Goal: Task Accomplishment & Management: Use online tool/utility

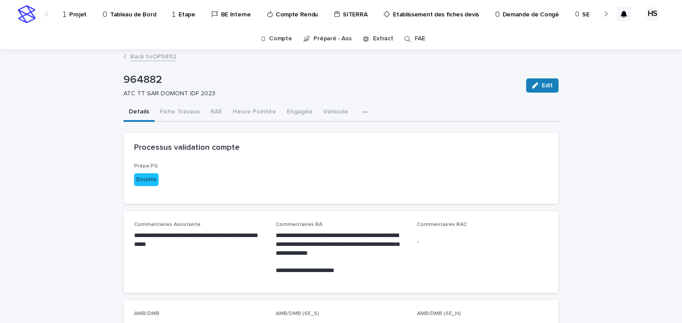
click at [83, 17] on p "Projet" at bounding box center [77, 9] width 17 height 19
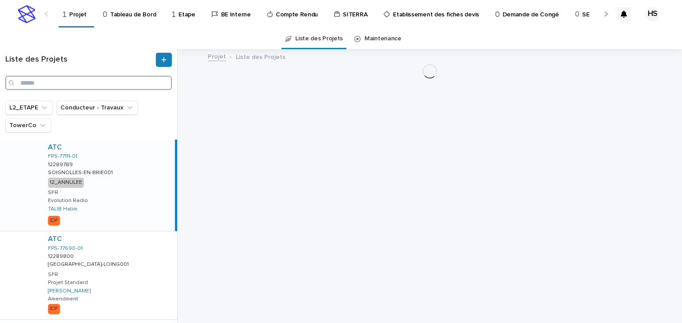
click at [39, 87] on input "Search" at bounding box center [88, 83] width 166 height 14
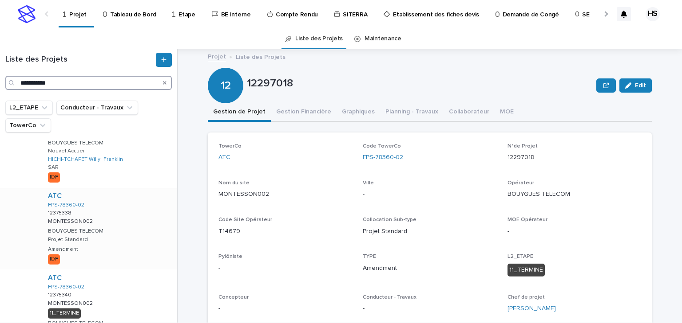
scroll to position [213, 0]
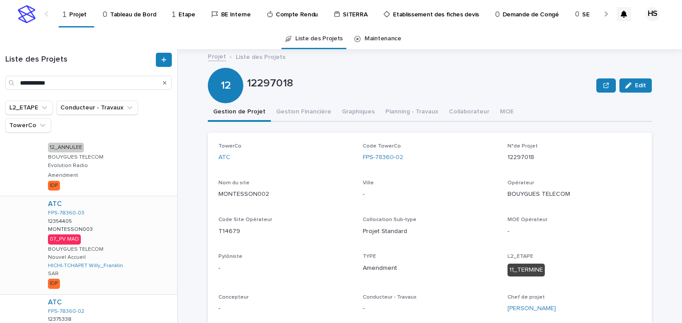
click at [119, 233] on div "ATC FPS-78360-03 12354405 12354405 MONTESSON003 MONTESSON003 07_PV MAD BOUYGUES…" at bounding box center [109, 246] width 136 height 98
click at [302, 110] on button "Gestion Financière" at bounding box center [304, 112] width 66 height 19
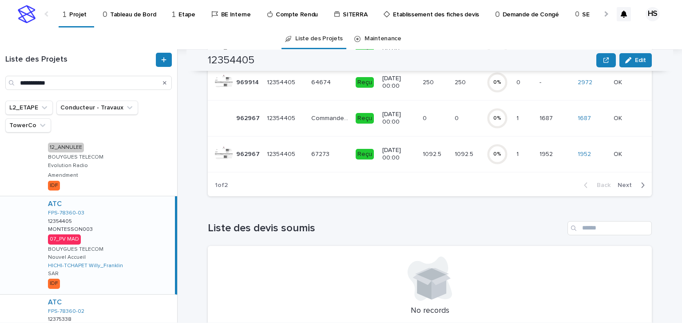
scroll to position [319, 0]
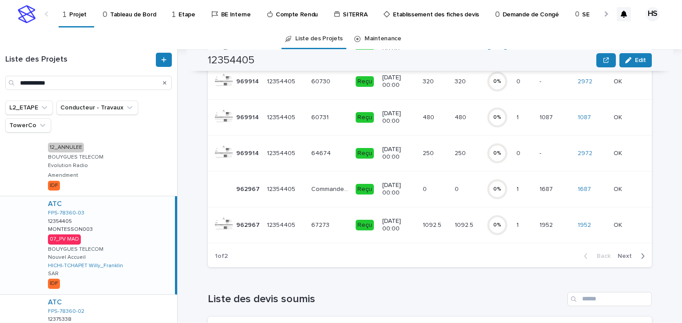
click at [627, 260] on span "Next" at bounding box center [627, 256] width 20 height 6
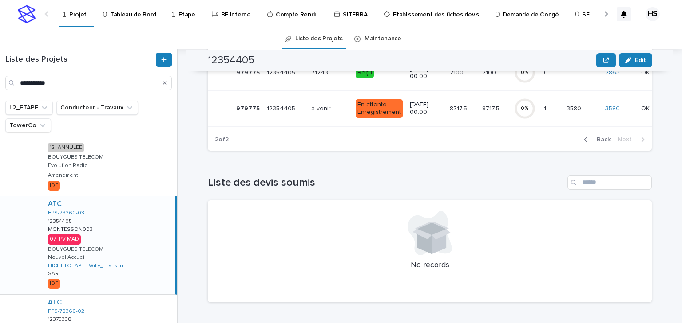
scroll to position [83, 0]
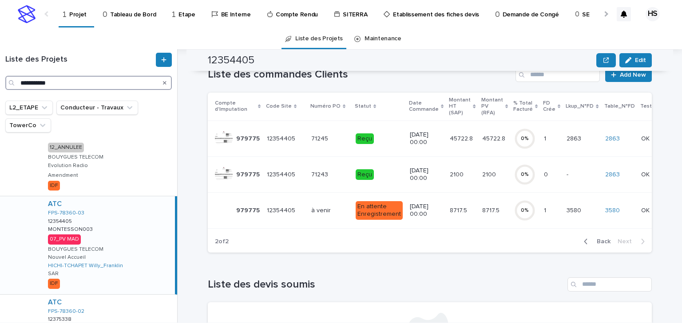
drag, startPoint x: 71, startPoint y: 85, endPoint x: 80, endPoint y: 82, distance: 9.6
click at [71, 85] on input "**********" at bounding box center [88, 83] width 166 height 14
drag, startPoint x: 89, startPoint y: 79, endPoint x: -8, endPoint y: 74, distance: 97.3
click at [0, 74] on html "**********" at bounding box center [341, 161] width 682 height 323
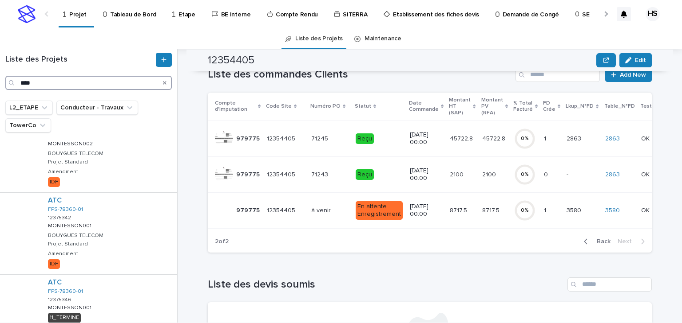
scroll to position [127, 0]
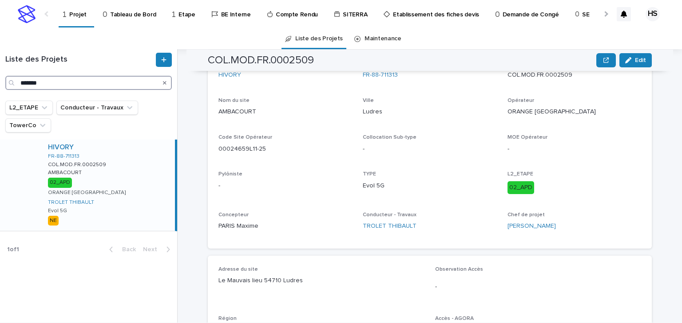
type input "*******"
click at [88, 178] on div "HIVORY FR-88-711313 COL.MOD.FR.0002509 COL.MOD.FR.0002509 AMBACOURT AMBACOURT 0…" at bounding box center [108, 185] width 134 height 91
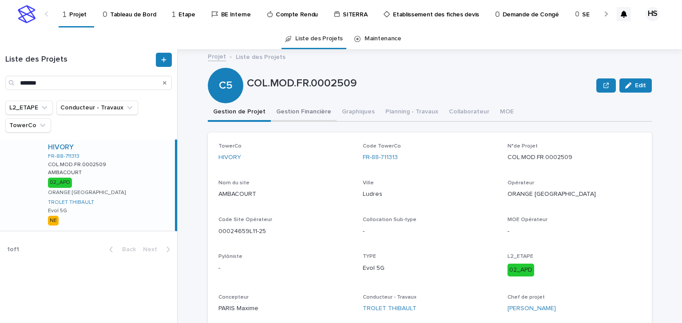
click at [292, 117] on button "Gestion Financière" at bounding box center [304, 112] width 66 height 19
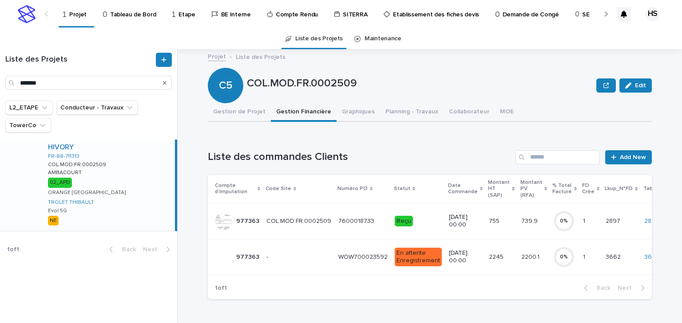
click at [502, 259] on td "2245 2245" at bounding box center [501, 257] width 32 height 36
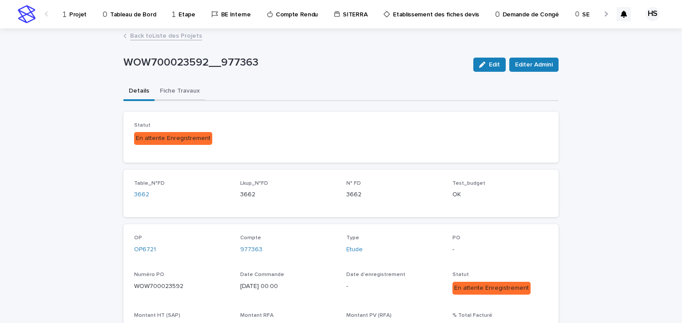
click at [188, 99] on button "Fiche Travaux" at bounding box center [179, 92] width 51 height 19
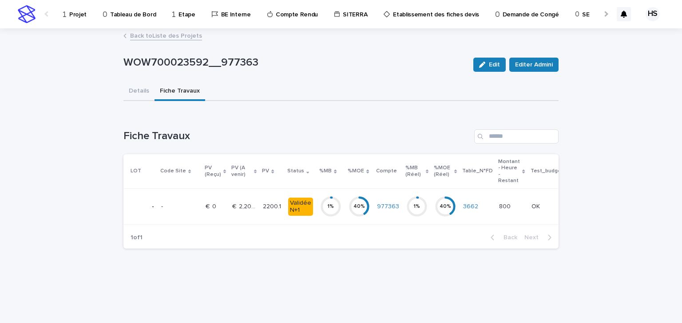
click at [265, 208] on p "2200.1" at bounding box center [273, 205] width 20 height 9
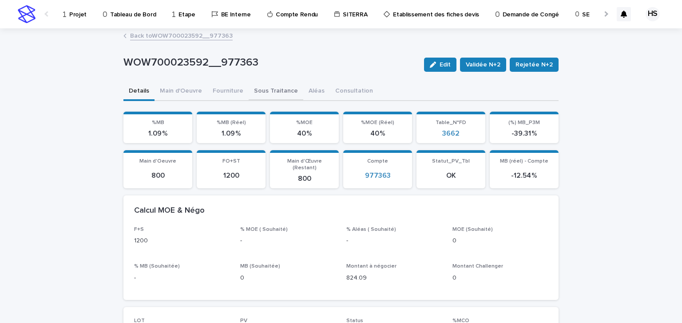
click at [263, 92] on button "Sous Traitance" at bounding box center [275, 92] width 55 height 19
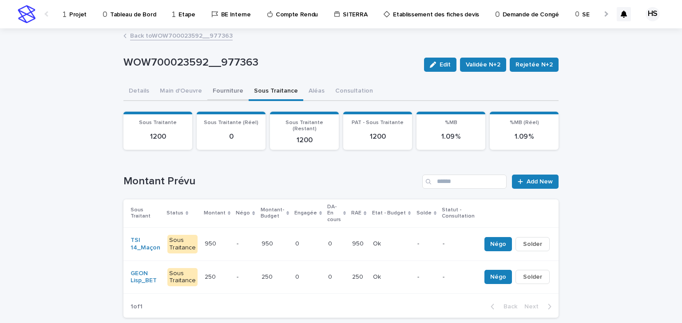
click at [216, 86] on button "Fourniture" at bounding box center [227, 92] width 41 height 19
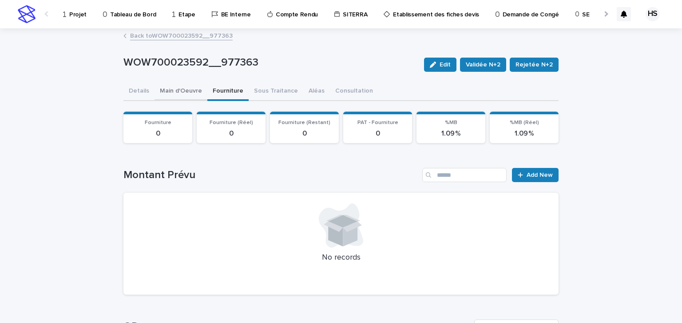
click at [188, 89] on button "Main d'Oeuvre" at bounding box center [180, 92] width 53 height 19
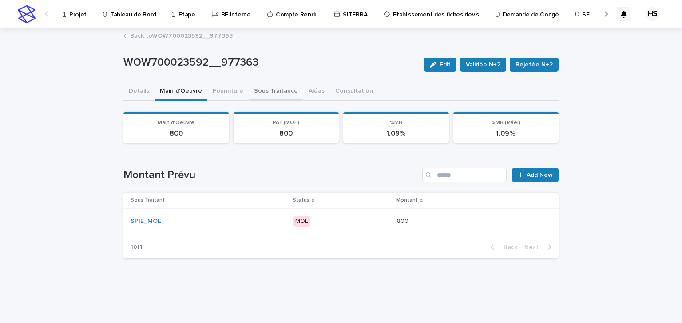
click at [266, 90] on button "Sous Traitance" at bounding box center [275, 92] width 55 height 19
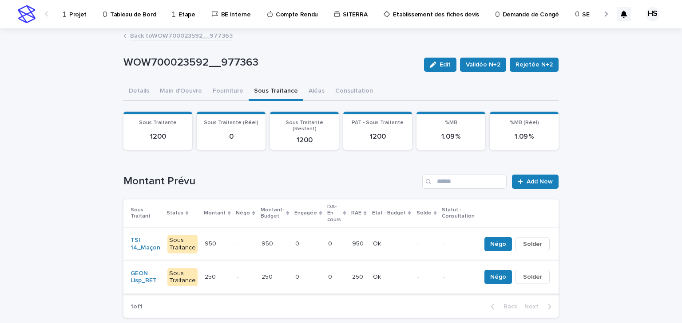
scroll to position [35, 0]
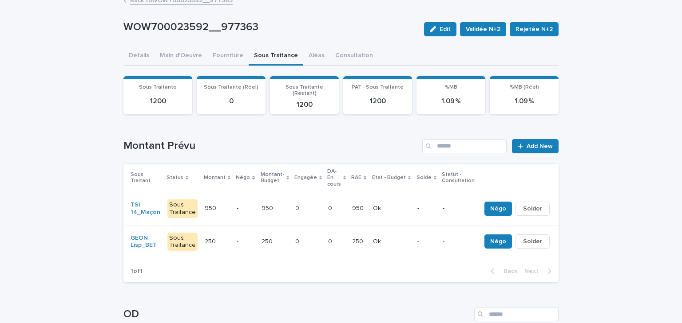
click at [284, 197] on td "950 950" at bounding box center [275, 208] width 34 height 33
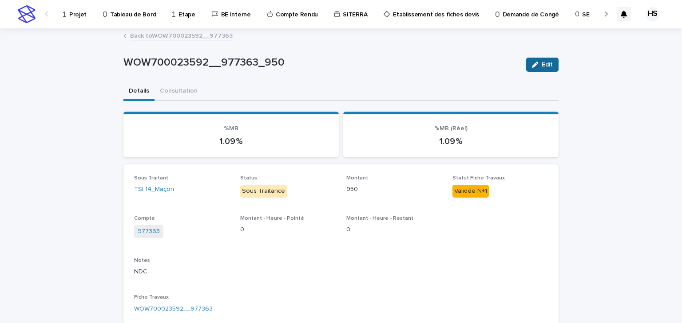
click at [544, 64] on span "Edit" at bounding box center [546, 65] width 11 height 6
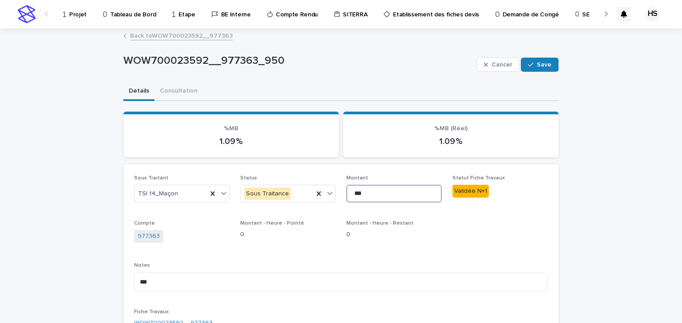
drag, startPoint x: 366, startPoint y: 189, endPoint x: 337, endPoint y: 191, distance: 28.9
click at [337, 191] on div "Sous Traitant TSI 14_Maçon Status Sous Traitance Montant *** Statut Fiche Trava…" at bounding box center [341, 273] width 414 height 197
drag, startPoint x: 367, startPoint y: 194, endPoint x: 353, endPoint y: 193, distance: 14.3
click at [353, 193] on input "****" at bounding box center [393, 194] width 95 height 18
type input "****"
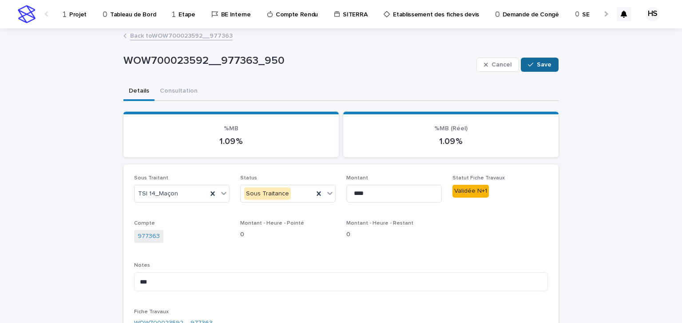
click at [549, 60] on button "Save" at bounding box center [540, 65] width 38 height 14
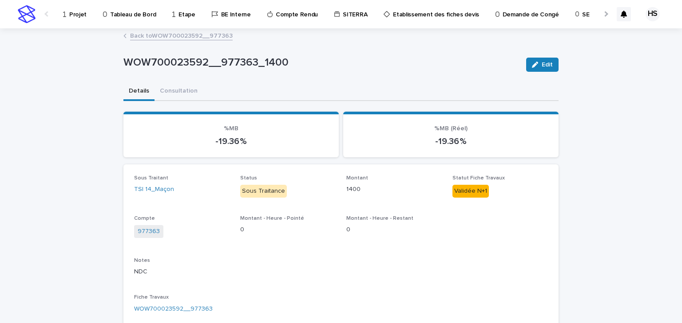
click at [174, 30] on link "Back to WOW700023592__977363" at bounding box center [181, 35] width 103 height 10
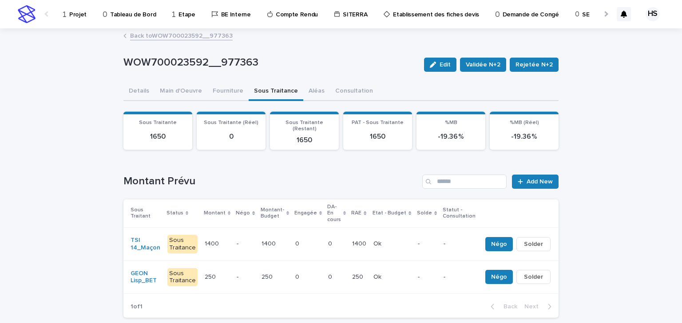
click at [339, 274] on p at bounding box center [336, 278] width 17 height 8
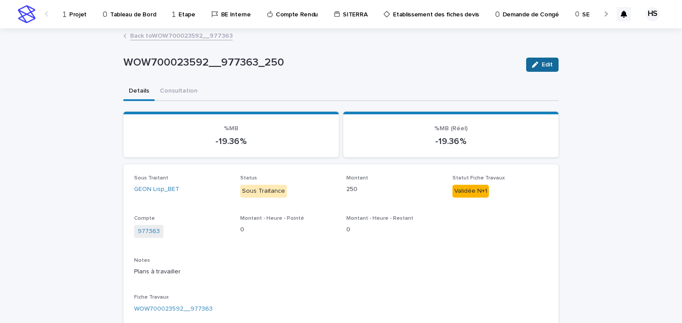
click at [545, 62] on span "Edit" at bounding box center [546, 65] width 11 height 6
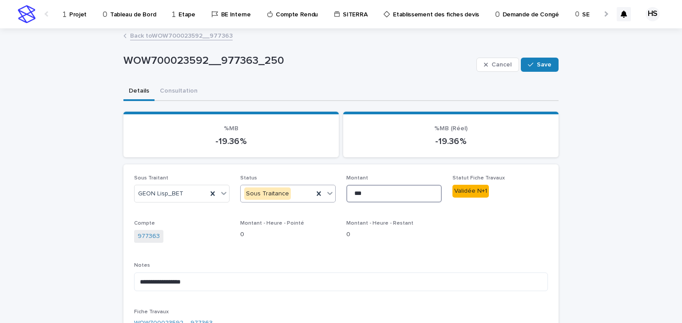
drag, startPoint x: 371, startPoint y: 190, endPoint x: 330, endPoint y: 191, distance: 40.4
click at [331, 191] on div "**********" at bounding box center [341, 273] width 414 height 197
type input "***"
click at [544, 64] on span "Save" at bounding box center [543, 65] width 15 height 6
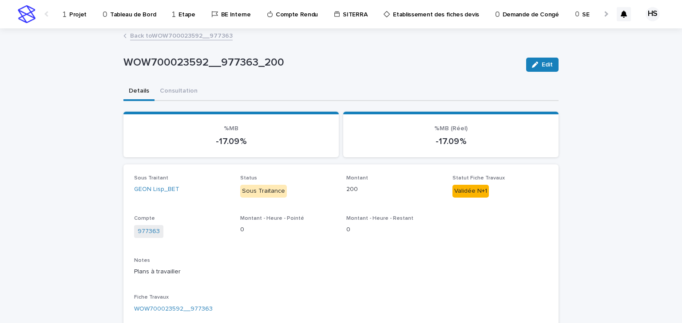
click at [185, 31] on link "Back to WOW700023592__977363" at bounding box center [181, 35] width 103 height 10
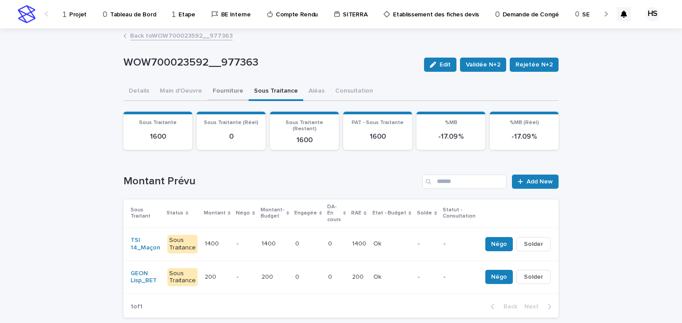
click at [225, 96] on button "Fourniture" at bounding box center [227, 92] width 41 height 19
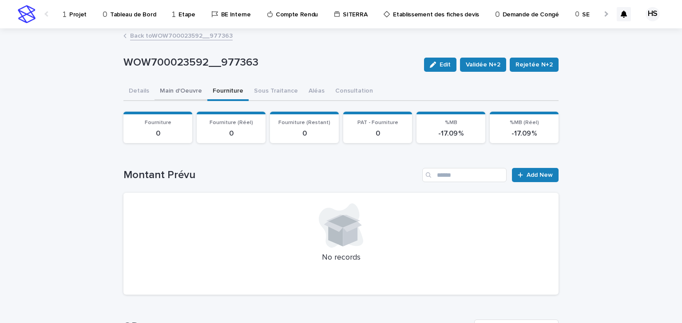
click at [183, 87] on button "Main d'Oeuvre" at bounding box center [180, 92] width 53 height 19
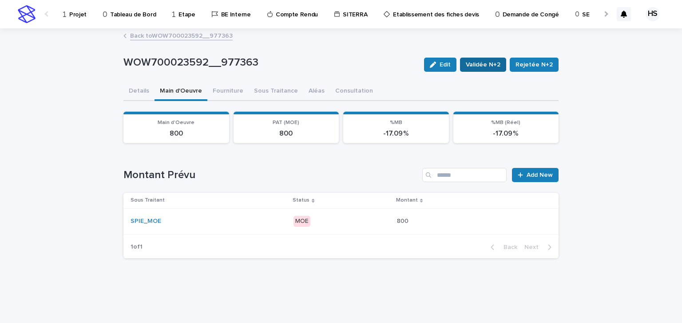
click at [492, 67] on span "Validée N+2" at bounding box center [482, 64] width 35 height 9
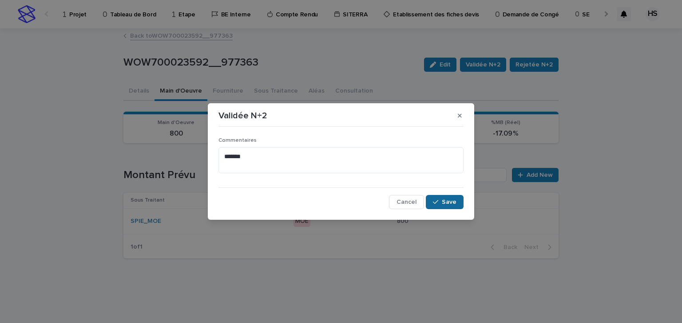
click at [442, 201] on div "button" at bounding box center [437, 202] width 9 height 6
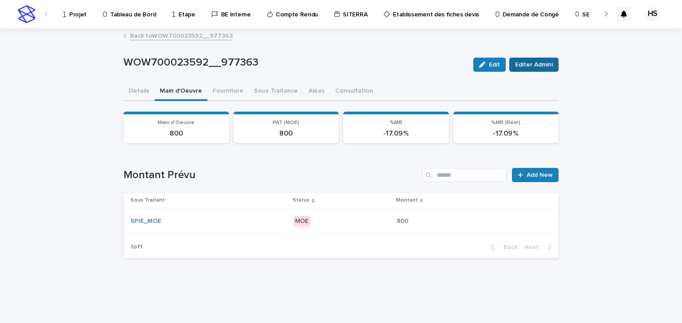
click at [548, 71] on button "Editer Admini" at bounding box center [533, 65] width 49 height 14
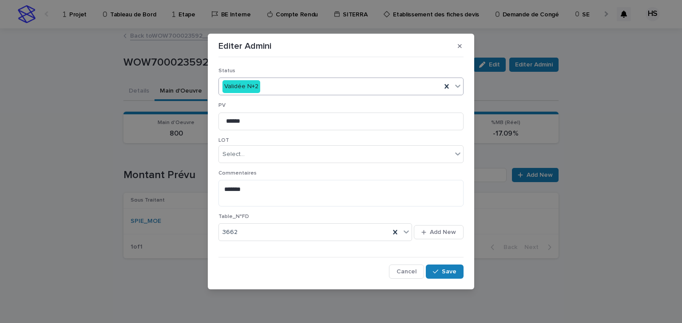
click at [297, 82] on div "Validée N+2" at bounding box center [330, 86] width 222 height 15
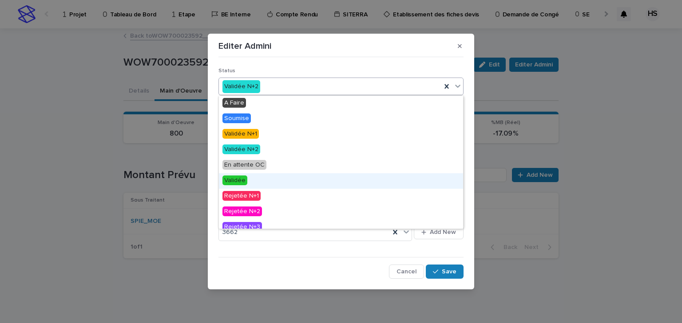
click at [240, 181] on span "Validée" at bounding box center [234, 181] width 25 height 10
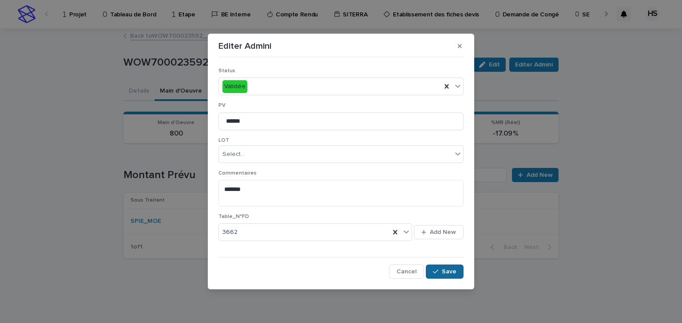
click at [449, 274] on span "Save" at bounding box center [449, 272] width 15 height 6
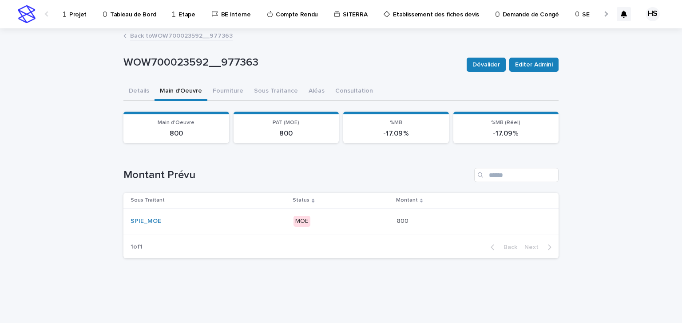
click at [256, 225] on div "SPIE_MOE" at bounding box center [208, 221] width 156 height 15
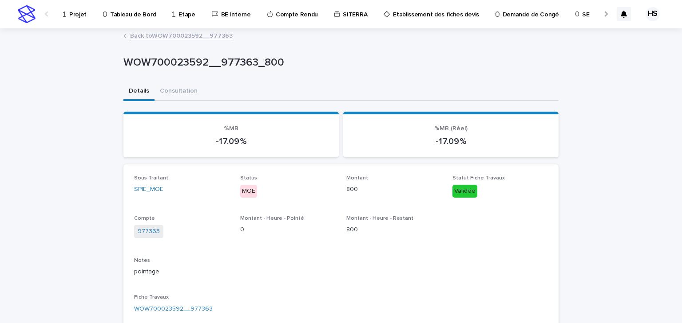
click at [188, 37] on link "Back to WOW700023592__977363" at bounding box center [181, 35] width 103 height 10
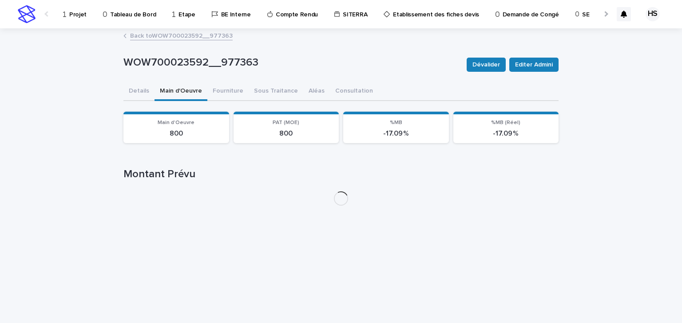
click at [142, 88] on button "Details" at bounding box center [138, 92] width 31 height 19
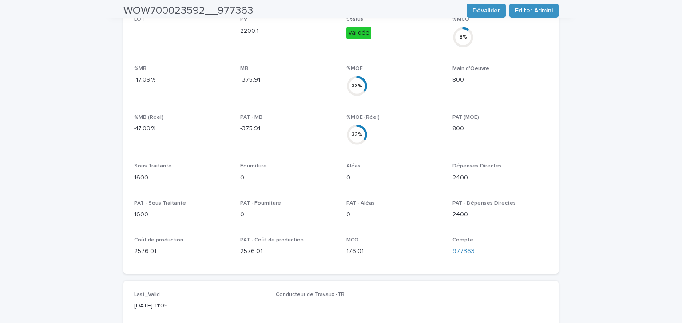
scroll to position [515, 0]
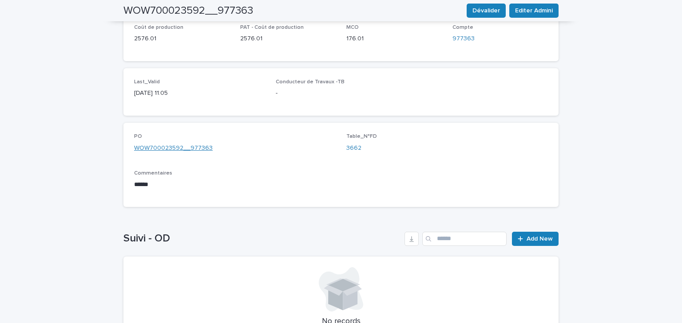
click at [173, 144] on link "WOW700023592__977363" at bounding box center [173, 148] width 79 height 9
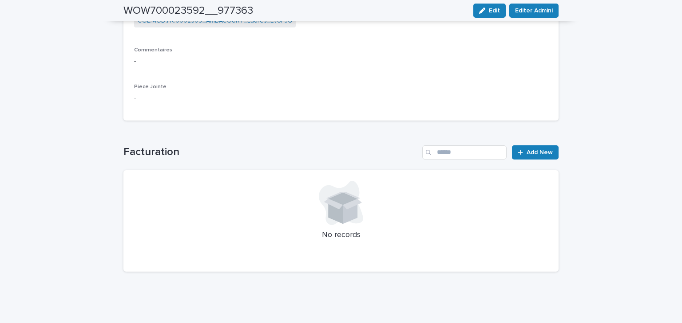
scroll to position [253, 0]
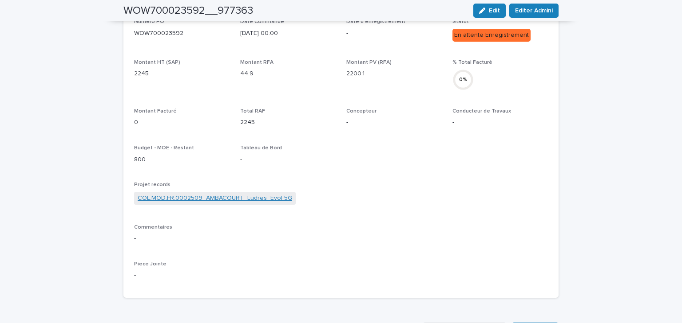
click at [186, 199] on link "COL.MOD.FR.0002509_AMBACOURT_Ludres_Evol 5G" at bounding box center [215, 198] width 154 height 9
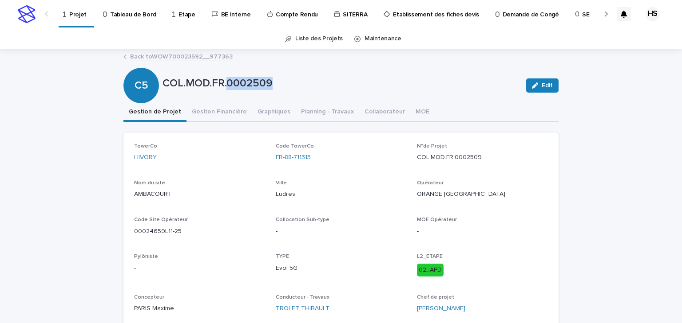
drag, startPoint x: 266, startPoint y: 83, endPoint x: 227, endPoint y: 87, distance: 39.2
click at [227, 87] on p "COL.MOD.FR.0002509" at bounding box center [340, 83] width 356 height 13
copy p "0002509"
click at [198, 111] on button "Gestion Financière" at bounding box center [219, 112] width 66 height 19
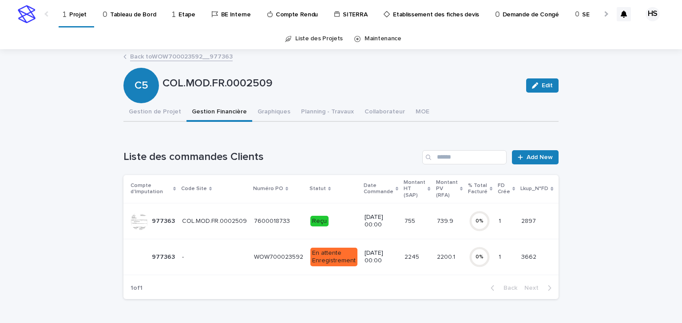
click at [278, 258] on p "WOW700023592" at bounding box center [279, 256] width 51 height 9
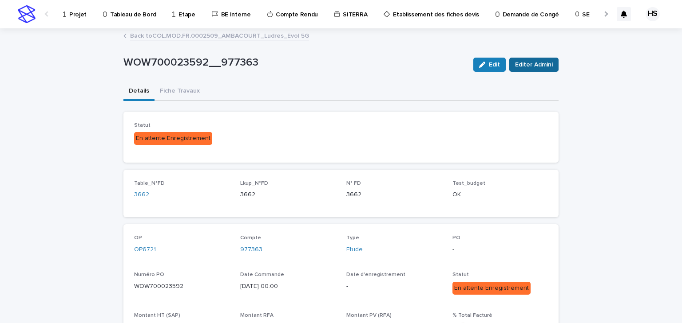
click at [534, 62] on span "Editer Admini" at bounding box center [534, 64] width 38 height 9
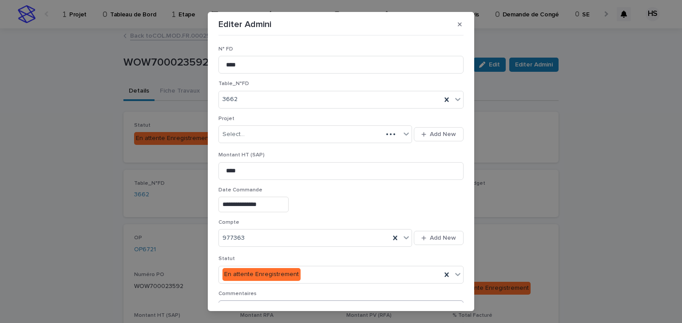
scroll to position [147, 0]
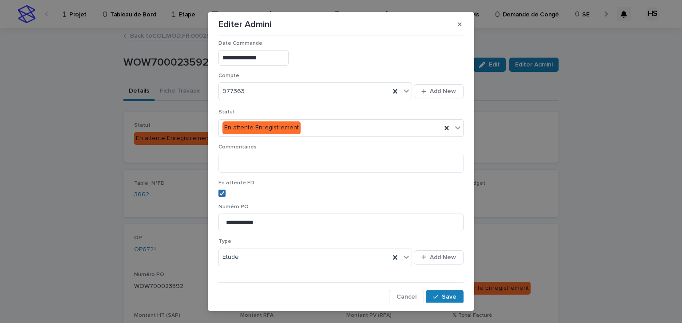
click at [219, 191] on icon at bounding box center [221, 193] width 5 height 4
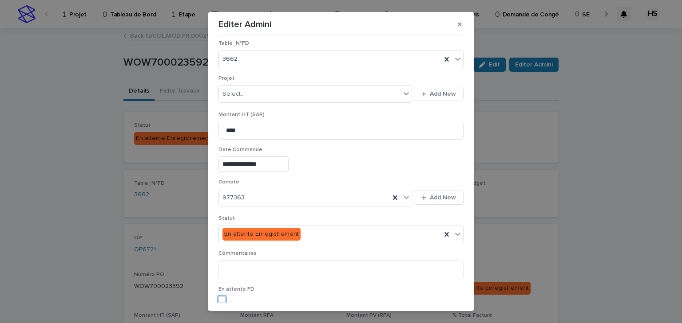
scroll to position [5, 0]
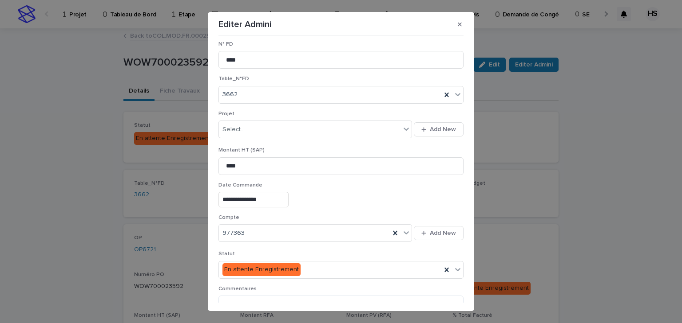
click at [237, 112] on p "Projet" at bounding box center [340, 114] width 245 height 6
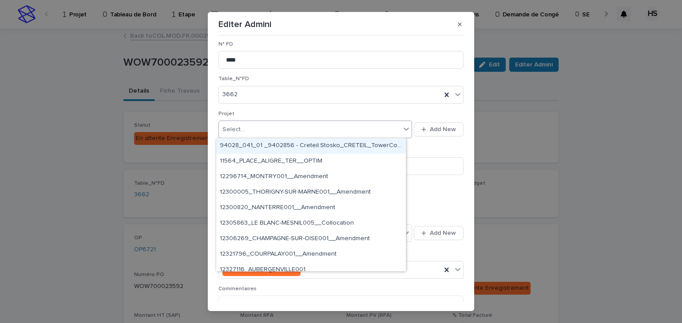
click at [237, 122] on div "Select..." at bounding box center [309, 129] width 181 height 15
paste input "*******"
type input "*******"
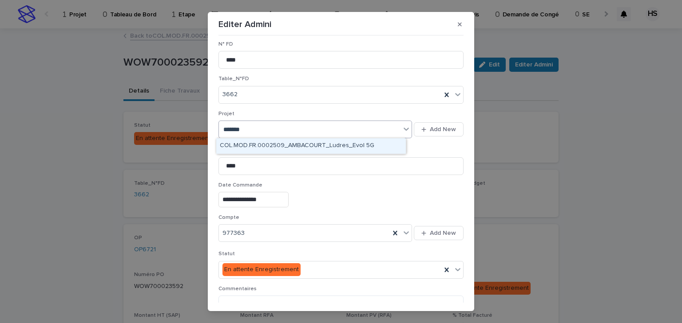
click at [277, 144] on div "COL.MOD.FR.0002509_AMBACOURT_Ludres_Evol 5G" at bounding box center [310, 146] width 189 height 16
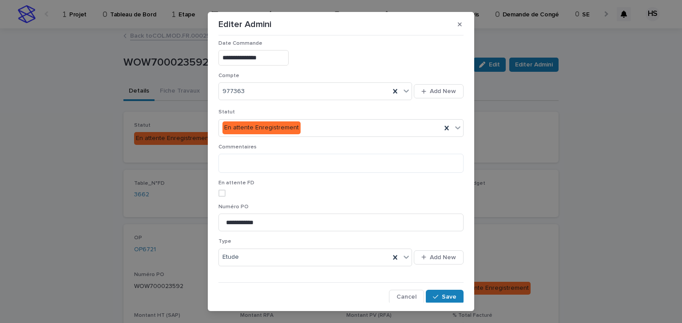
scroll to position [14, 0]
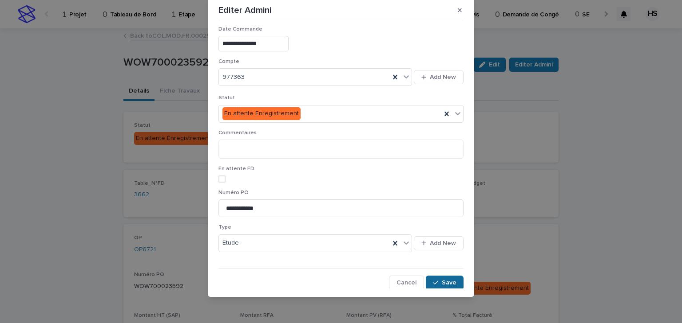
click at [442, 280] on span "Save" at bounding box center [449, 283] width 15 height 6
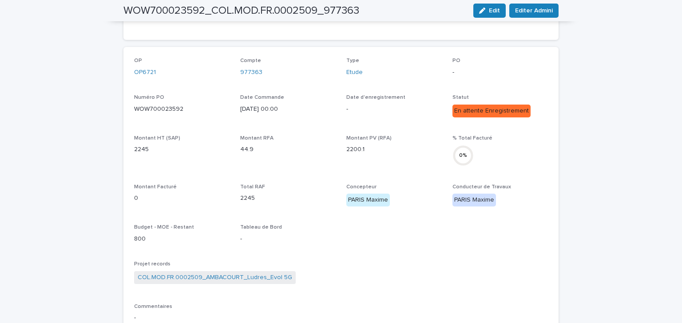
scroll to position [319, 0]
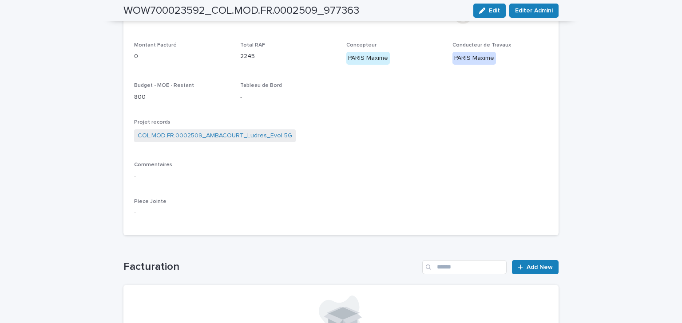
click at [252, 138] on link "COL.MOD.FR.0002509_AMBACOURT_Ludres_Evol 5G" at bounding box center [215, 135] width 154 height 9
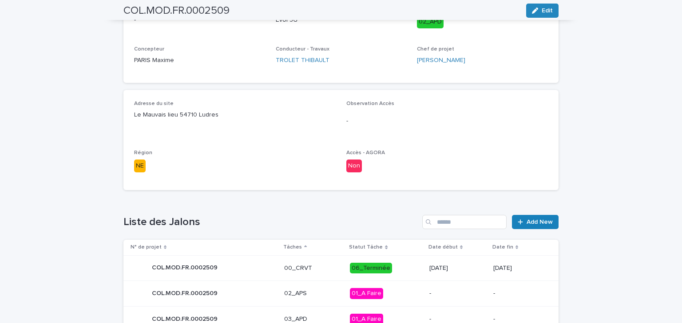
scroll to position [426, 0]
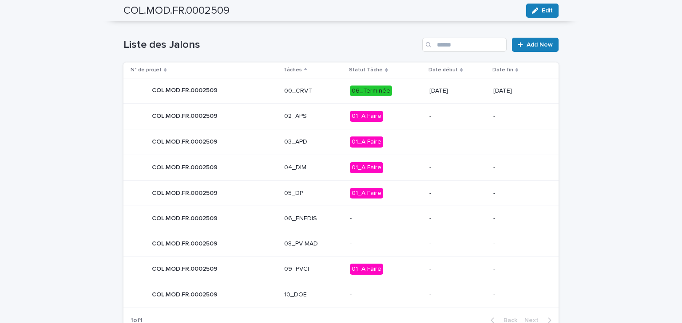
click at [296, 138] on p "03_APD" at bounding box center [313, 142] width 59 height 8
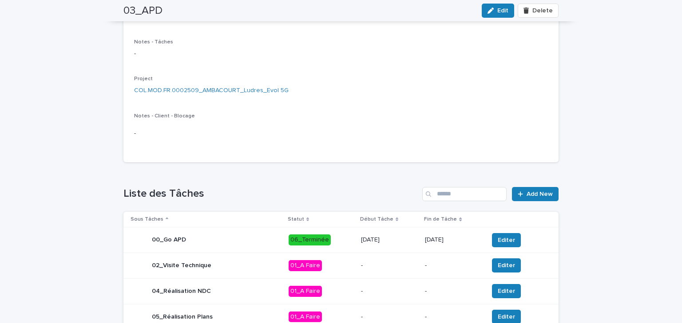
scroll to position [213, 0]
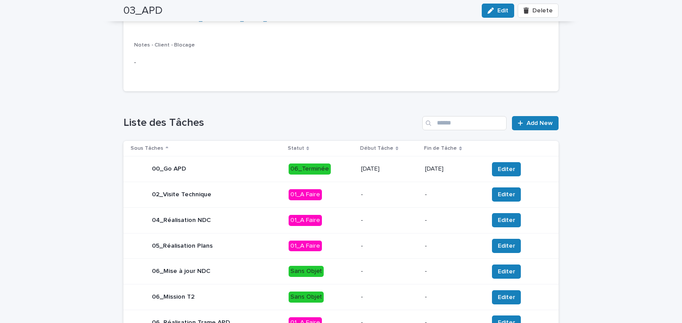
click at [243, 216] on div "04_Réalisation NDC" at bounding box center [205, 221] width 151 height 18
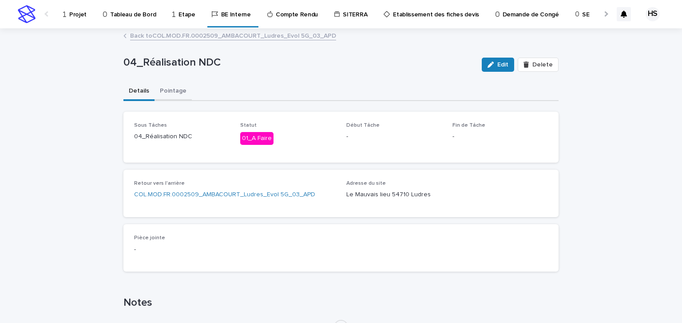
click at [171, 89] on button "Pointage" at bounding box center [172, 92] width 37 height 19
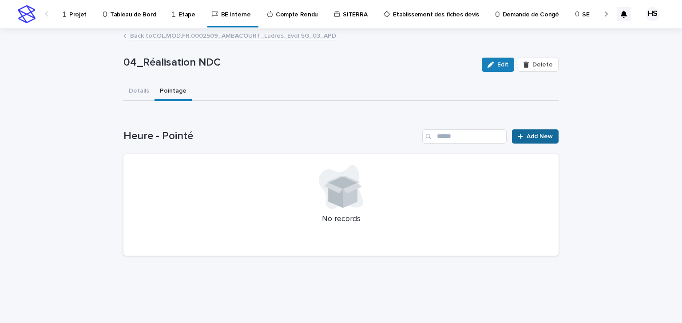
click at [529, 132] on link "Add New" at bounding box center [535, 137] width 47 height 14
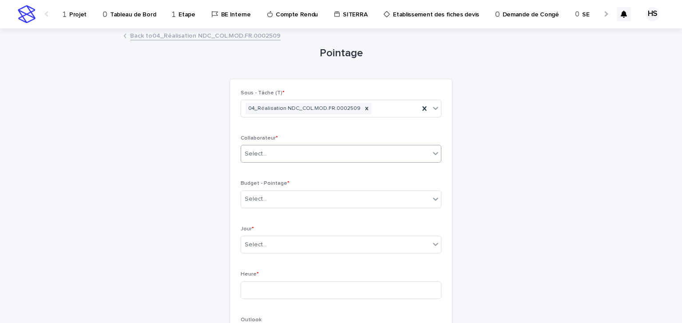
click at [264, 147] on div "Select..." at bounding box center [335, 154] width 189 height 15
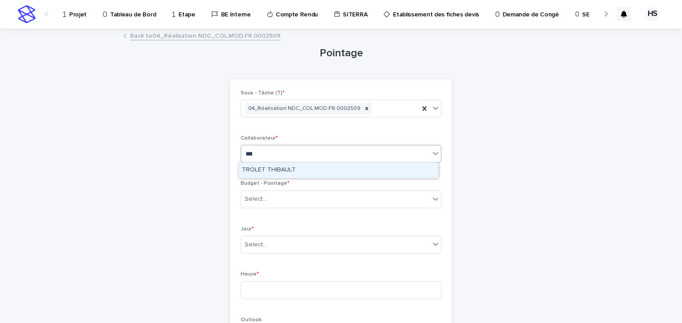
type input "****"
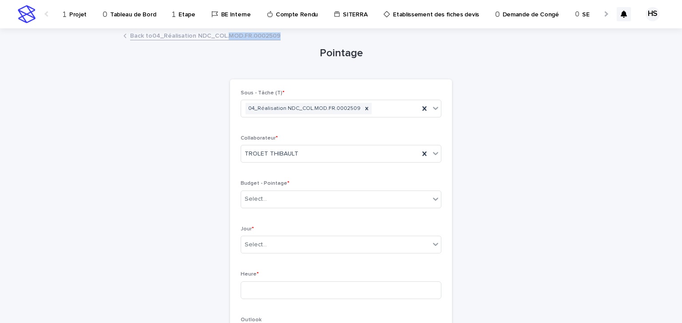
drag, startPoint x: 282, startPoint y: 43, endPoint x: 225, endPoint y: 39, distance: 56.6
click at [225, 39] on div "Projet Tableau de Bord Etape BE Interne Compte Rendu SITERRA Etablissement des …" at bounding box center [341, 307] width 682 height 615
copy div "MOD.FR.0002509 Loading... Saving… Loading... Saving…"
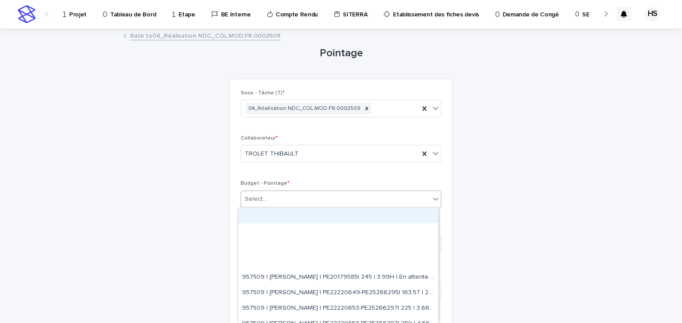
click at [266, 197] on div "Select..." at bounding box center [335, 199] width 189 height 15
paste input "**********"
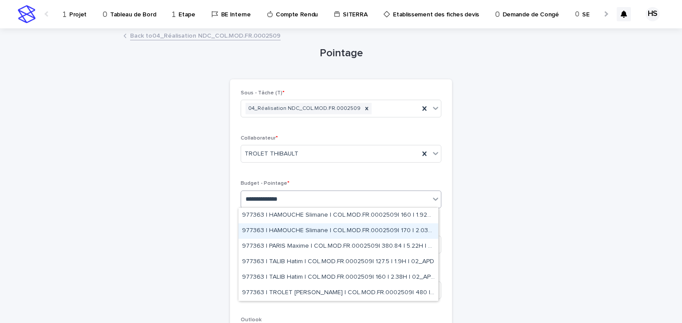
type input "**********"
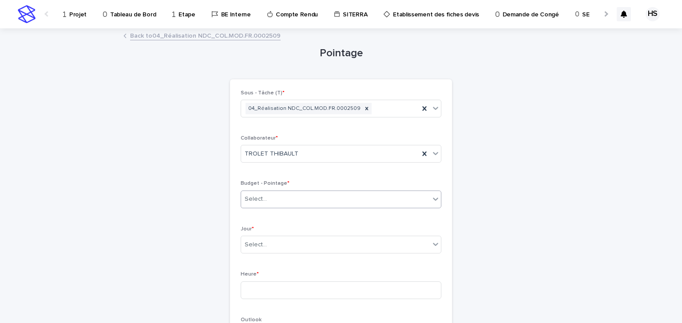
paste input "**********"
type input "**********"
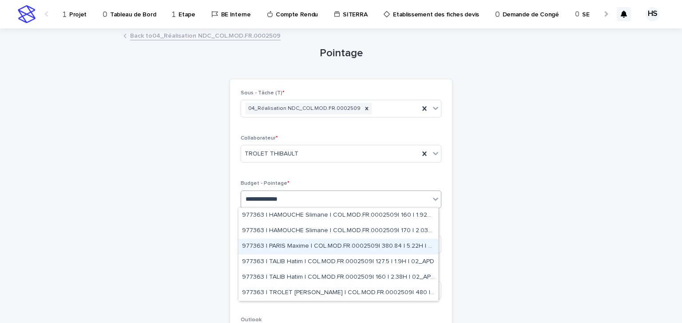
click at [332, 250] on div "977363 | PARIS Maxime | COL.MOD.FR.0002509| 380.84 | 5.22H | 02_APD" at bounding box center [338, 247] width 200 height 16
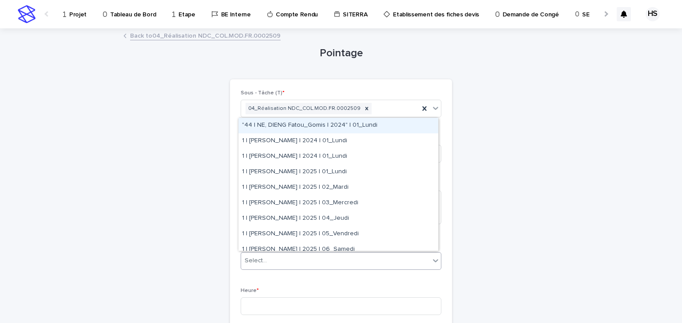
click at [269, 260] on div "Select..." at bounding box center [335, 261] width 189 height 15
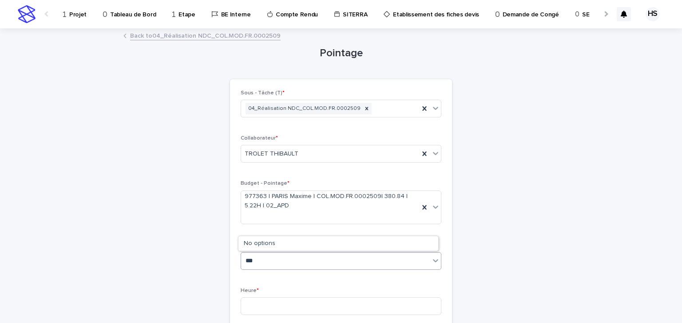
type input "****"
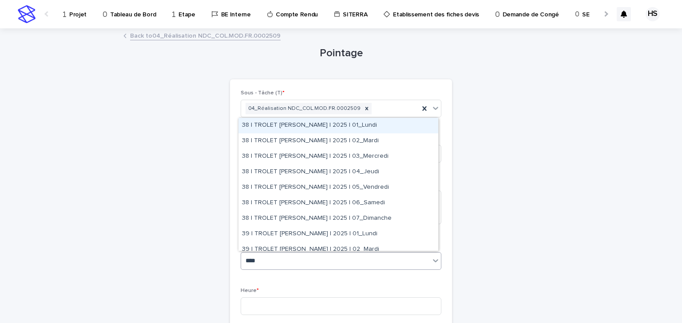
click at [338, 126] on div "38 | TROLET THIBAULT | 2025 | 01_Lundi" at bounding box center [338, 126] width 200 height 16
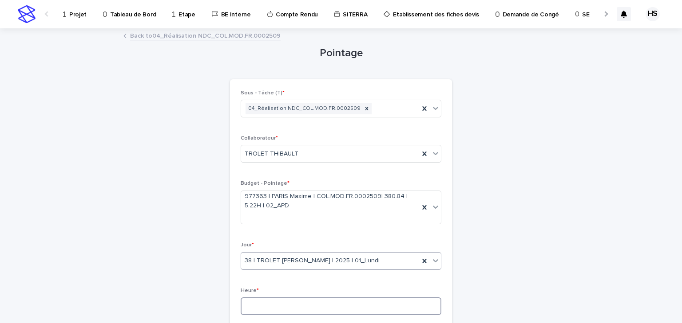
click at [260, 309] on input at bounding box center [341, 307] width 201 height 18
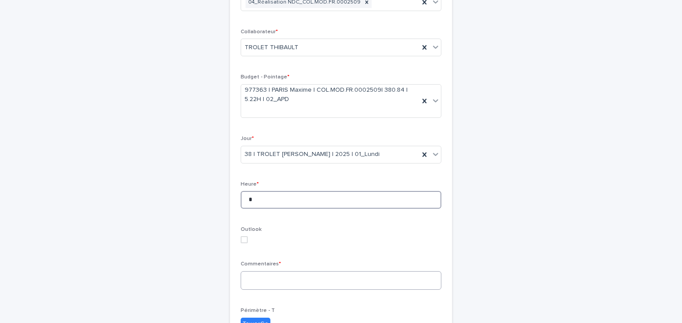
type input "*"
click at [274, 276] on textarea at bounding box center [341, 281] width 201 height 19
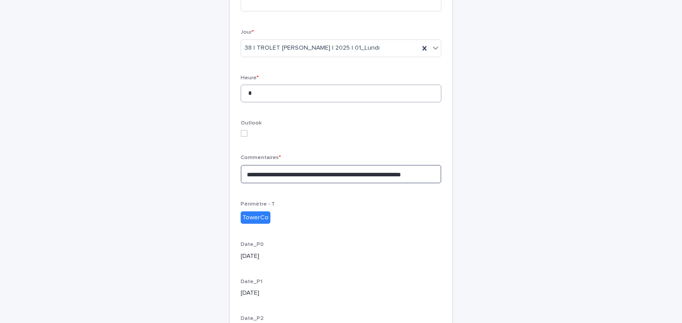
scroll to position [307, 0]
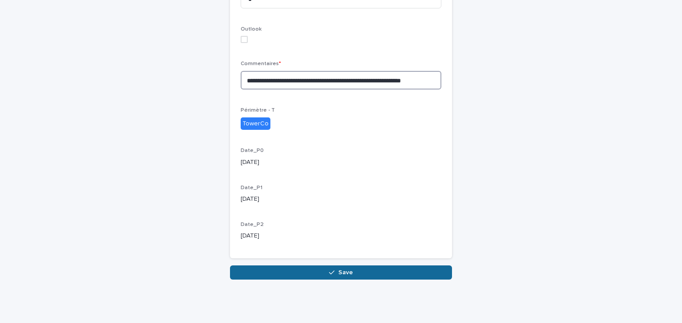
type textarea "**********"
click at [298, 275] on button "Save" at bounding box center [341, 273] width 222 height 14
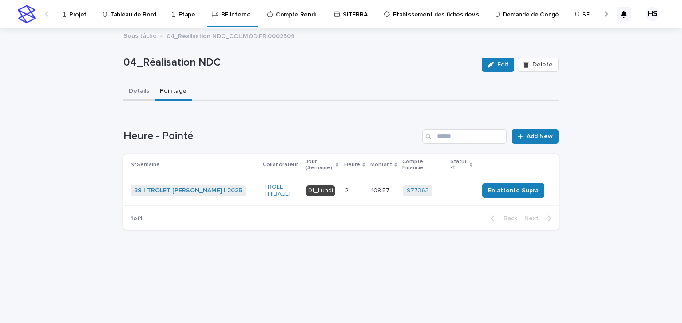
click at [140, 85] on button "Details" at bounding box center [138, 92] width 31 height 19
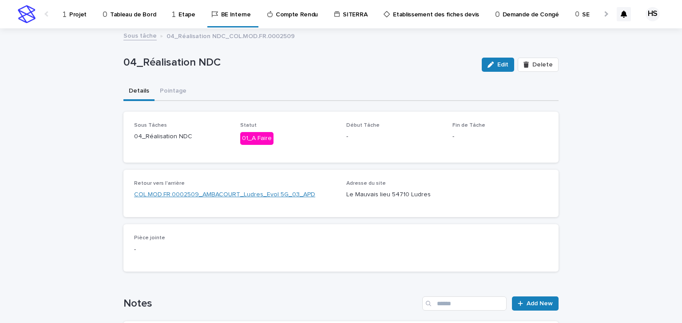
click at [263, 195] on link "COL.MOD.FR.0002509_AMBACOURT_Ludres_Evol 5G_03_APD" at bounding box center [224, 194] width 181 height 9
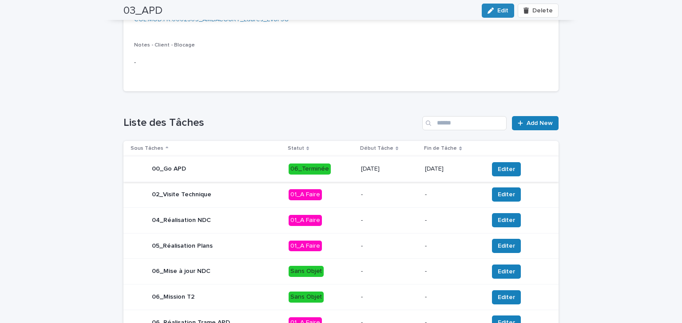
scroll to position [377, 0]
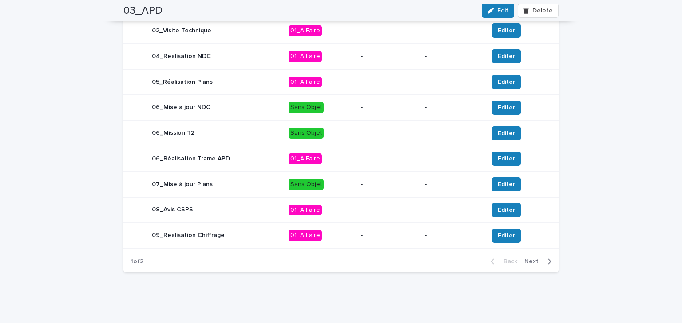
click at [539, 267] on div "Back Next" at bounding box center [520, 262] width 75 height 22
click at [537, 264] on button "Next" at bounding box center [540, 262] width 38 height 8
click at [506, 263] on span "Back" at bounding box center [507, 262] width 19 height 6
click at [532, 261] on span "Next" at bounding box center [534, 262] width 20 height 6
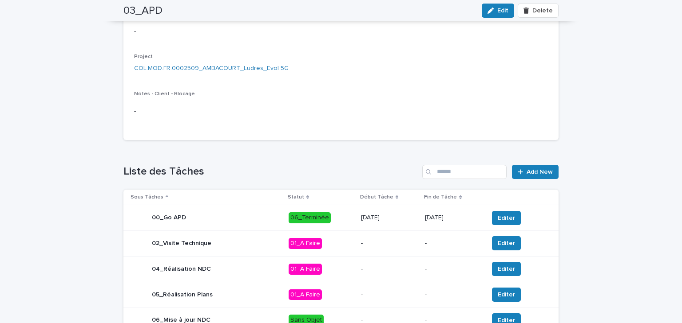
scroll to position [22, 0]
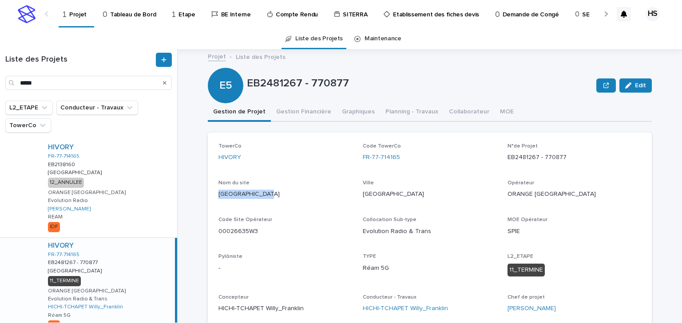
scroll to position [42, 0]
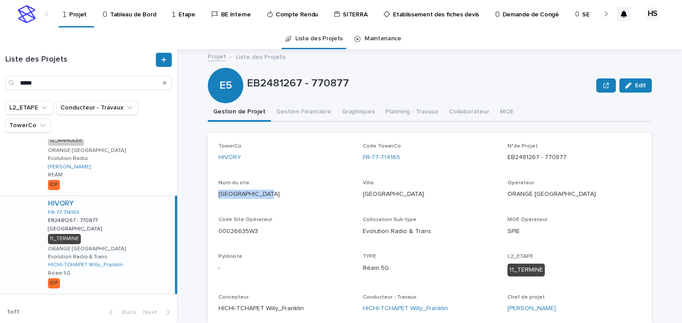
click at [130, 16] on p "Tableau de Bord" at bounding box center [133, 9] width 46 height 19
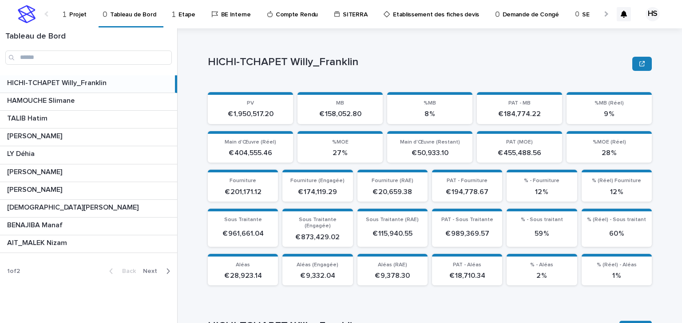
click at [154, 273] on span "Next" at bounding box center [153, 271] width 20 height 6
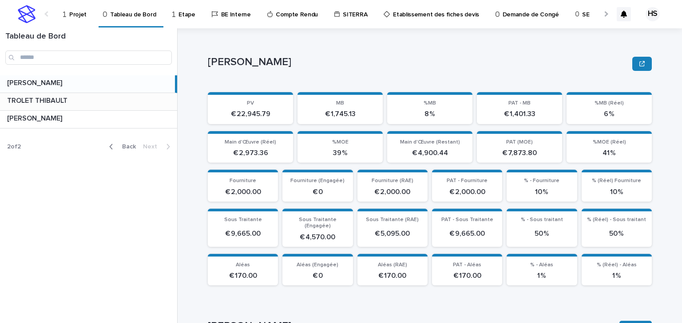
click at [54, 98] on p "TROLET THIBAULT" at bounding box center [38, 100] width 62 height 10
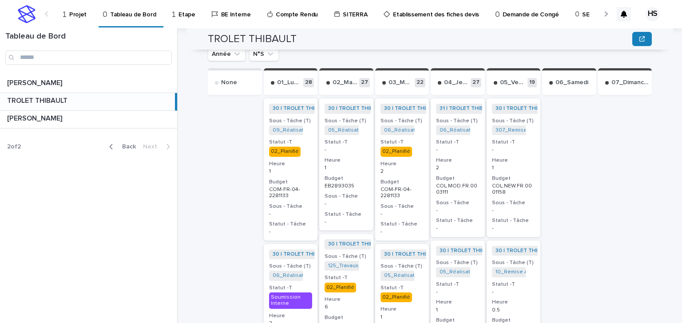
scroll to position [193, 0]
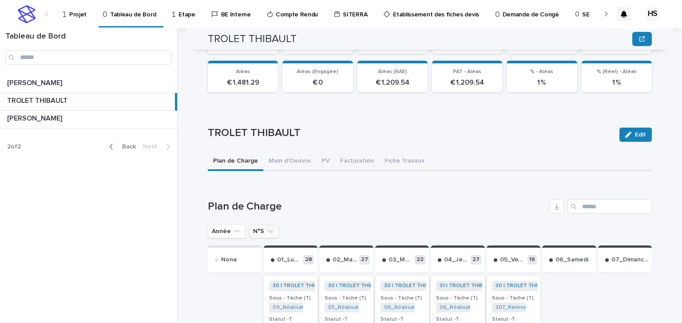
click at [266, 227] on icon "N°S" at bounding box center [270, 231] width 9 height 9
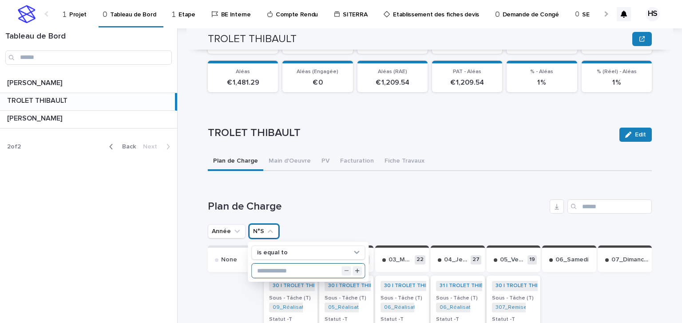
click at [270, 264] on input "text" at bounding box center [308, 271] width 113 height 14
type input "**"
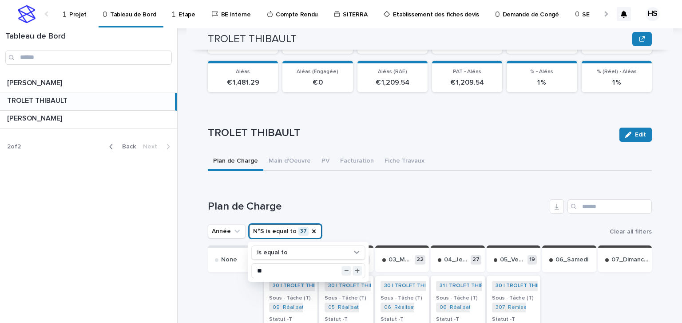
click at [379, 201] on h1 "Plan de Charge" at bounding box center [377, 207] width 338 height 13
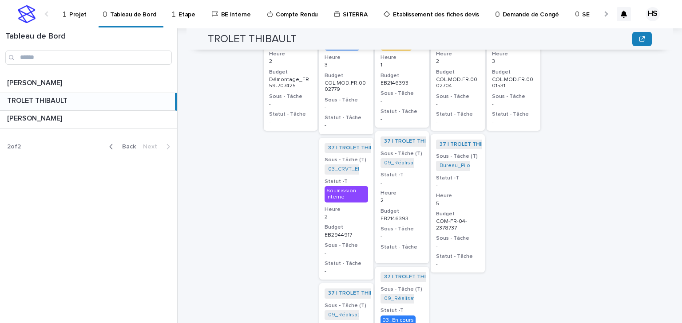
scroll to position [371, 0]
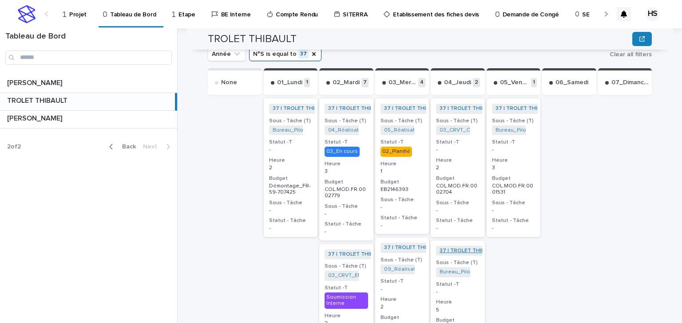
click at [450, 248] on link "37 | TROLET THIBAULT | 2025" at bounding box center [477, 251] width 76 height 6
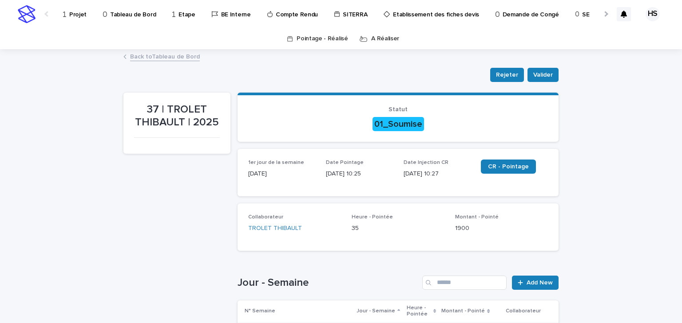
click at [165, 62] on div "Back to Tableau de Bord" at bounding box center [341, 57] width 444 height 12
click at [170, 57] on link "Back to Tableau de Bord" at bounding box center [165, 56] width 70 height 10
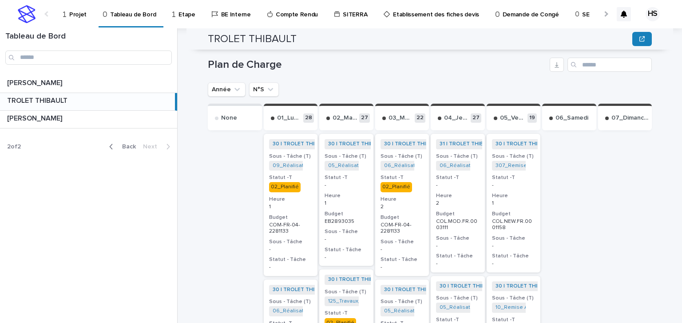
scroll to position [158, 0]
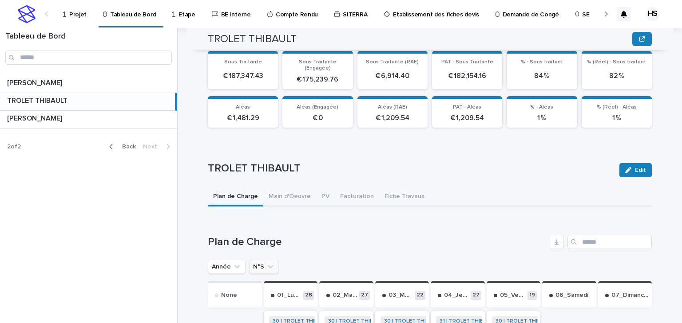
click at [263, 264] on button "N°S" at bounding box center [264, 267] width 30 height 14
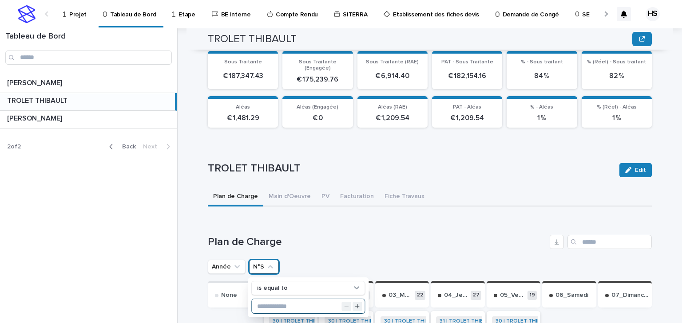
click at [275, 302] on input "text" at bounding box center [308, 307] width 113 height 14
type input "**"
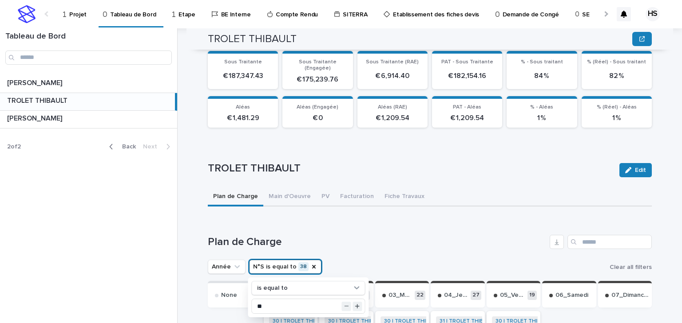
click at [348, 260] on div "Année N°S is equal to 38 is equal to ** Clear all filters" at bounding box center [430, 267] width 444 height 14
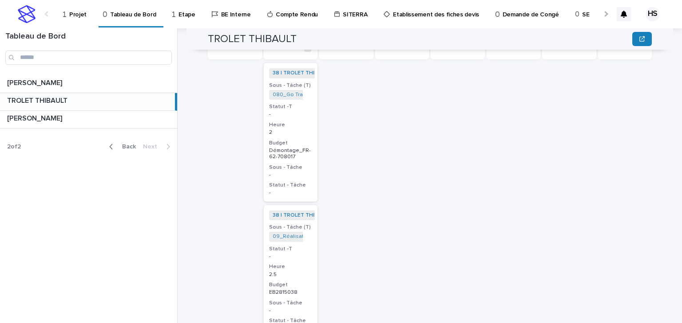
scroll to position [371, 0]
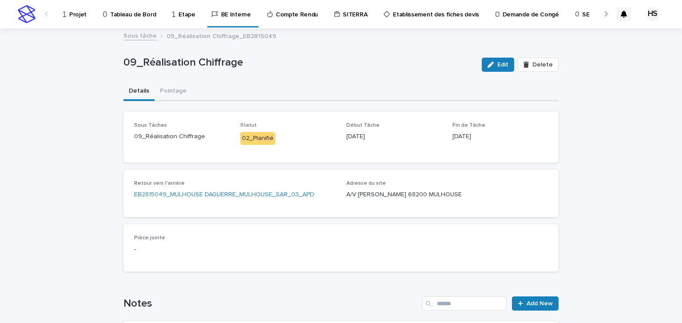
click at [76, 18] on p "Projet" at bounding box center [77, 9] width 17 height 19
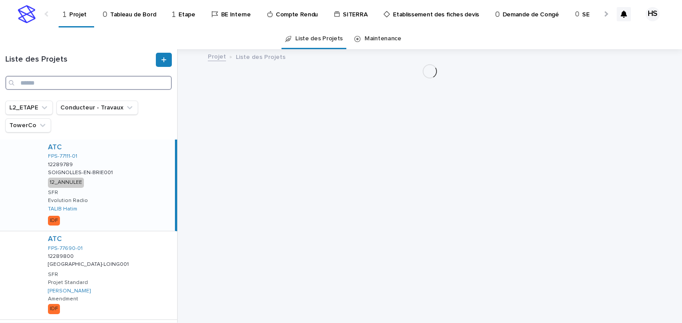
click at [29, 89] on input "Search" at bounding box center [88, 83] width 166 height 14
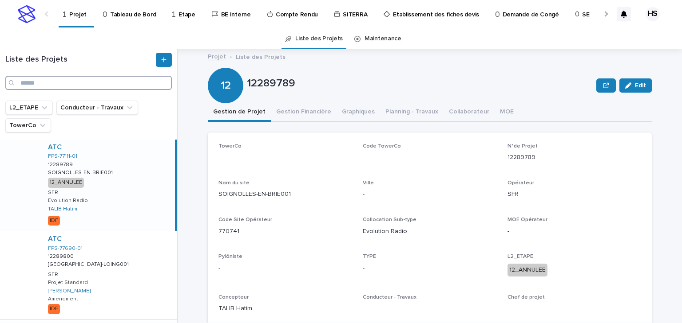
paste input "**********"
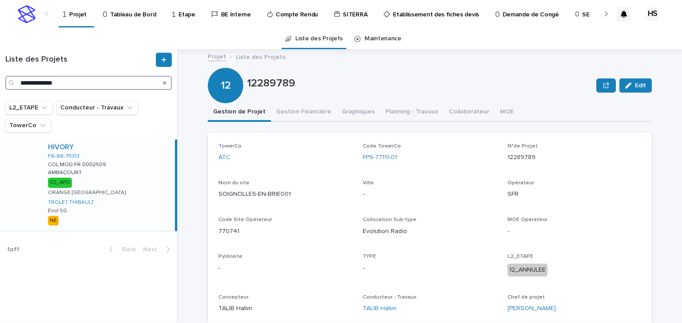
type input "**********"
click at [106, 178] on div "HIVORY FR-88-711313 COL.MOD.FR.0002509 COL.MOD.FR.0002509 AMBACOURT AMBACOURT 0…" at bounding box center [108, 185] width 134 height 91
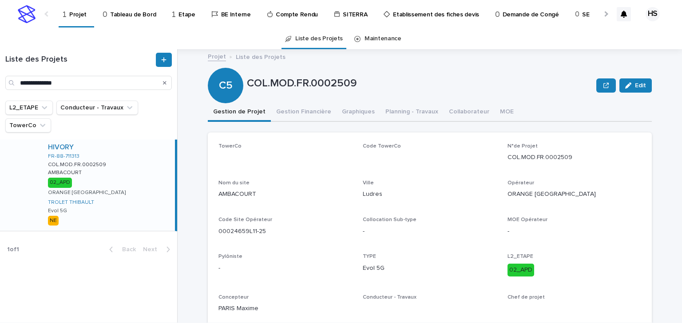
drag, startPoint x: 306, startPoint y: 122, endPoint x: 302, endPoint y: 109, distance: 13.3
click at [302, 109] on button "Gestion Financière" at bounding box center [304, 112] width 66 height 19
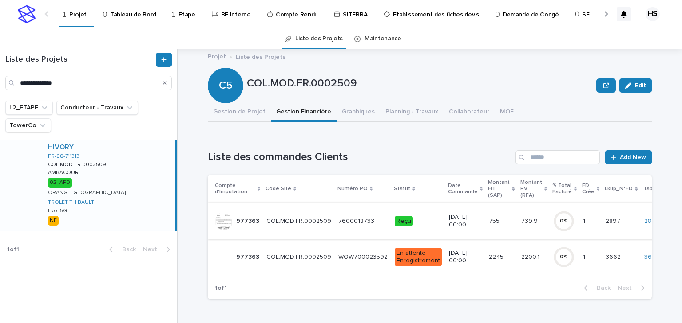
scroll to position [35, 0]
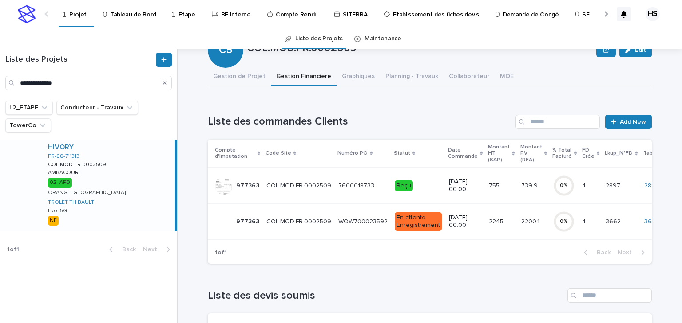
click at [445, 185] on td "7/4/2025 00:00" at bounding box center [465, 186] width 40 height 36
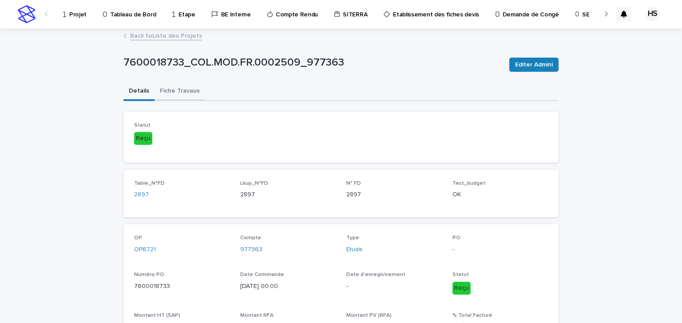
click at [176, 91] on button "Fiche Travaux" at bounding box center [179, 92] width 51 height 19
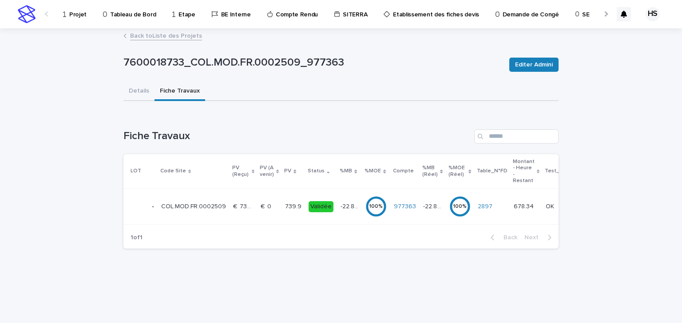
click at [244, 202] on p "€  739.90" at bounding box center [244, 205] width 22 height 9
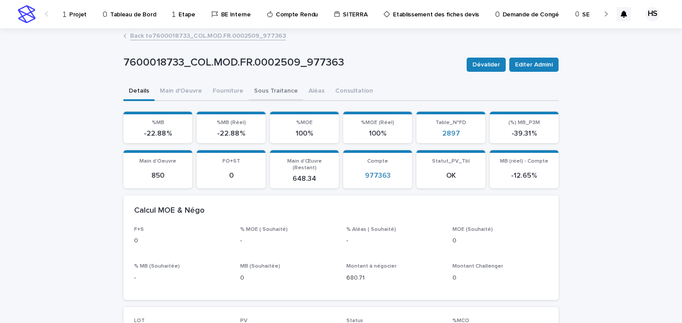
click at [267, 89] on button "Sous Traitance" at bounding box center [275, 92] width 55 height 19
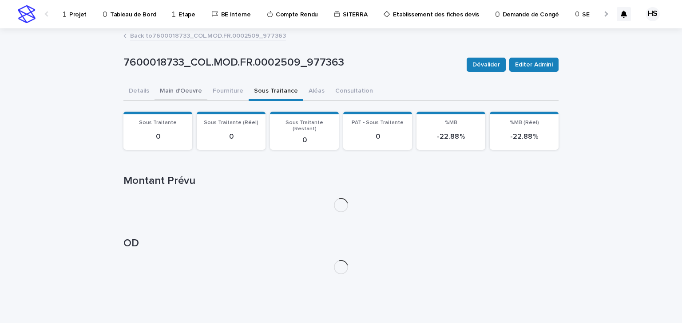
click at [197, 93] on button "Main d'Oeuvre" at bounding box center [180, 92] width 53 height 19
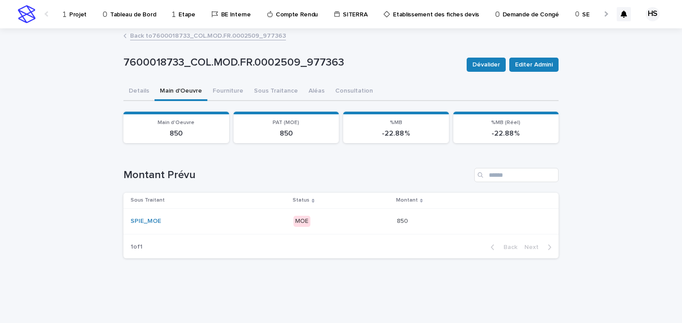
click at [385, 228] on div "MOE" at bounding box center [341, 222] width 96 height 18
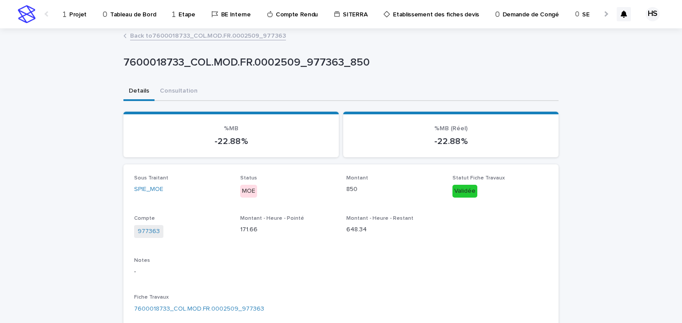
click at [222, 40] on link "Back to 7600018733_COL.MOD.FR.0002509_977363" at bounding box center [208, 35] width 156 height 10
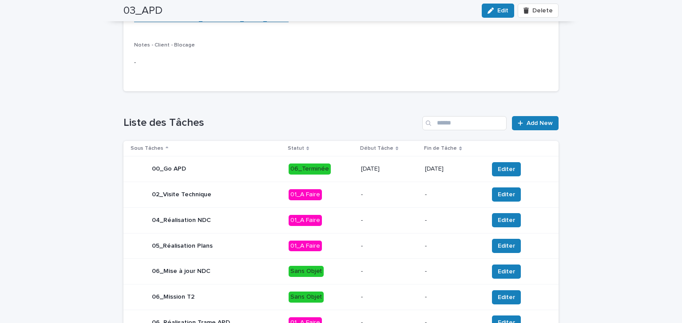
scroll to position [377, 0]
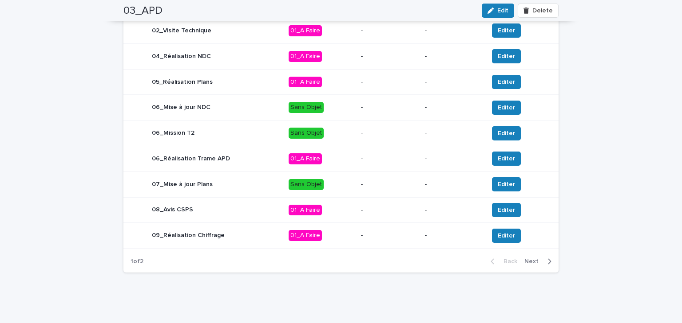
click at [527, 260] on span "Next" at bounding box center [534, 262] width 20 height 6
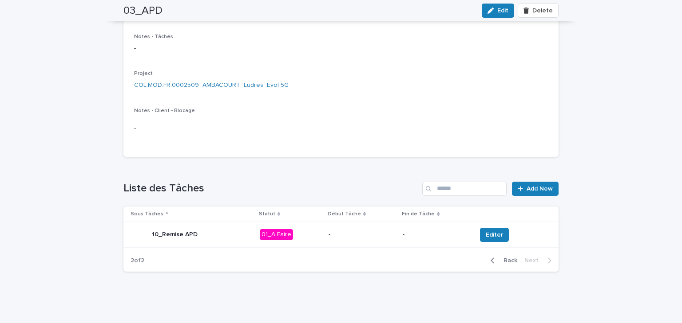
scroll to position [147, 0]
click at [492, 233] on span "Editer" at bounding box center [493, 235] width 17 height 9
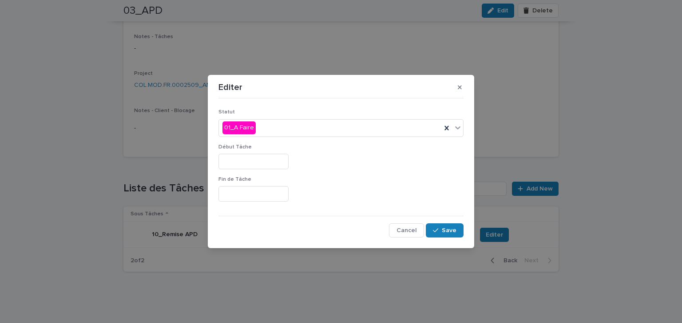
click at [254, 163] on input "text" at bounding box center [253, 162] width 70 height 16
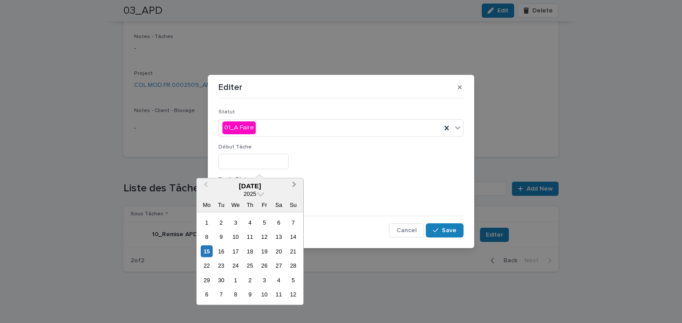
click at [294, 185] on span "Next Month" at bounding box center [294, 186] width 0 height 12
click at [264, 254] on div "17" at bounding box center [264, 252] width 12 height 12
type input "**********"
drag, startPoint x: 268, startPoint y: 158, endPoint x: 188, endPoint y: 165, distance: 79.8
click at [188, 165] on div "**********" at bounding box center [341, 161] width 682 height 323
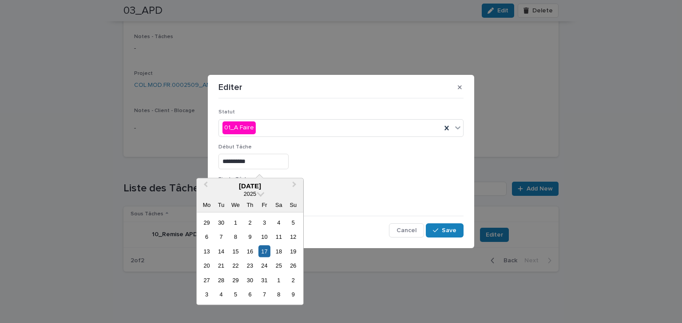
click at [379, 201] on div at bounding box center [340, 194] width 245 height 16
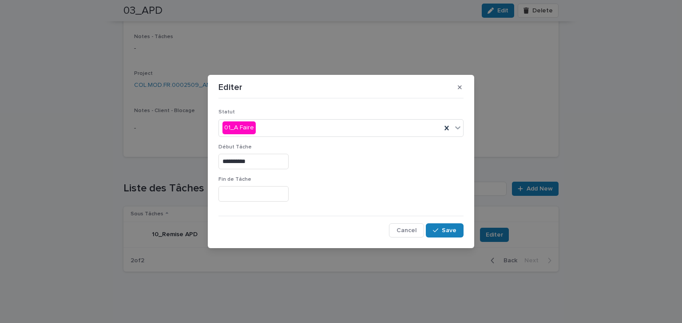
click at [272, 193] on input "text" at bounding box center [253, 194] width 70 height 16
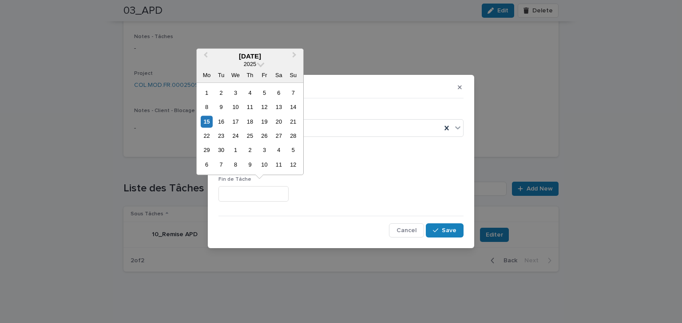
paste input "**********"
type input "**********"
click at [344, 189] on div "**********" at bounding box center [340, 194] width 245 height 16
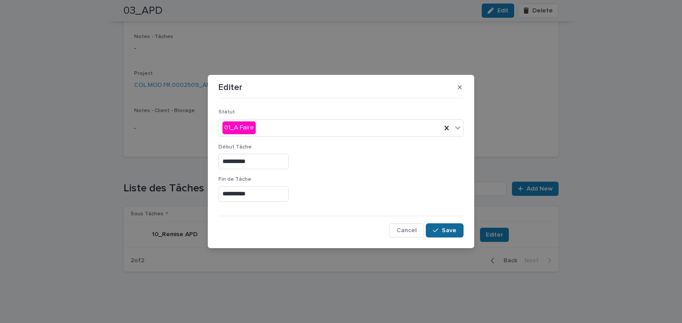
click at [447, 228] on span "Save" at bounding box center [449, 231] width 15 height 6
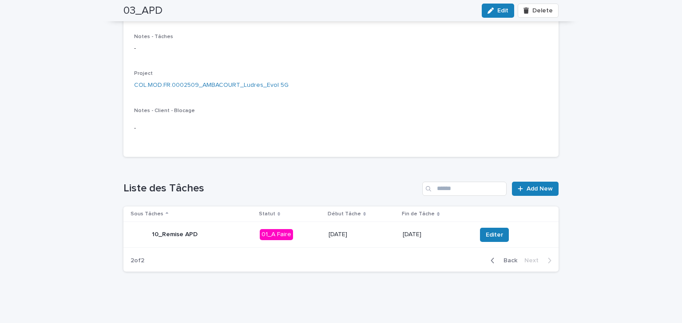
scroll to position [0, 0]
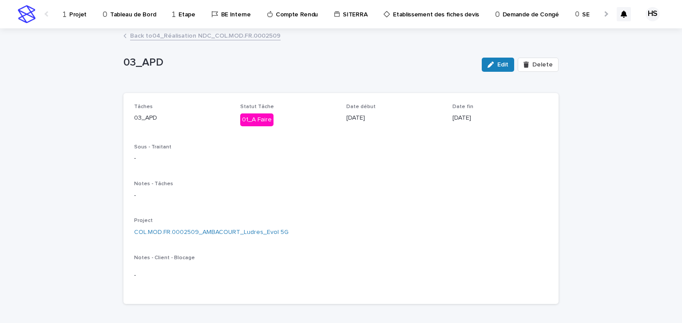
click at [295, 12] on p "Compte Rendu" at bounding box center [297, 9] width 42 height 19
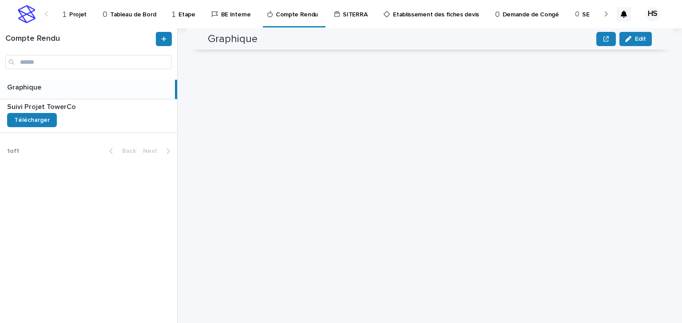
scroll to position [213, 0]
click at [106, 114] on div "Suivi Projet TowerCo Suivi Projet TowerCo Télécharger" at bounding box center [88, 115] width 177 height 33
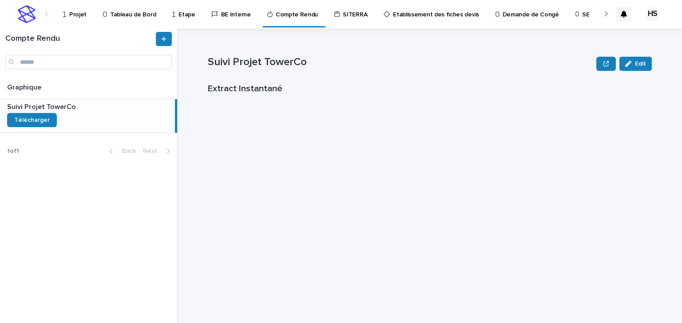
click at [96, 115] on div "Suivi Projet TowerCo Suivi Projet TowerCo Télécharger" at bounding box center [87, 115] width 175 height 33
click at [411, 209] on div "Suivi Projet TowerCo Edit Suivi Projet TowerCo Edit Sorry, there was an error s…" at bounding box center [430, 175] width 444 height 295
click at [76, 108] on p at bounding box center [89, 107] width 164 height 8
click at [75, 12] on p "Projet" at bounding box center [77, 9] width 17 height 19
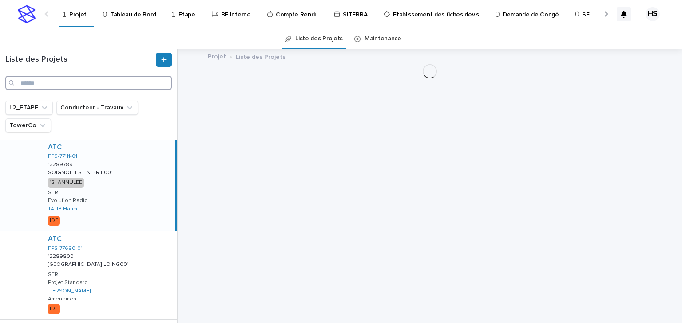
click at [81, 88] on input "Search" at bounding box center [88, 83] width 166 height 14
paste input "*********"
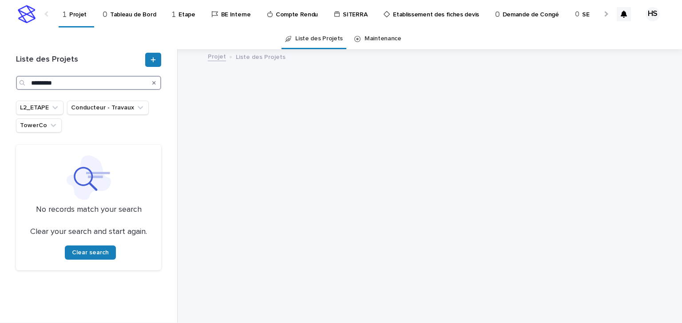
drag, startPoint x: 32, startPoint y: 82, endPoint x: 5, endPoint y: 83, distance: 26.7
click at [5, 83] on div "Liste des Projets ********* L2_ETAPE Conducteur - Travaux TowerCo No records ma…" at bounding box center [88, 186] width 177 height 274
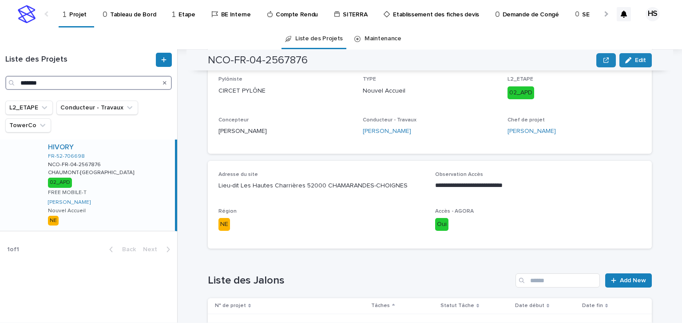
scroll to position [304, 0]
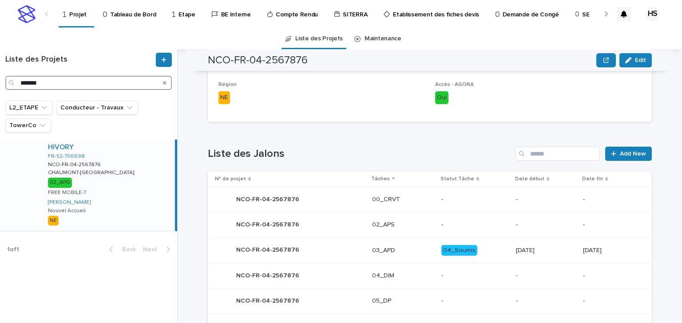
drag, startPoint x: 106, startPoint y: 85, endPoint x: -61, endPoint y: 73, distance: 167.8
click at [0, 73] on html "Projet Tableau de Bord Etape BE Interne Compte Rendu SITERRA Etablissement des …" at bounding box center [341, 161] width 682 height 323
paste input "*****"
click at [117, 185] on div "CELLNEX FR-54-004063 COL.NEW.FR.0001681 COL.NEW.FR.0001681 [PERSON_NAME] 10_DOE…" at bounding box center [108, 185] width 134 height 91
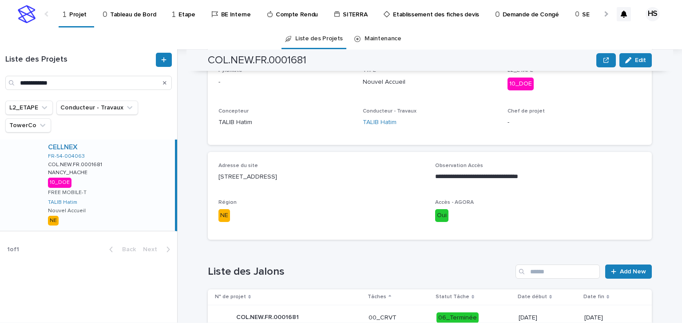
scroll to position [304, 0]
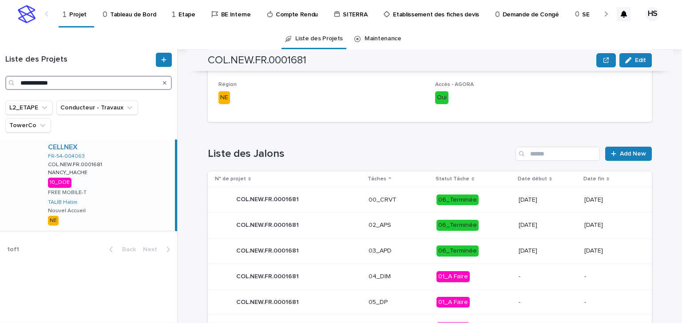
click at [67, 83] on input "**********" at bounding box center [88, 83] width 166 height 14
drag, startPoint x: 89, startPoint y: 83, endPoint x: -2, endPoint y: 79, distance: 91.1
click at [0, 79] on html "**********" at bounding box center [341, 161] width 682 height 323
paste input "Search"
type input "**********"
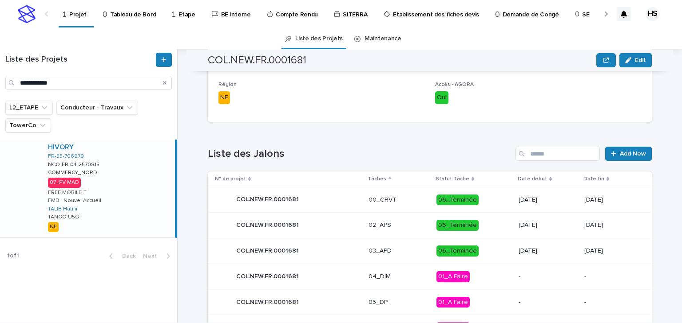
click at [104, 175] on div "HIVORY FR-55-706979 NCO-FR-04-2570815 NCO-FR-04-2570815 COMMERCY_NORD COMMERCY_…" at bounding box center [108, 189] width 134 height 98
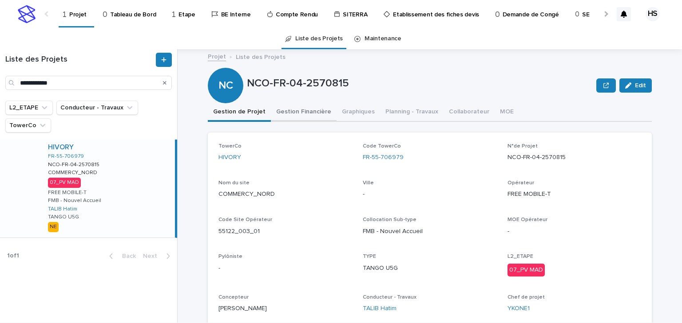
click at [311, 112] on button "Gestion Financière" at bounding box center [304, 112] width 66 height 19
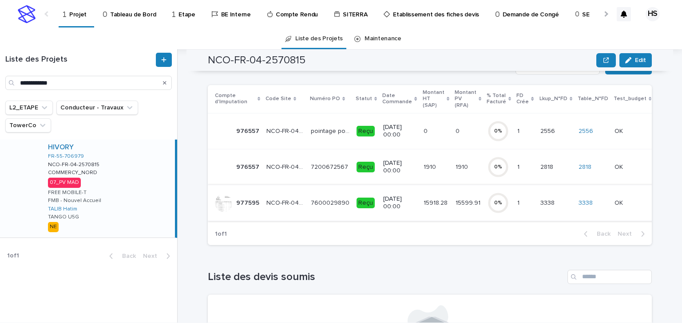
scroll to position [55, 0]
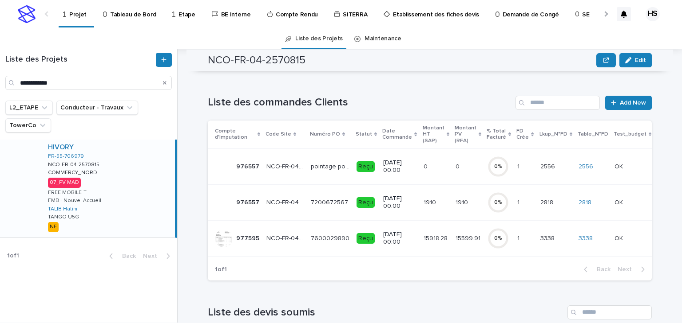
click at [426, 239] on p "15918.28" at bounding box center [436, 237] width 26 height 9
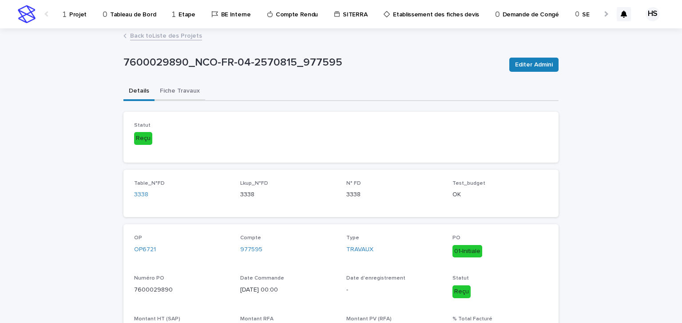
click at [195, 91] on button "Fiche Travaux" at bounding box center [179, 92] width 51 height 19
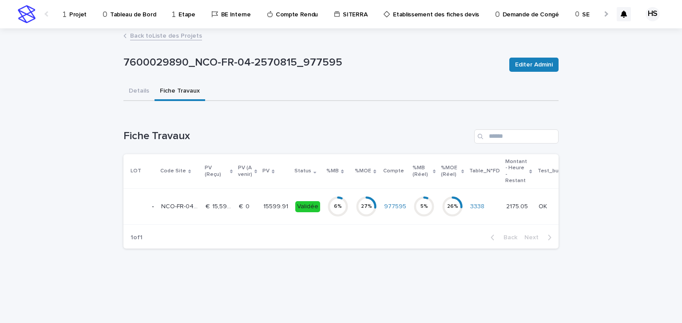
click at [263, 202] on p "15599.91" at bounding box center [276, 205] width 27 height 9
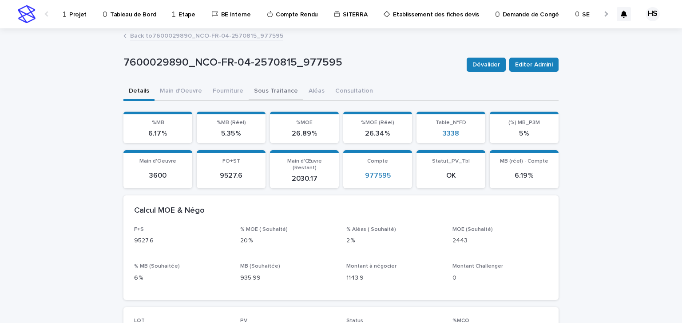
click at [263, 95] on button "Sous Traitance" at bounding box center [275, 92] width 55 height 19
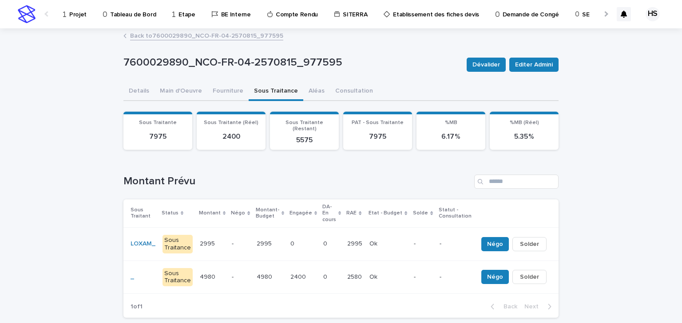
click at [301, 53] on div "7600029890_NCO-FR-04-2570815_977595 Dévalider Editer Admini" at bounding box center [340, 64] width 435 height 35
click at [174, 92] on button "Main d'Oeuvre" at bounding box center [180, 92] width 53 height 19
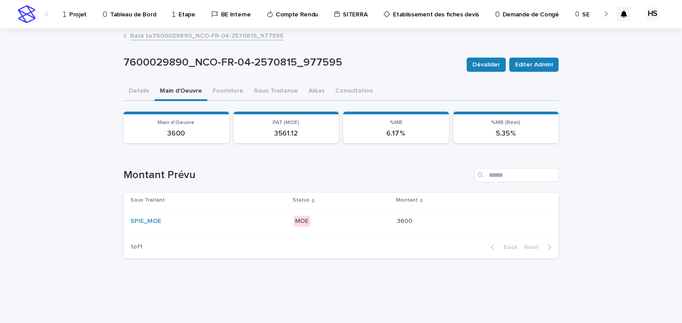
click at [231, 62] on p "7600029890_NCO-FR-04-2570815_977595" at bounding box center [291, 62] width 336 height 13
click at [271, 91] on button "Sous Traitance" at bounding box center [275, 92] width 55 height 19
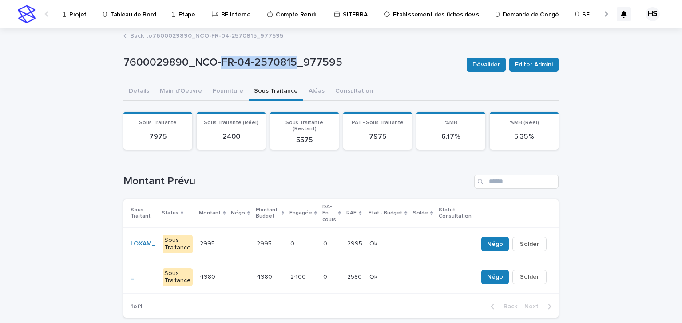
drag, startPoint x: 289, startPoint y: 64, endPoint x: 218, endPoint y: 63, distance: 70.6
click at [218, 63] on p "7600029890_NCO-FR-04-2570815_977595" at bounding box center [291, 62] width 336 height 13
click at [192, 69] on div "7600029890_NCO-FR-04-2570815_977595" at bounding box center [291, 64] width 336 height 16
click at [306, 94] on button "Aléas" at bounding box center [316, 92] width 27 height 19
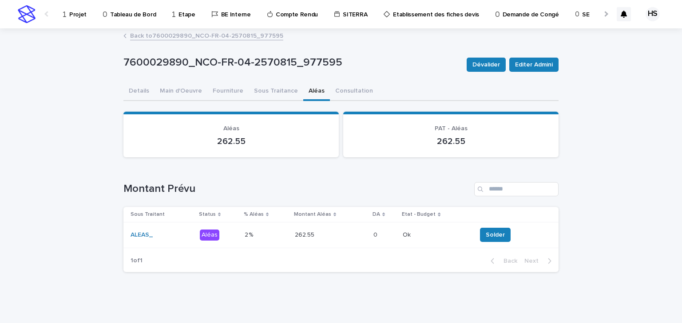
click at [71, 14] on p "Projet" at bounding box center [77, 9] width 17 height 19
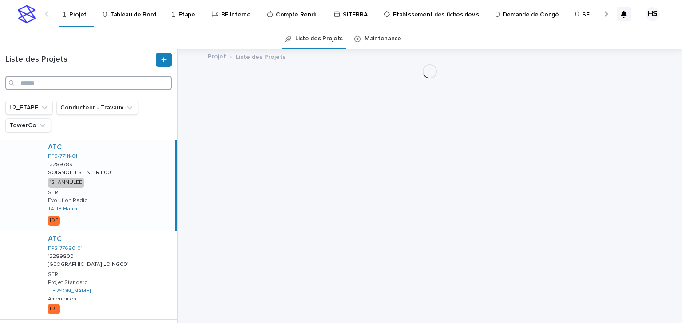
click at [34, 87] on input "Search" at bounding box center [88, 83] width 166 height 14
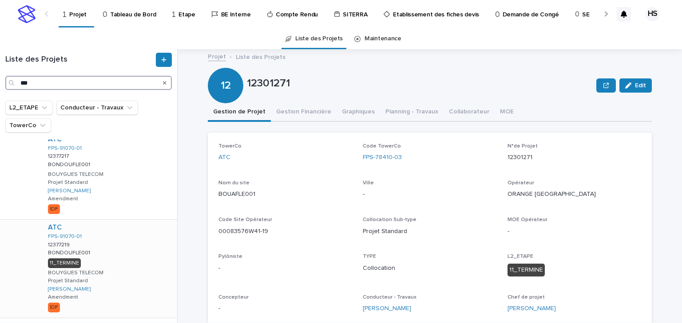
scroll to position [754, 0]
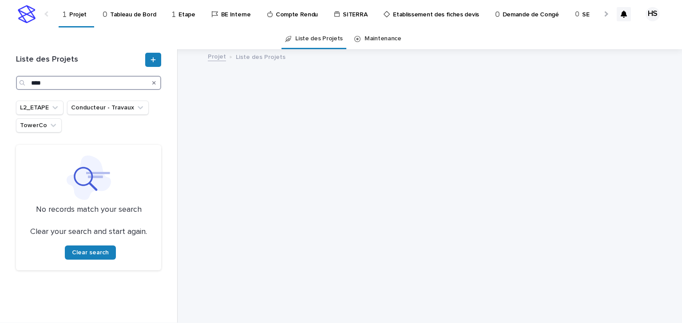
click at [50, 83] on input "****" at bounding box center [88, 83] width 145 height 14
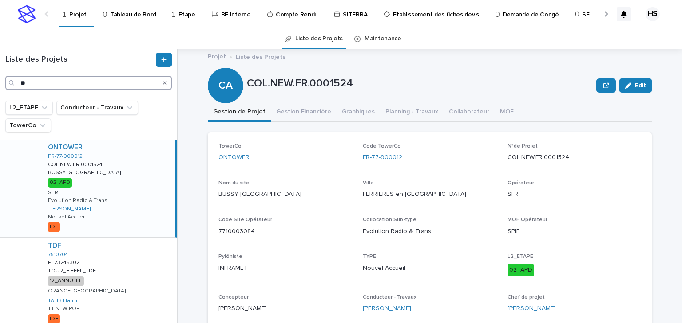
type input "*"
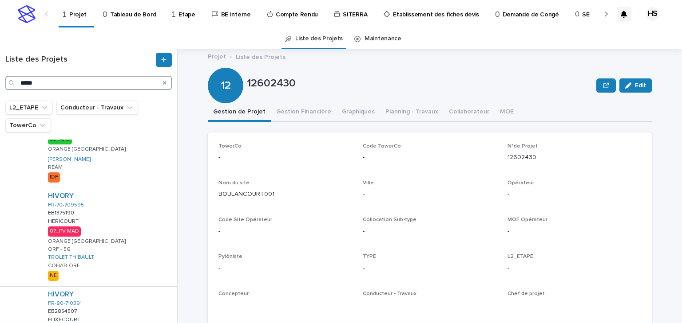
scroll to position [390, 0]
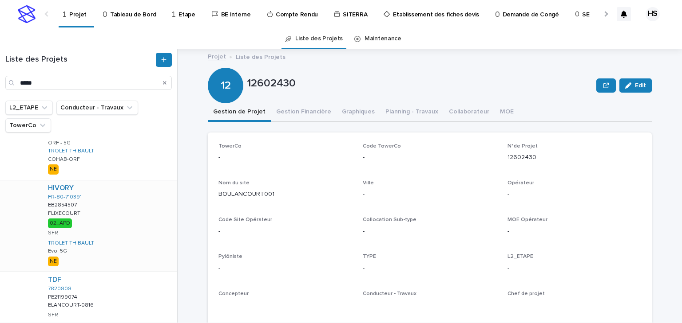
click at [95, 213] on div "HIVORY FR-80-710391 EB2854507 EB2854507 FLIXECOURT FLIXECOURT 02_APD SFR TROLET…" at bounding box center [109, 226] width 136 height 91
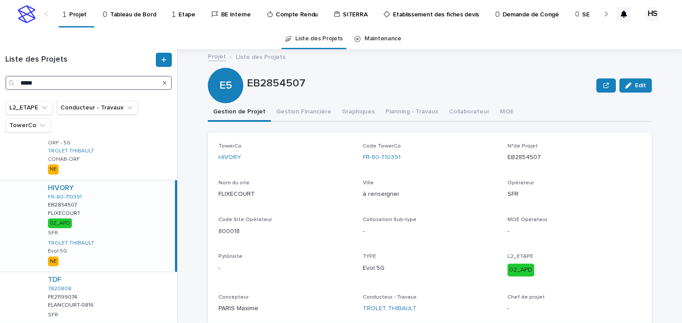
click at [66, 86] on input "*****" at bounding box center [88, 83] width 166 height 14
drag, startPoint x: 91, startPoint y: 85, endPoint x: -25, endPoint y: 81, distance: 116.3
click at [0, 81] on html "Projet Tableau de Bord Etape BE Interne Compte Rendu SITERRA Etablissement des …" at bounding box center [341, 161] width 682 height 323
paste input "*********"
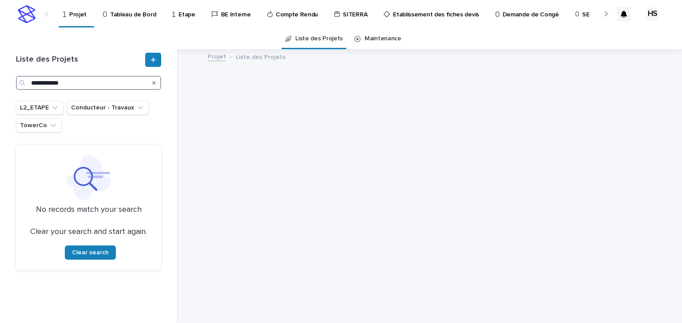
click at [80, 80] on input "**********" at bounding box center [88, 83] width 145 height 14
drag, startPoint x: 88, startPoint y: 82, endPoint x: 12, endPoint y: 80, distance: 76.8
click at [12, 80] on div "**********" at bounding box center [89, 71] width 156 height 37
paste input "Search"
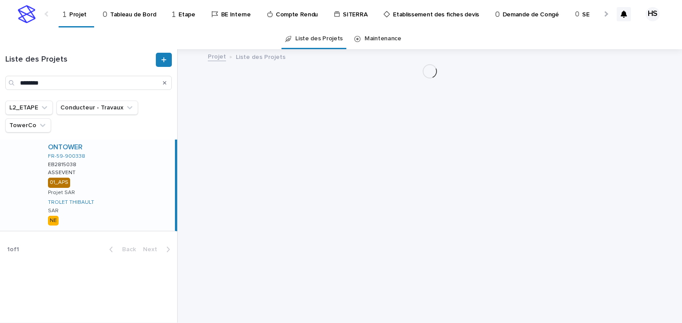
click at [110, 173] on div "ONTOWER FR-59-900338 EB2815038 EB2815038 ASSEVENT ASSEVENT 01_APS Projet SAR TR…" at bounding box center [108, 185] width 134 height 91
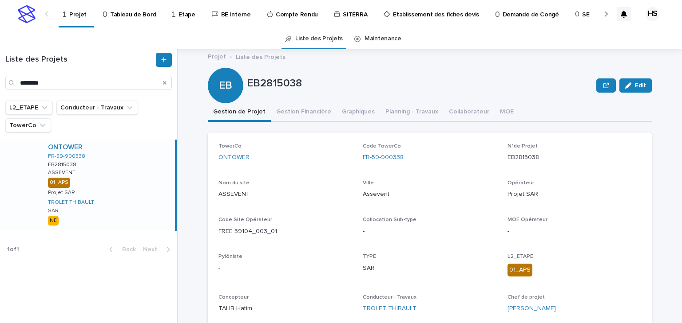
drag, startPoint x: 635, startPoint y: 90, endPoint x: 486, endPoint y: 131, distance: 154.7
click at [635, 90] on button "Edit" at bounding box center [635, 86] width 32 height 14
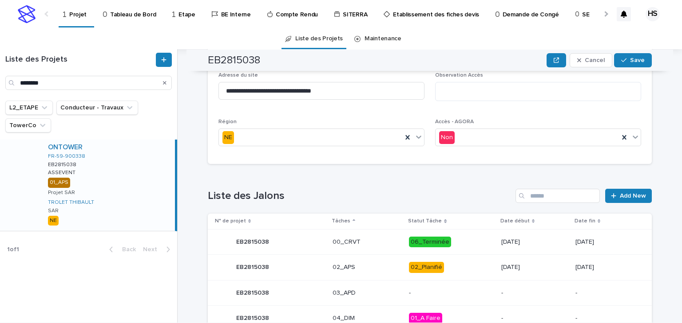
scroll to position [248, 0]
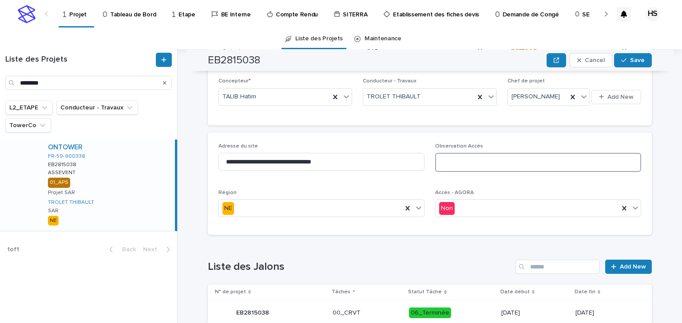
click at [448, 161] on textarea at bounding box center [538, 162] width 206 height 19
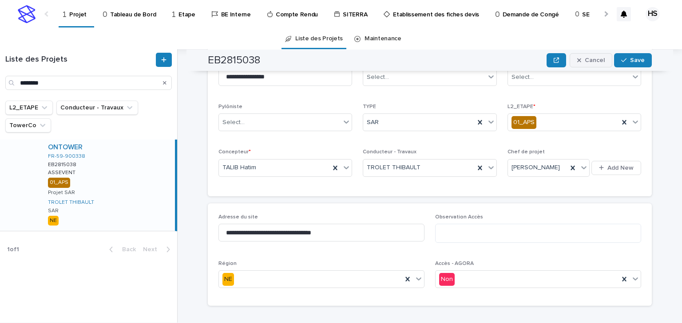
click at [584, 59] on span "Cancel" at bounding box center [594, 60] width 20 height 6
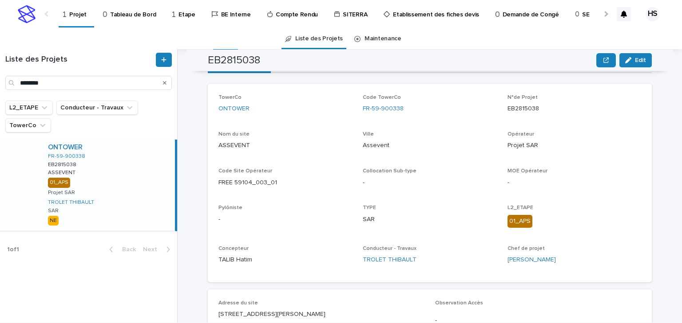
scroll to position [13, 0]
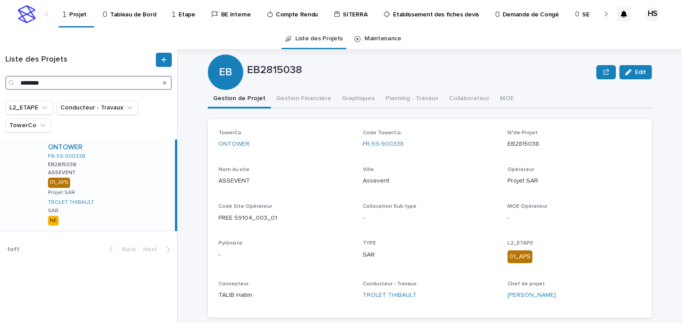
drag, startPoint x: 52, startPoint y: 87, endPoint x: 3, endPoint y: 88, distance: 49.3
click at [3, 88] on div "Liste des Projets ********" at bounding box center [88, 71] width 177 height 37
paste input "**********"
type input "**********"
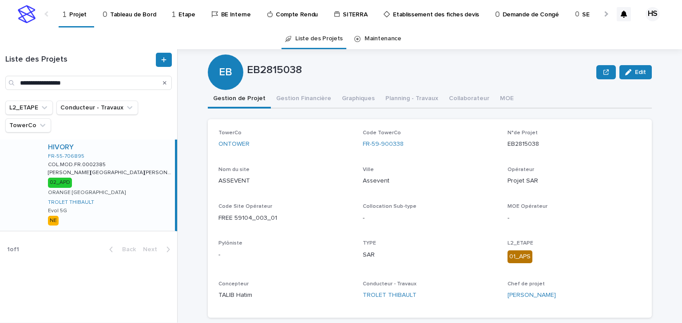
click at [118, 178] on div "HIVORY FR-55-706895 COL.MOD.FR.0002385 COL.MOD.FR.0002385 VILLERS SUR MEUSE VIL…" at bounding box center [108, 185] width 134 height 91
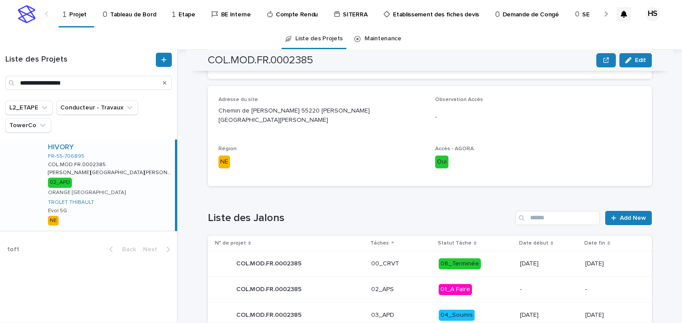
scroll to position [333, 0]
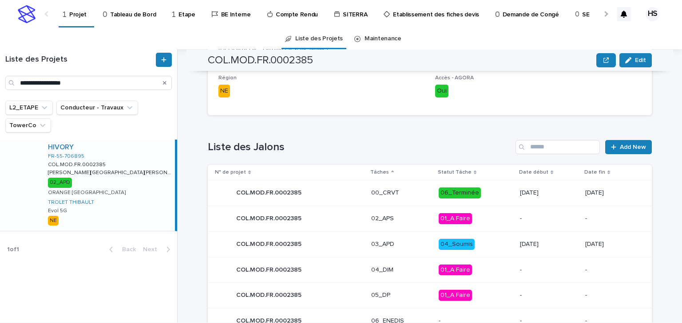
click at [398, 241] on p "03_APD" at bounding box center [401, 245] width 60 height 8
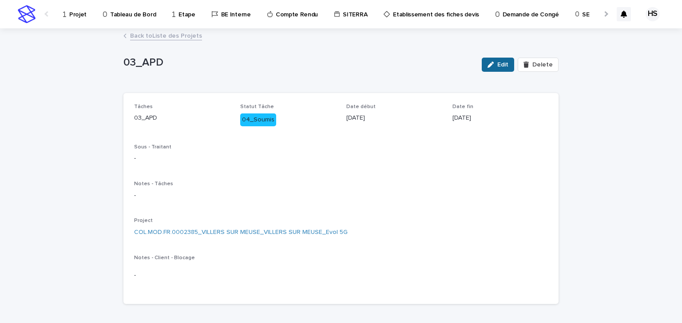
click at [495, 65] on div "button" at bounding box center [492, 65] width 10 height 6
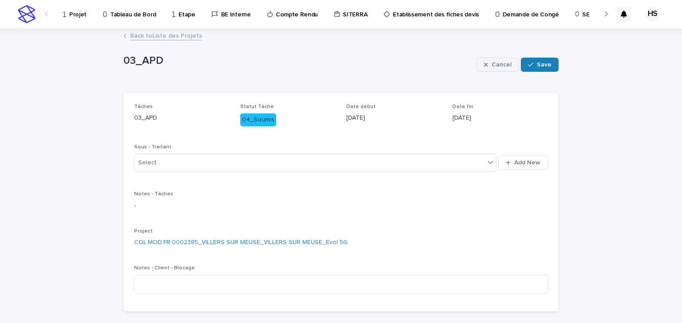
click at [504, 63] on span "Cancel" at bounding box center [501, 65] width 20 height 6
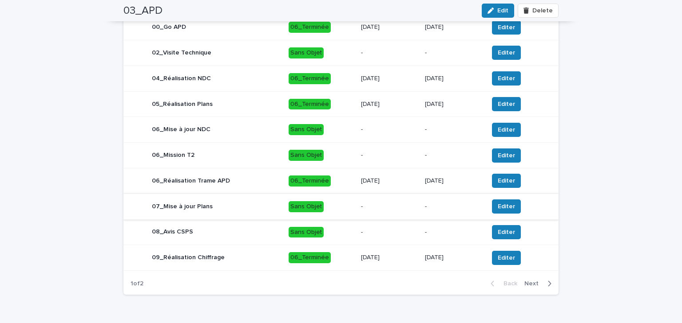
scroll to position [377, 0]
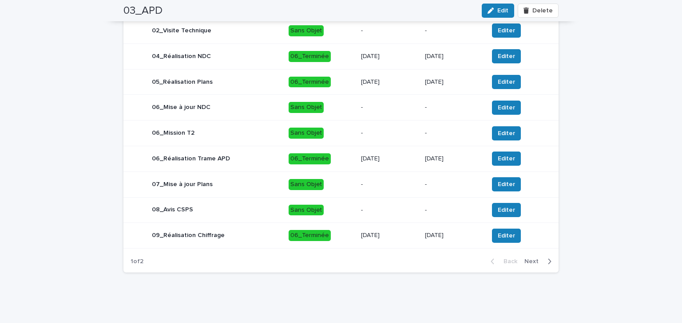
click at [535, 260] on span "Next" at bounding box center [534, 262] width 20 height 6
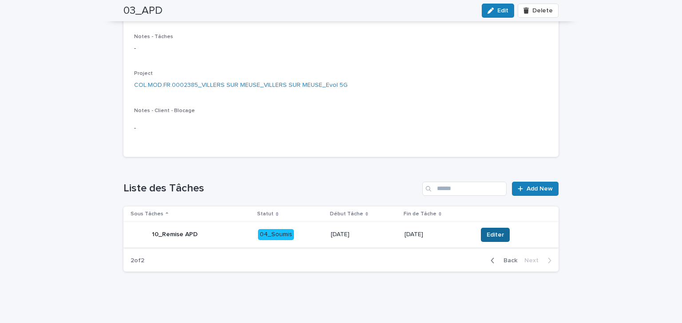
click at [486, 232] on span "Editer" at bounding box center [494, 235] width 17 height 9
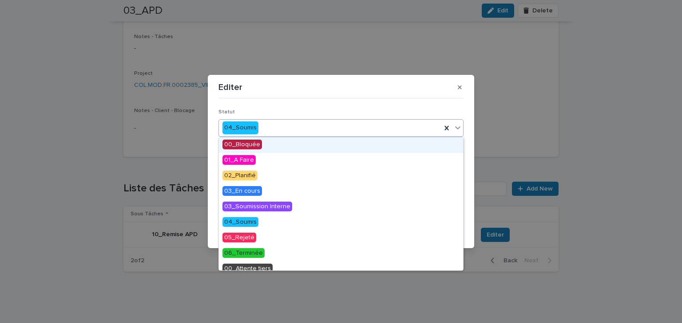
click at [268, 125] on div "04_Soumis" at bounding box center [330, 128] width 222 height 15
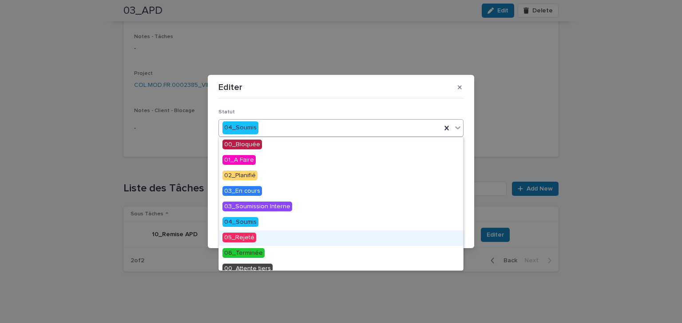
click at [253, 236] on span "05_Rejeté" at bounding box center [239, 238] width 34 height 10
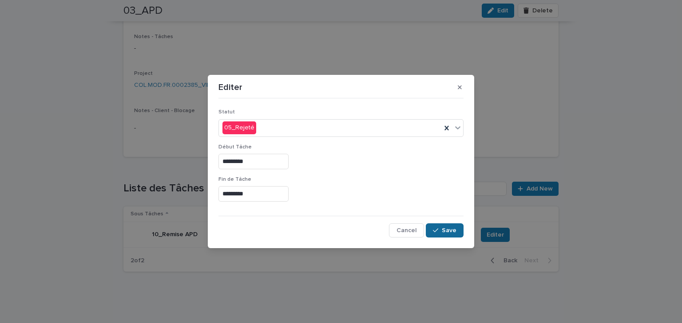
click at [442, 229] on div "button" at bounding box center [437, 231] width 9 height 6
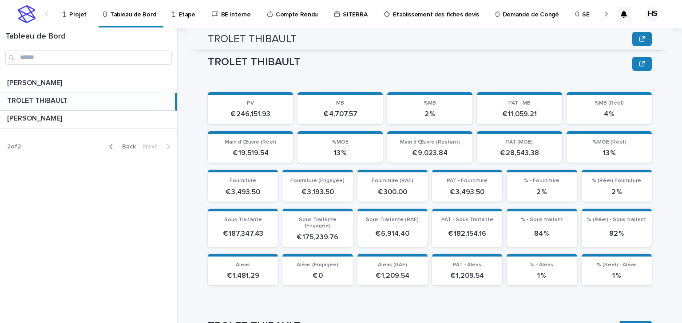
scroll to position [371, 0]
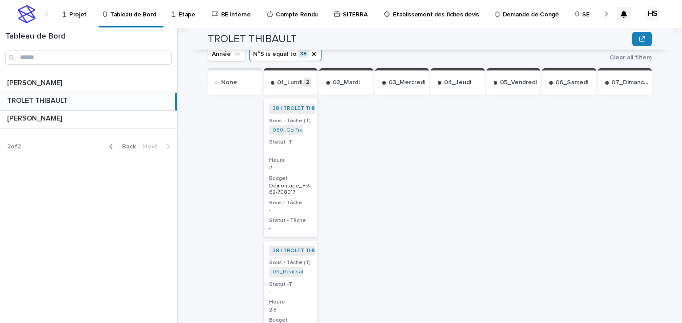
click at [76, 16] on p "Projet" at bounding box center [77, 9] width 17 height 19
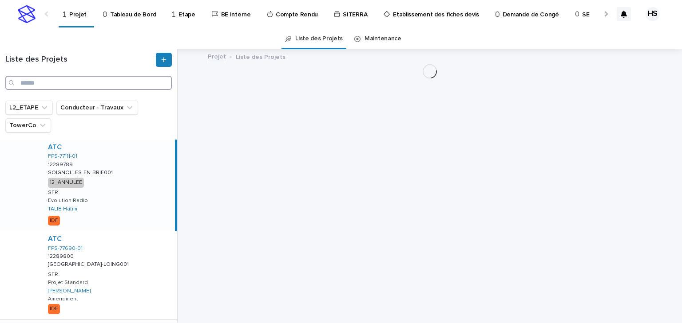
click at [46, 86] on input "Search" at bounding box center [88, 83] width 166 height 14
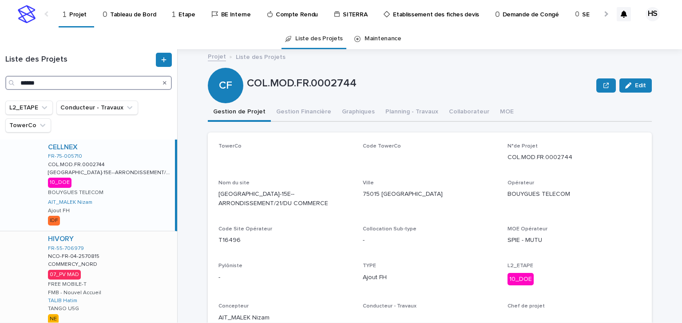
type input "******"
click at [115, 261] on div "HIVORY FR-55-706979 NCO-FR-04-2570815 NCO-FR-04-2570815 COMMERCY_NORD COMMERCY_…" at bounding box center [109, 281] width 136 height 98
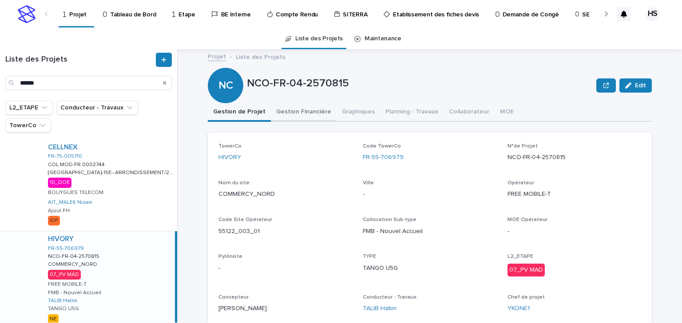
click at [287, 110] on button "Gestion Financière" at bounding box center [304, 112] width 66 height 19
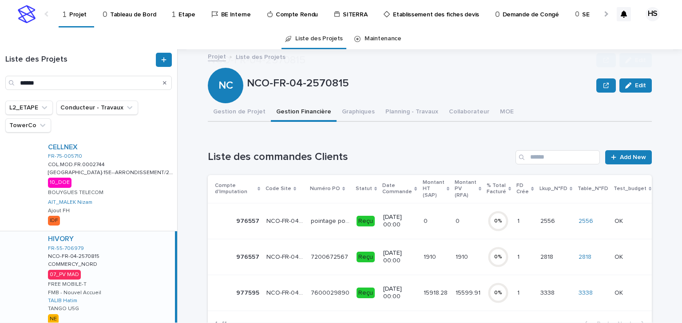
scroll to position [106, 0]
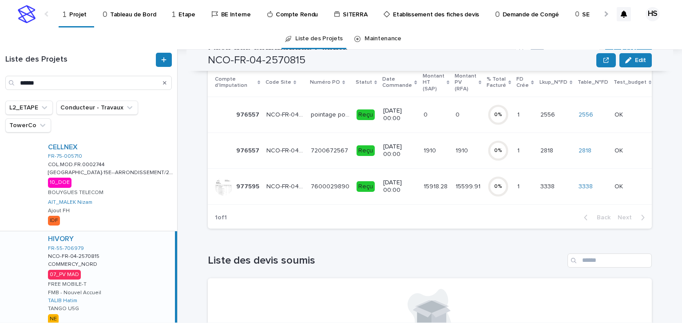
click at [423, 187] on p "15918.28" at bounding box center [436, 185] width 26 height 9
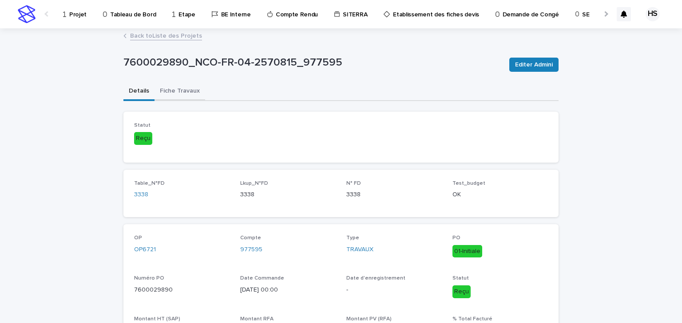
click at [182, 94] on button "Fiche Travaux" at bounding box center [179, 92] width 51 height 19
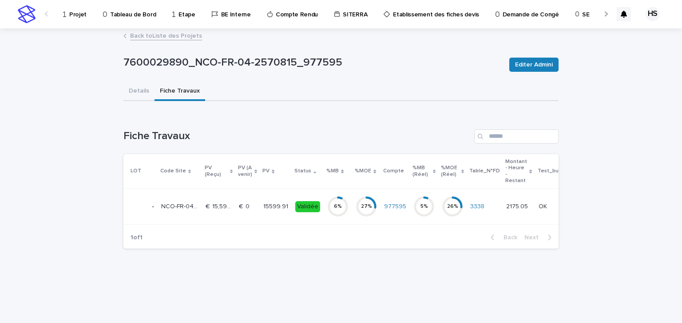
click at [268, 201] on p "15599.91" at bounding box center [276, 205] width 27 height 9
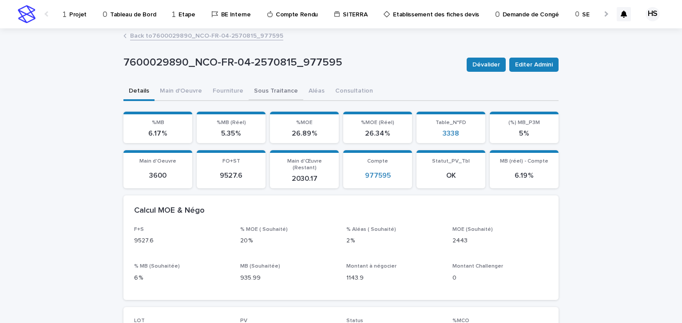
click at [260, 89] on button "Sous Traitance" at bounding box center [275, 92] width 55 height 19
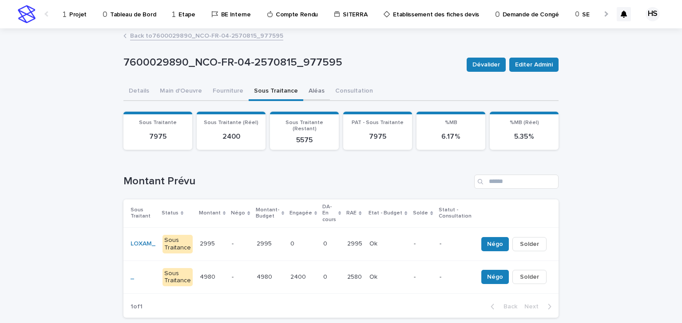
click at [307, 87] on button "Aléas" at bounding box center [316, 92] width 27 height 19
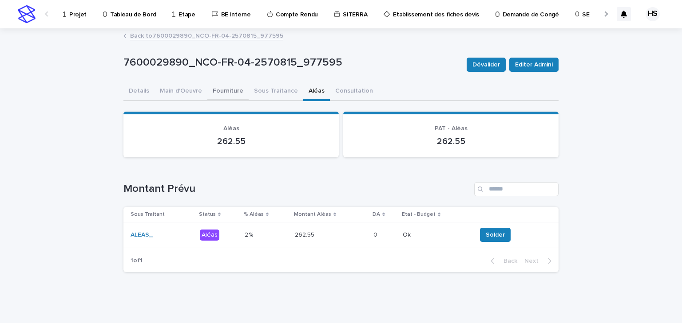
click at [229, 93] on button "Fourniture" at bounding box center [227, 92] width 41 height 19
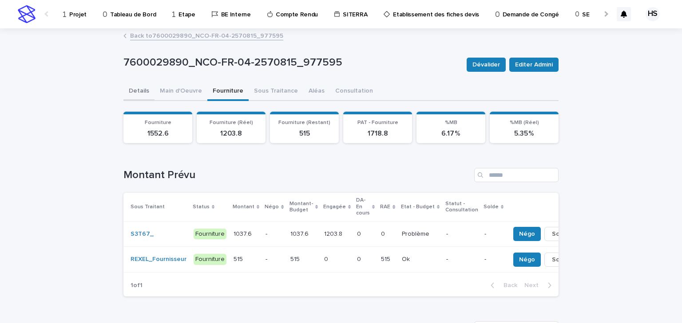
click at [138, 91] on button "Details" at bounding box center [138, 92] width 31 height 19
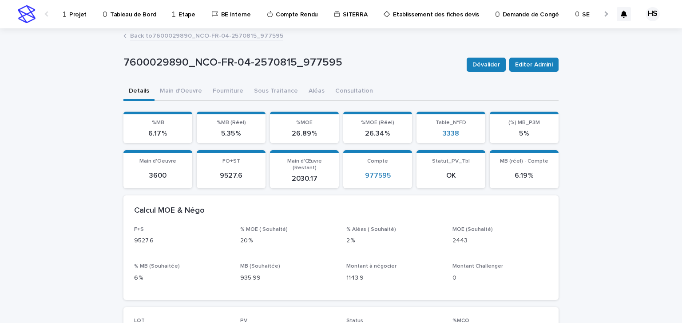
click at [183, 39] on link "Back to 7600029890_NCO-FR-04-2570815_977595" at bounding box center [206, 35] width 153 height 10
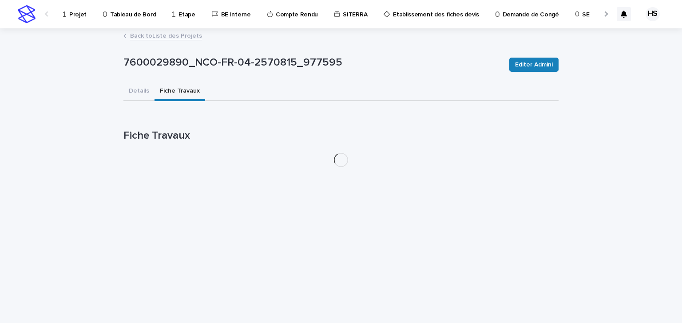
click at [181, 39] on link "Back to Liste des Projets" at bounding box center [166, 35] width 72 height 10
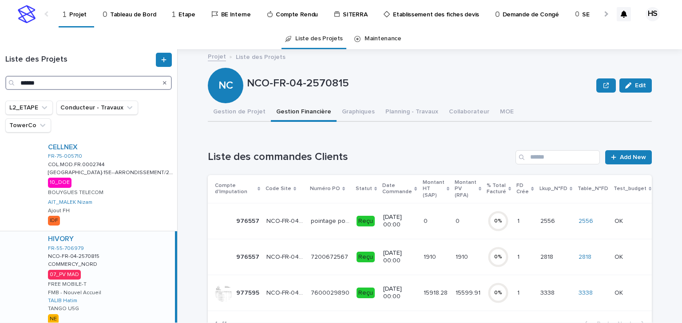
click at [83, 82] on input "******" at bounding box center [88, 83] width 166 height 14
click at [106, 268] on div "HIVORY FR-55-706979 NCO-FR-04-2570815 NCO-FR-04-2570815 COMMERCY_NORD COMMERCY_…" at bounding box center [108, 281] width 134 height 98
click at [235, 110] on button "Gestion de Projet" at bounding box center [239, 112] width 63 height 19
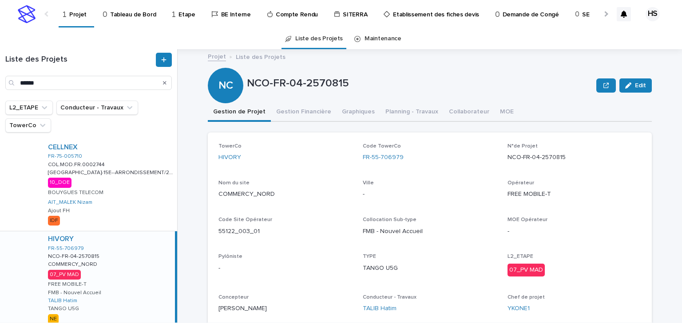
scroll to position [71, 0]
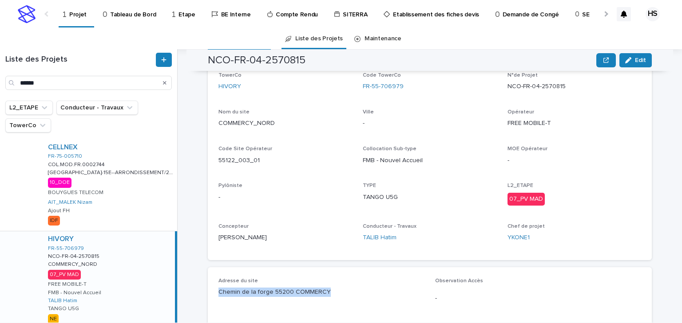
drag, startPoint x: 325, startPoint y: 292, endPoint x: 215, endPoint y: 298, distance: 109.8
click at [215, 298] on div "Adresse du site Chemin de la forge 55200 COMMERCY Observation Accès - Région NE…" at bounding box center [430, 318] width 444 height 100
copy p "Chemin de la forge 55200 COMMERCY"
click at [246, 279] on span "Adresse du site" at bounding box center [237, 281] width 39 height 5
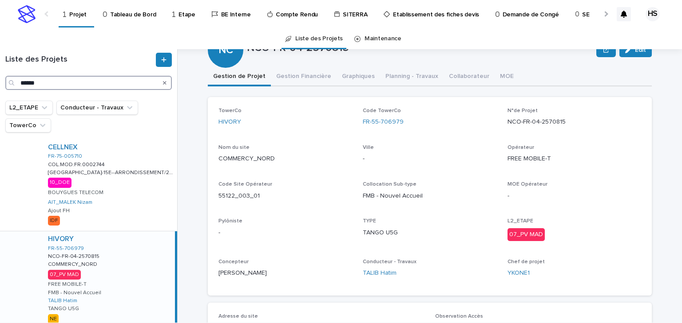
drag, startPoint x: 56, startPoint y: 82, endPoint x: -34, endPoint y: 76, distance: 90.3
click at [0, 76] on html "Projet Tableau de Bord Etape BE Interne Compte Rendu SITERRA Etablissement des …" at bounding box center [341, 161] width 682 height 323
click at [101, 280] on div "HIVORY FR-55-706979 NCO-FR-04-2570815 NCO-FR-04-2570815 COMMERCY_NORD COMMERCY_…" at bounding box center [108, 281] width 134 height 98
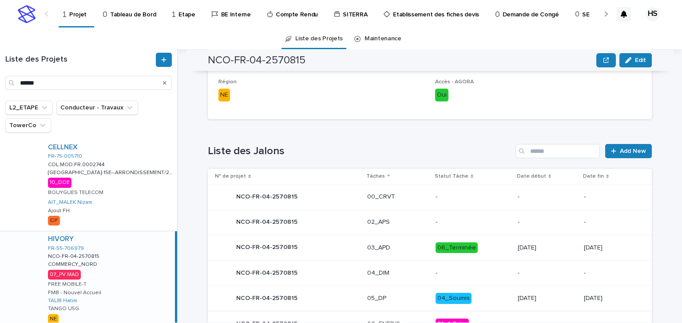
scroll to position [426, 0]
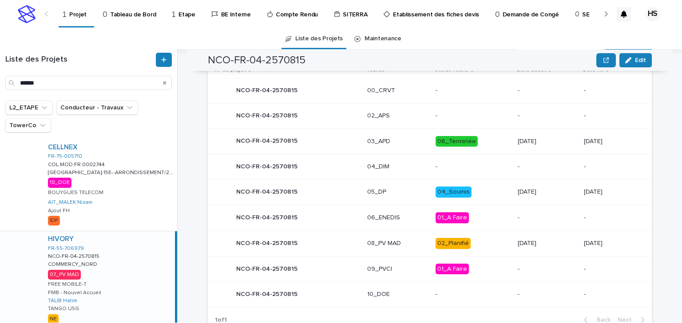
click at [397, 241] on p "08_PV MAD" at bounding box center [397, 244] width 61 height 8
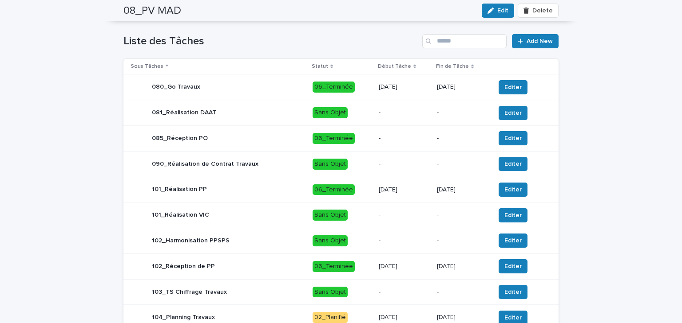
scroll to position [437, 0]
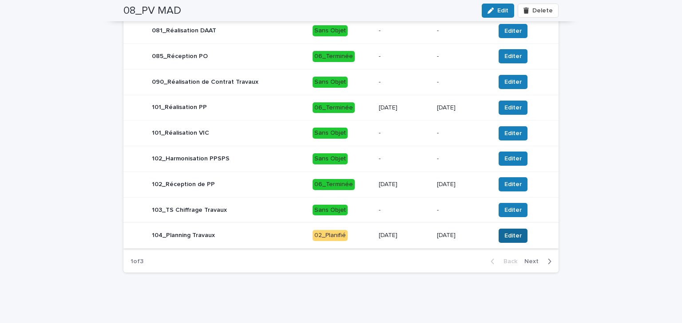
click at [507, 236] on span "Editer" at bounding box center [512, 236] width 17 height 9
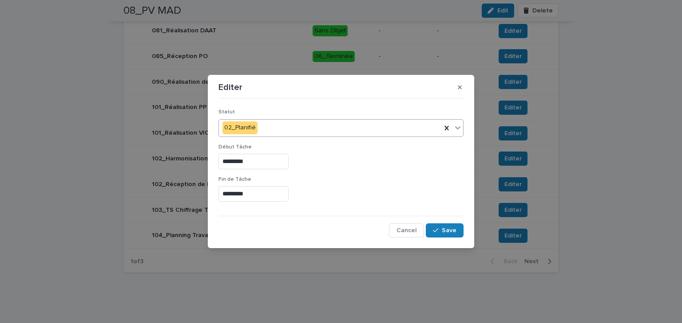
click at [276, 126] on div "02_Planifié" at bounding box center [330, 128] width 222 height 15
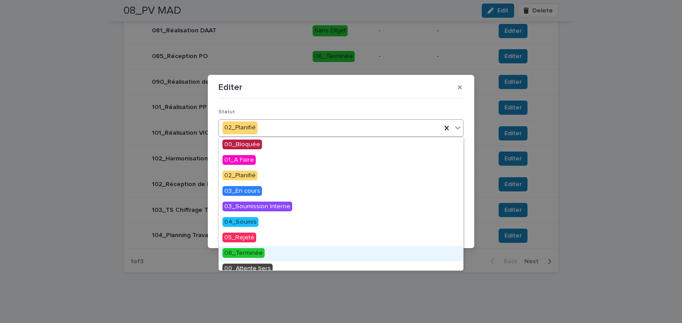
click at [248, 254] on span "06_Terminée" at bounding box center [243, 253] width 42 height 10
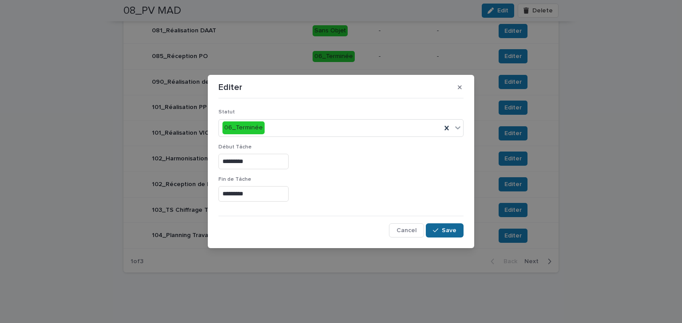
click at [453, 237] on button "Save" at bounding box center [445, 231] width 38 height 14
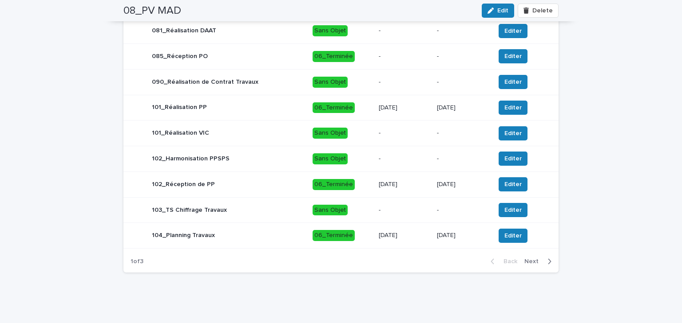
click at [526, 263] on button "Next" at bounding box center [540, 262] width 38 height 8
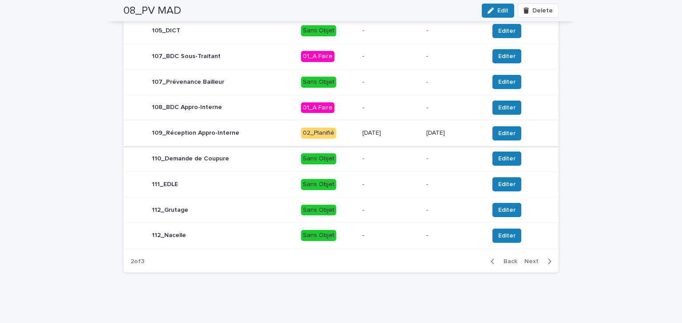
scroll to position [366, 0]
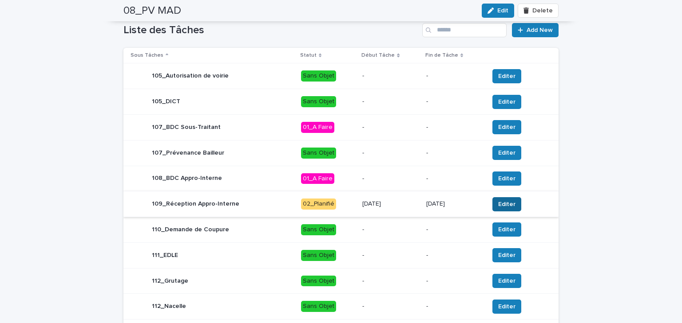
click at [498, 203] on span "Editer" at bounding box center [506, 204] width 17 height 9
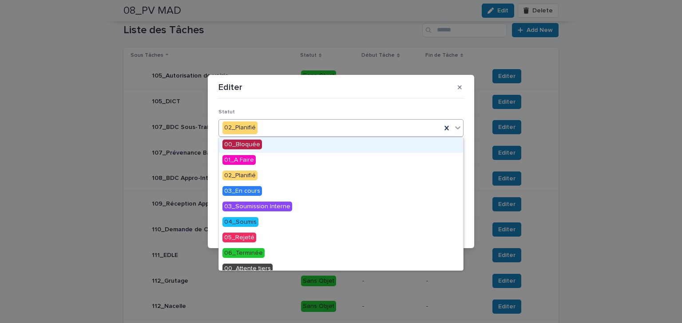
click at [283, 130] on div "02_Planifié" at bounding box center [330, 128] width 222 height 15
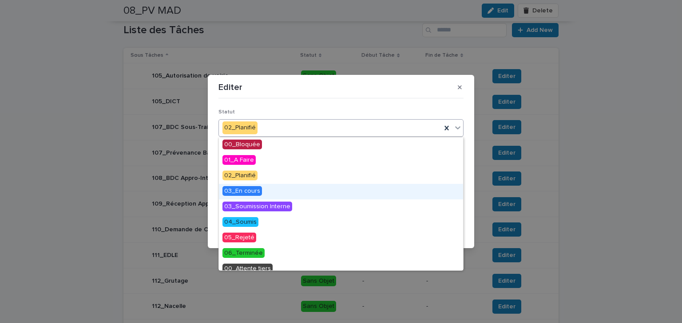
click at [250, 189] on span "03_En cours" at bounding box center [241, 191] width 39 height 10
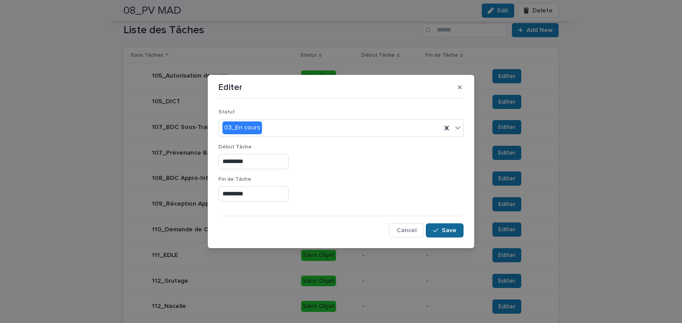
click at [444, 226] on button "Save" at bounding box center [445, 231] width 38 height 14
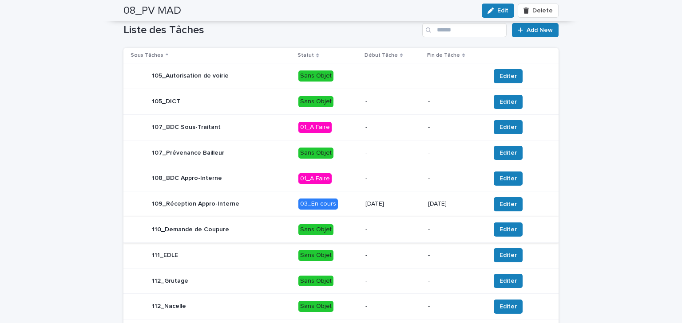
scroll to position [437, 0]
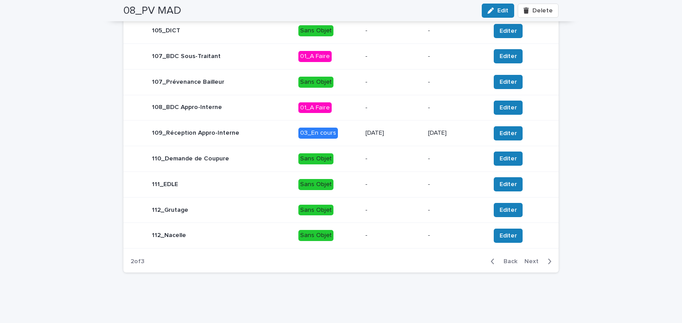
click at [534, 261] on span "Next" at bounding box center [534, 262] width 20 height 6
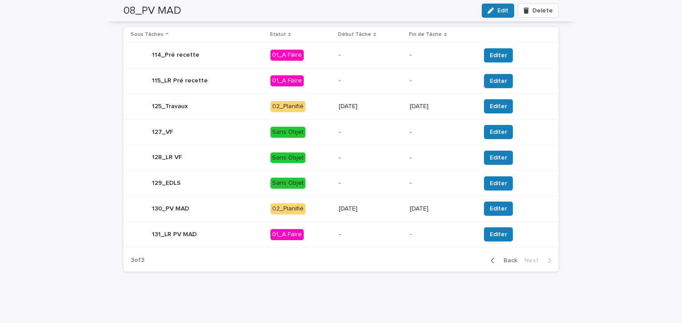
scroll to position [386, 0]
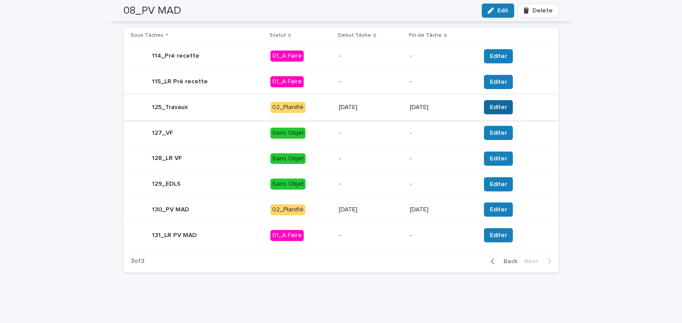
click at [489, 108] on span "Editer" at bounding box center [497, 107] width 17 height 9
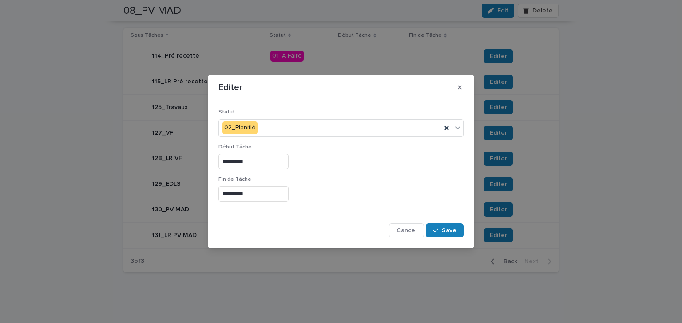
click at [259, 159] on input "*********" at bounding box center [253, 162] width 70 height 16
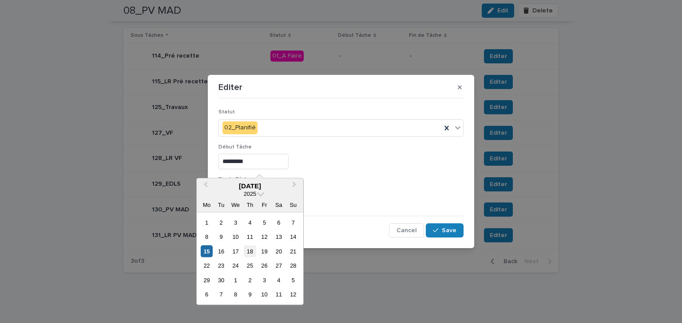
click at [250, 250] on div "18" at bounding box center [250, 252] width 12 height 12
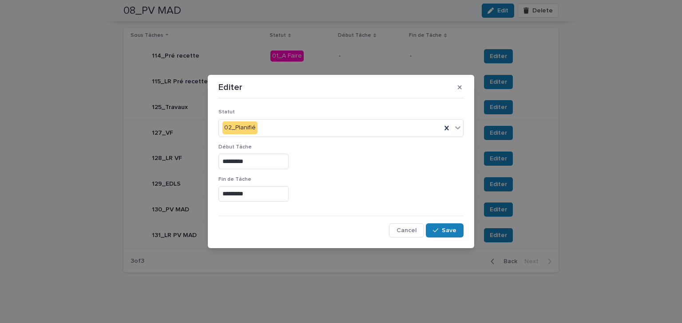
type input "*********"
click at [449, 225] on button "Save" at bounding box center [445, 231] width 38 height 14
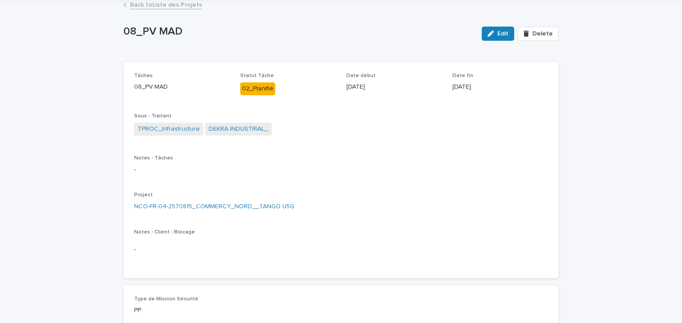
scroll to position [0, 0]
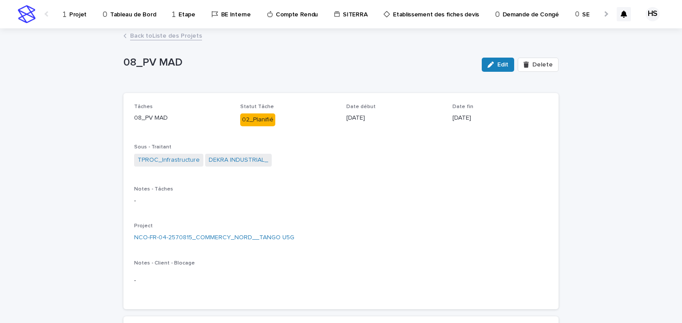
click at [76, 16] on p "Projet" at bounding box center [77, 9] width 17 height 19
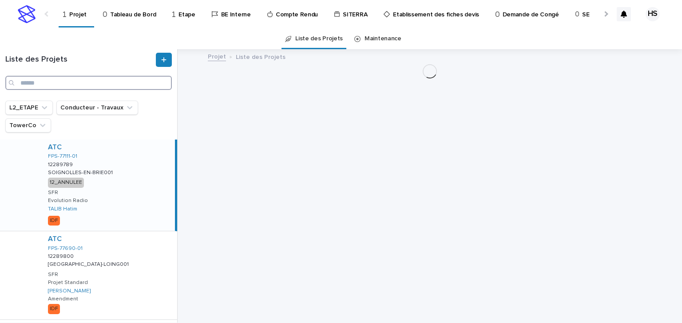
click at [40, 82] on input "Search" at bounding box center [88, 83] width 166 height 14
paste input "**********"
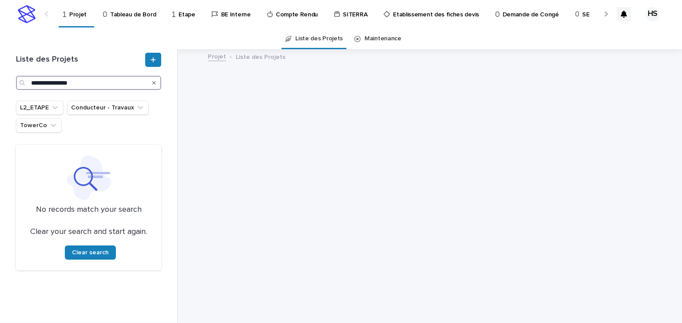
click at [52, 82] on input "**********" at bounding box center [88, 83] width 145 height 14
drag, startPoint x: 60, startPoint y: 83, endPoint x: 53, endPoint y: 85, distance: 6.8
click at [53, 85] on input "**********" at bounding box center [88, 83] width 145 height 14
drag, startPoint x: 85, startPoint y: 81, endPoint x: 18, endPoint y: 77, distance: 67.2
click at [18, 77] on div "**********" at bounding box center [88, 83] width 145 height 14
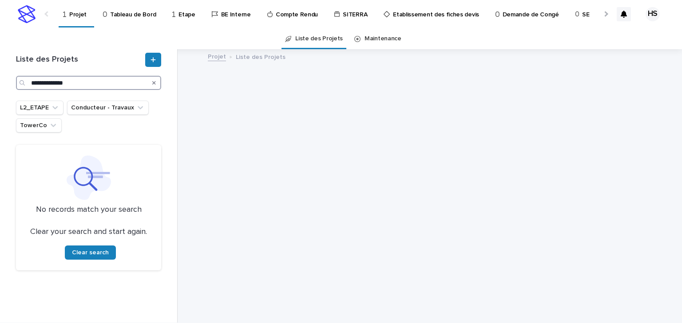
click at [55, 83] on input "**********" at bounding box center [88, 83] width 145 height 14
drag, startPoint x: 46, startPoint y: 83, endPoint x: -2, endPoint y: 85, distance: 47.9
click at [0, 85] on html "**********" at bounding box center [341, 161] width 682 height 323
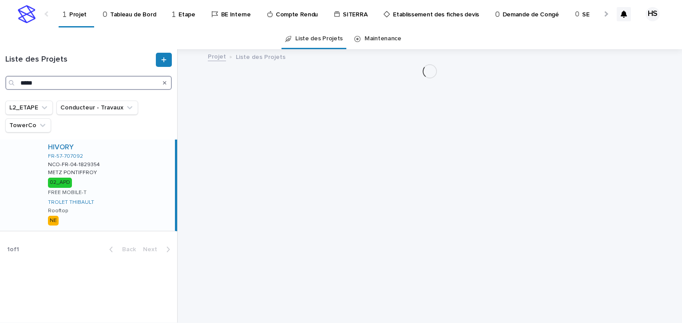
type input "*****"
click at [110, 176] on div "HIVORY FR-57-707092 NCO-FR-04-1829354 NCO-FR-04-1829354 [GEOGRAPHIC_DATA] PONTI…" at bounding box center [108, 185] width 134 height 91
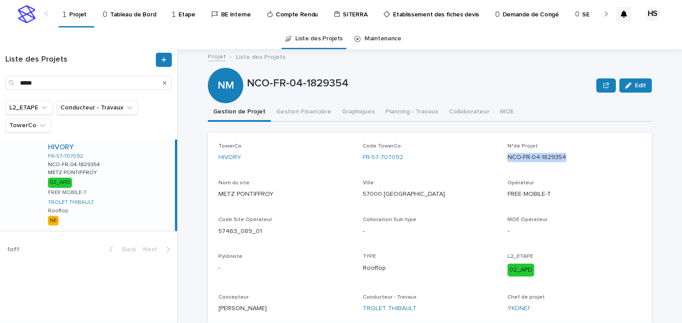
drag, startPoint x: 568, startPoint y: 162, endPoint x: 504, endPoint y: 166, distance: 64.4
click at [504, 166] on div "TowerCo HIVORY Code TowerCo FR-57-707092 N°de Projet NCO-FR-04-1829354 Nom du s…" at bounding box center [429, 231] width 422 height 177
copy p "NCO-FR-04-1829354"
click at [300, 115] on button "Gestion Financière" at bounding box center [304, 112] width 66 height 19
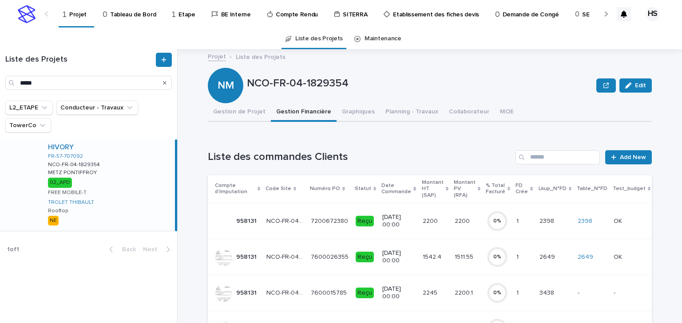
click at [422, 222] on p "2200" at bounding box center [430, 220] width 17 height 9
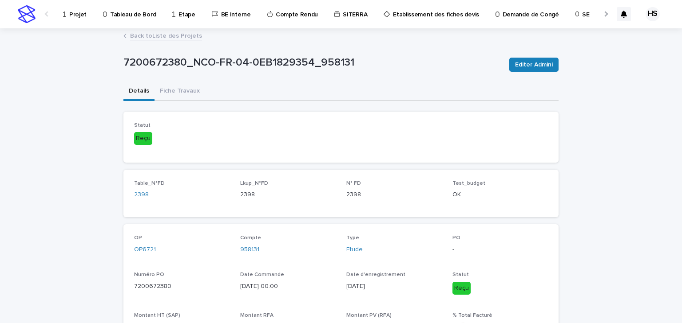
click at [169, 35] on link "Back to Liste des Projets" at bounding box center [166, 35] width 72 height 10
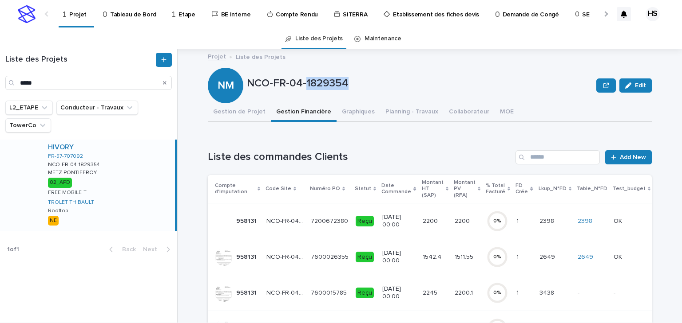
drag, startPoint x: 349, startPoint y: 83, endPoint x: 304, endPoint y: 82, distance: 45.7
click at [304, 82] on p "NCO-FR-04-1829354" at bounding box center [420, 83] width 346 height 13
copy p "1829354"
click at [232, 110] on button "Gestion de Projet" at bounding box center [239, 112] width 63 height 19
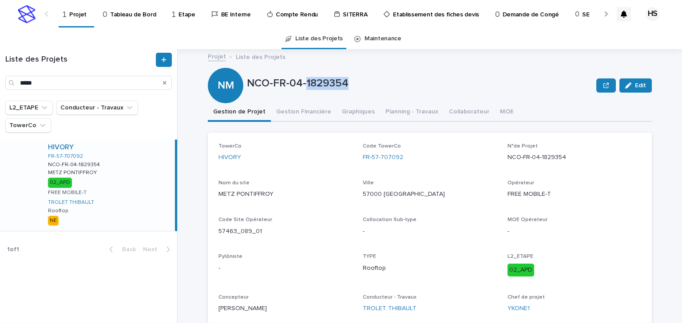
scroll to position [35, 0]
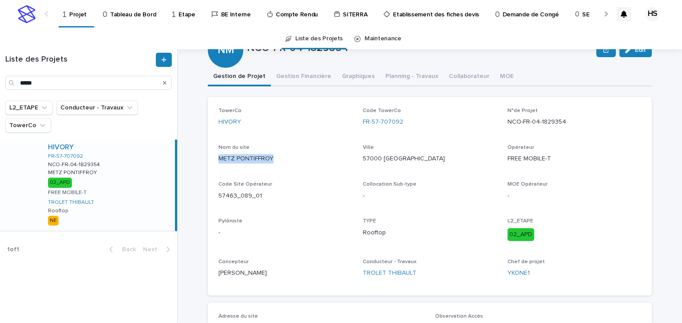
drag, startPoint x: 273, startPoint y: 162, endPoint x: 215, endPoint y: 162, distance: 58.6
click at [215, 162] on div "TowerCo HIVORY Code TowerCo FR-57-707092 N°de Projet NCO-FR-04-1829354 Nom du s…" at bounding box center [430, 196] width 444 height 199
copy p "METZ PONTIFFROY"
click at [312, 200] on p "57463_089_01" at bounding box center [285, 196] width 134 height 9
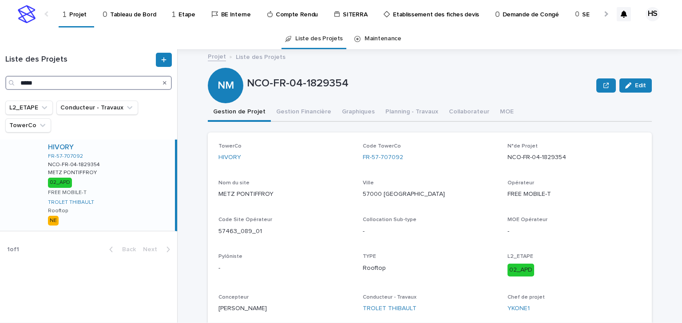
click at [66, 80] on input "*****" at bounding box center [88, 83] width 166 height 14
drag, startPoint x: 96, startPoint y: 85, endPoint x: -28, endPoint y: 81, distance: 123.9
click at [0, 81] on html "Projet Tableau de Bord Etape BE Interne Compte Rendu SITERRA Etablissement des …" at bounding box center [341, 161] width 682 height 323
paste input "*******"
click at [110, 170] on div "HIVORY FR-57-707101 NCO-FR-04-1830058 NCO-FR-04-1830058 BAN ST MARTIN BAN ST MA…" at bounding box center [108, 185] width 134 height 91
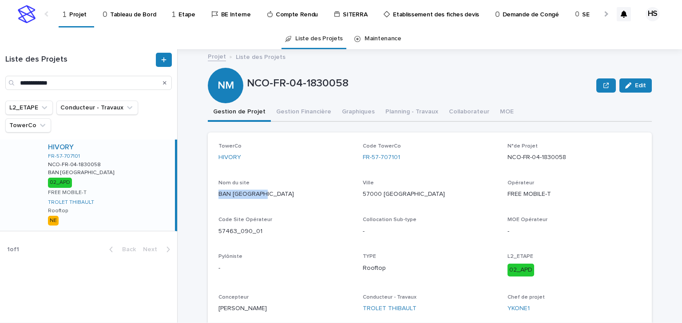
drag, startPoint x: 264, startPoint y: 195, endPoint x: 205, endPoint y: 197, distance: 59.9
click at [208, 197] on div "TowerCo HIVORY Code TowerCo FR-57-707101 N°de Projet NCO-FR-04-1830058 Nom du s…" at bounding box center [430, 232] width 444 height 199
copy p "BAN ST MARTIN"
click at [308, 176] on div "TowerCo HIVORY Code TowerCo FR-57-707101 N°de Projet NCO-FR-04-1830058 Nom du s…" at bounding box center [429, 231] width 422 height 177
drag, startPoint x: 64, startPoint y: 83, endPoint x: -76, endPoint y: 80, distance: 139.8
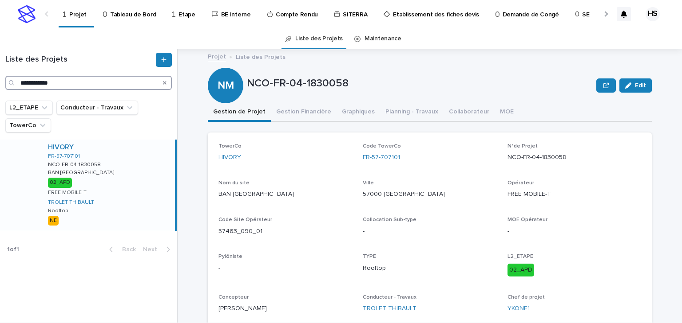
click at [0, 80] on html "**********" at bounding box center [341, 161] width 682 height 323
paste input "Search"
click at [110, 176] on div "HIVORY FR-57-707118 NCO-FR-04-1830075 NCO-FR-04-1830075 METZ VALLIERES METZ VAL…" at bounding box center [108, 185] width 134 height 91
click at [55, 81] on input "**********" at bounding box center [88, 83] width 166 height 14
click at [17, 81] on div "**********" at bounding box center [88, 83] width 166 height 14
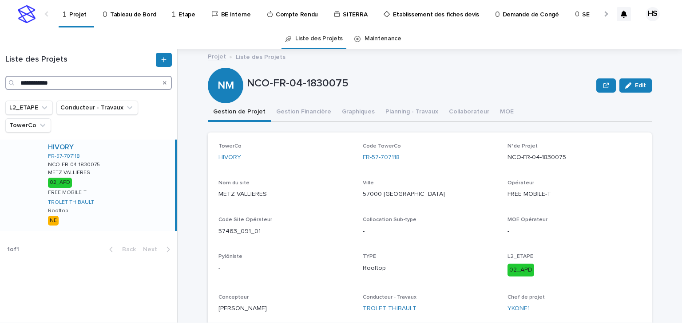
paste input "Search"
click at [110, 179] on div "HIVORY FR-57-707138 NCO-FR-04-1830078 NCO-FR-04-1830078 LONGEVILLE LES METZ LON…" at bounding box center [108, 185] width 134 height 91
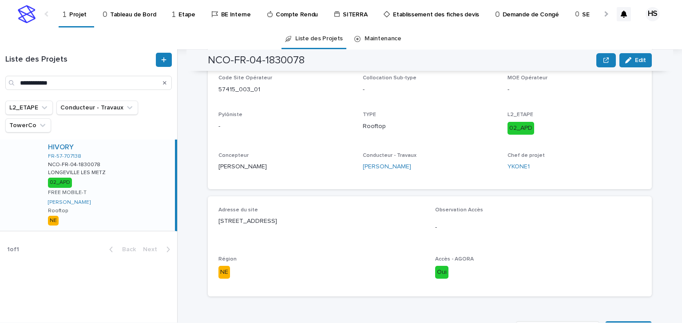
scroll to position [106, 0]
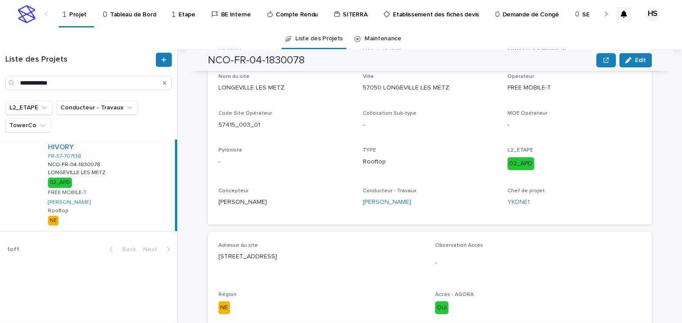
drag, startPoint x: 386, startPoint y: 258, endPoint x: 235, endPoint y: 240, distance: 151.6
click at [233, 243] on div "Adresse du site 108 Boulevard Saint Symphorien 57050 LONGEVILLE LES METZ" at bounding box center [321, 256] width 206 height 26
click at [324, 251] on div "108 Boulevard Saint Symphorien 57050 LONGEVILLE LES METZ" at bounding box center [321, 256] width 206 height 11
drag, startPoint x: 394, startPoint y: 255, endPoint x: 194, endPoint y: 247, distance: 199.9
click at [194, 247] on div "Projet Liste des Projets NCO-FR-04-1830078 Edit NM NCO-FR-04-1830078 Edit Sorry…" at bounding box center [434, 186] width 493 height 274
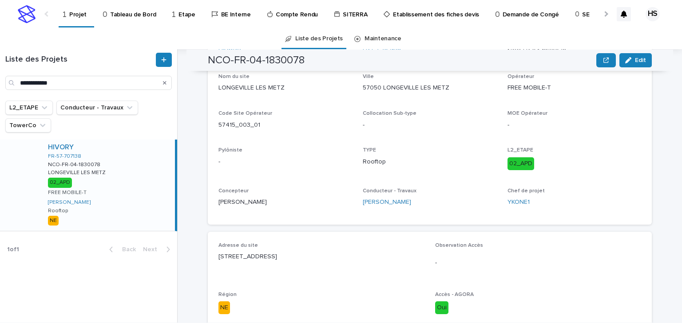
click at [310, 257] on p "108 Boulevard Saint Symphorien 57050 LONGEVILLE LES METZ" at bounding box center [321, 256] width 206 height 9
click at [336, 252] on p "108 Boulevard Saint Symphorien 57050 LONGEVILLE LES METZ" at bounding box center [321, 256] width 206 height 9
drag, startPoint x: 395, startPoint y: 259, endPoint x: 208, endPoint y: 246, distance: 187.7
click at [208, 246] on div "Adresse du site 108 Boulevard Saint Symphorien 57050 LONGEVILLE LES METZ Observ…" at bounding box center [430, 282] width 444 height 100
click at [286, 255] on p "108 Boulevard Saint Symphorien 57050 LONGEVILLE LES METZ" at bounding box center [321, 256] width 206 height 9
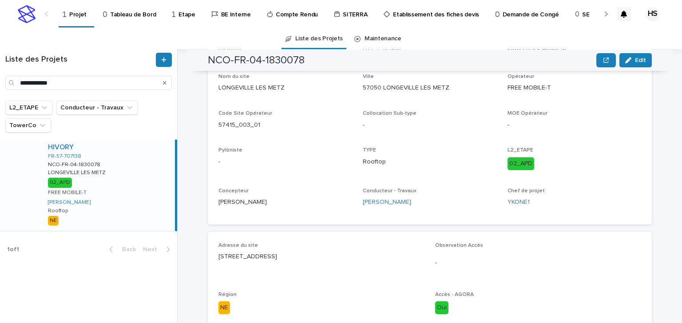
drag, startPoint x: 392, startPoint y: 256, endPoint x: 202, endPoint y: 247, distance: 190.6
click at [202, 247] on div "Projet Liste des Projets NCO-FR-04-1830078 Edit NM NCO-FR-04-1830078 Edit Sorry…" at bounding box center [434, 186] width 493 height 274
click at [323, 251] on div "108 Boulevard Saint Symphorien 57050 LONGEVILLE LES METZ" at bounding box center [321, 256] width 206 height 11
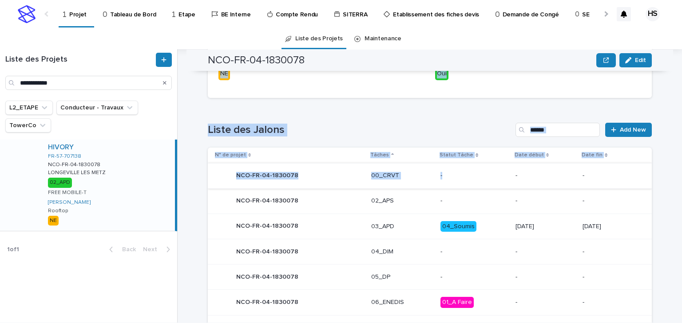
drag, startPoint x: 209, startPoint y: 144, endPoint x: 440, endPoint y: 170, distance: 232.7
click at [443, 169] on div "Loading... Saving… TowerCo HIVORY Code TowerCo FR-57-707138 N°de Projet NCO-FR-…" at bounding box center [430, 108] width 444 height 632
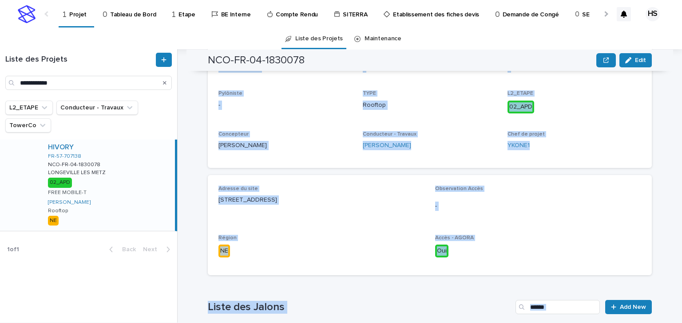
click at [264, 230] on div "Adresse du site 108 Boulevard Saint Symphorien 57050 LONGEVILLE LES METZ Observ…" at bounding box center [429, 225] width 422 height 79
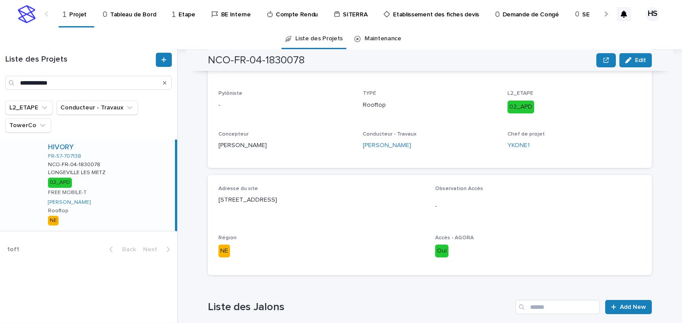
scroll to position [0, 0]
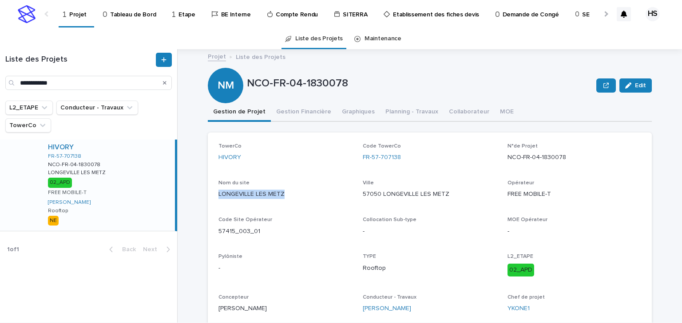
drag, startPoint x: 287, startPoint y: 198, endPoint x: 214, endPoint y: 195, distance: 73.3
click at [214, 195] on div "TowerCo HIVORY Code TowerCo FR-57-707138 N°de Projet NCO-FR-04-1830078 Nom du s…" at bounding box center [430, 232] width 444 height 199
copy p "LONGEVILLE LES METZ"
click at [261, 238] on div "Code Site Opérateur 57415_003_01" at bounding box center [285, 230] width 134 height 26
drag, startPoint x: 288, startPoint y: 197, endPoint x: 211, endPoint y: 195, distance: 77.2
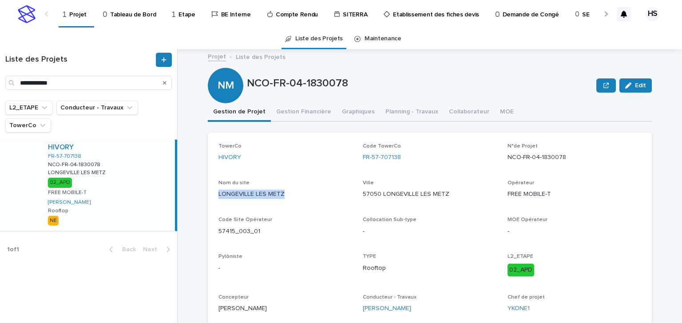
click at [211, 195] on div "TowerCo HIVORY Code TowerCo FR-57-707138 N°de Projet NCO-FR-04-1830078 Nom du s…" at bounding box center [430, 232] width 444 height 199
copy p "LONGEVILLE LES METZ"
click at [304, 259] on p "Pylôniste" at bounding box center [285, 257] width 134 height 6
click at [61, 83] on input "**********" at bounding box center [88, 83] width 166 height 14
drag, startPoint x: 80, startPoint y: 80, endPoint x: -43, endPoint y: 71, distance: 123.3
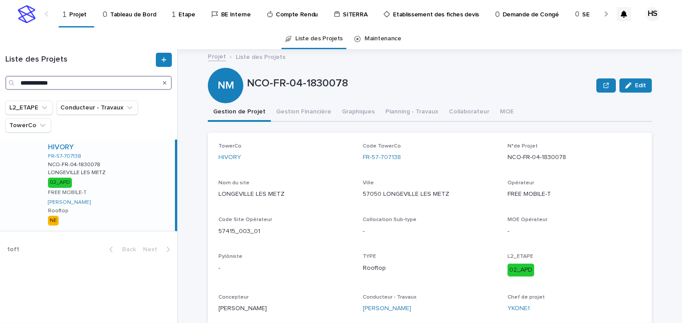
click at [0, 71] on html "**********" at bounding box center [341, 161] width 682 height 323
paste input "Search"
click at [94, 186] on div "HIVORY FR-57-707144 NCO-FR-04-1830089 NCO-FR-04-1830089 METZ ST PIERRE METZ ST …" at bounding box center [108, 185] width 134 height 91
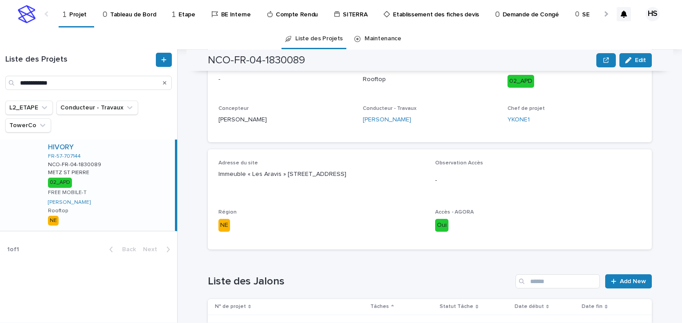
scroll to position [47, 0]
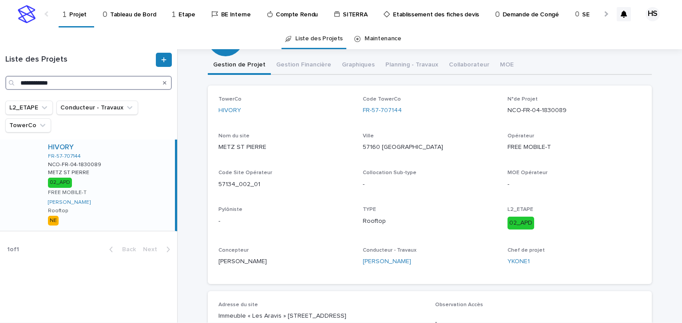
drag, startPoint x: 56, startPoint y: 83, endPoint x: -28, endPoint y: 79, distance: 84.4
click at [0, 79] on html "**********" at bounding box center [341, 161] width 682 height 323
paste input "Search"
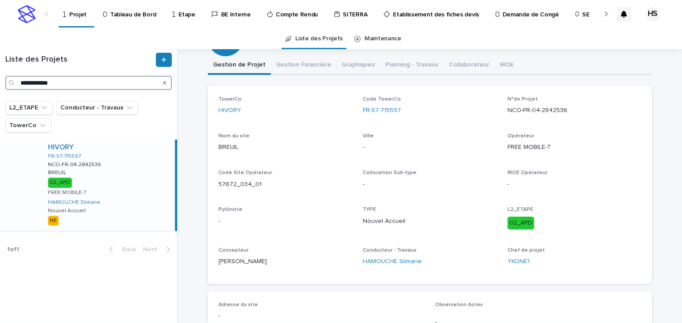
type input "**********"
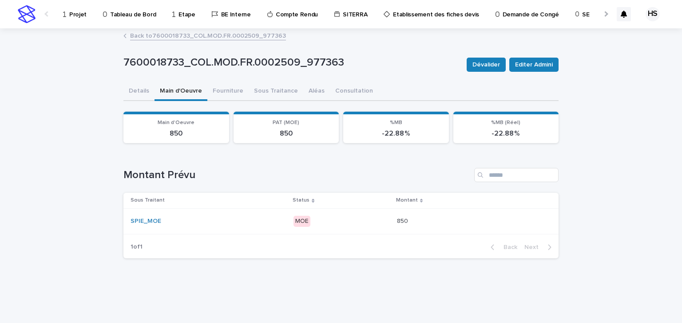
click at [82, 15] on p "Projet" at bounding box center [77, 9] width 17 height 19
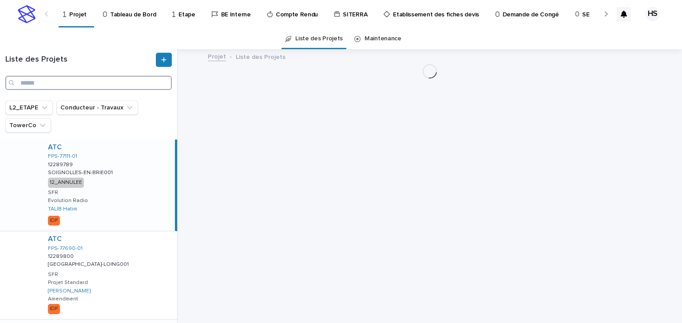
click at [95, 89] on input "Search" at bounding box center [88, 83] width 166 height 14
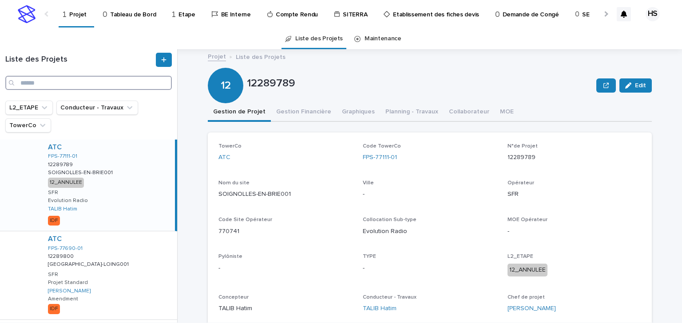
paste input "**********"
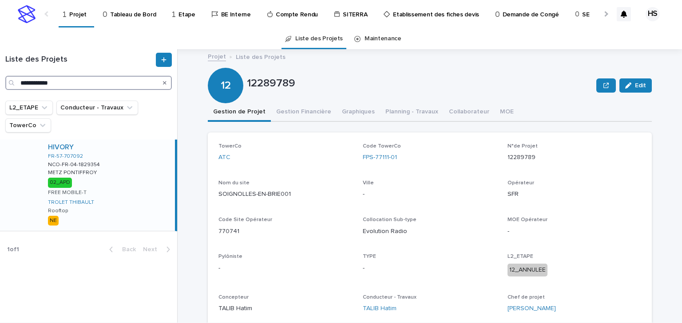
type input "**********"
click at [124, 193] on div "HIVORY FR-57-707092 NCO-FR-04-1829354 NCO-FR-04-1829354 [GEOGRAPHIC_DATA] PONTI…" at bounding box center [108, 185] width 134 height 91
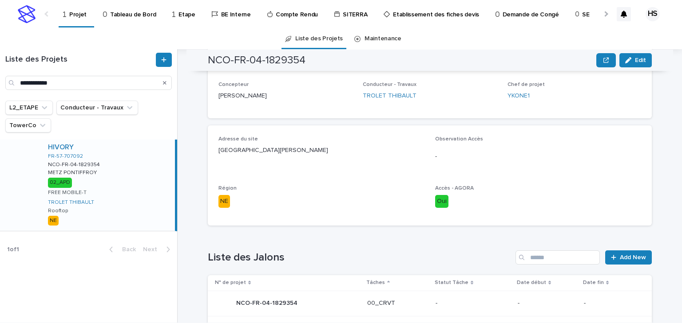
scroll to position [355, 0]
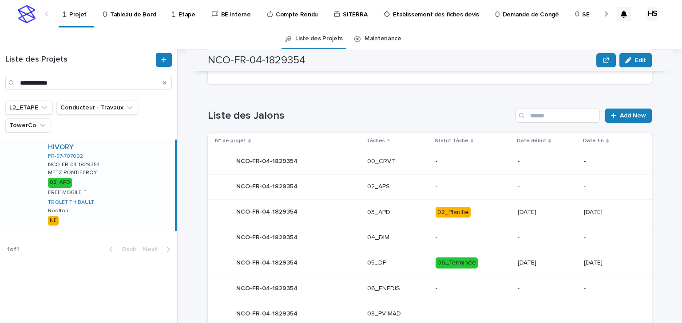
click at [390, 212] on p "03_APD" at bounding box center [397, 213] width 61 height 8
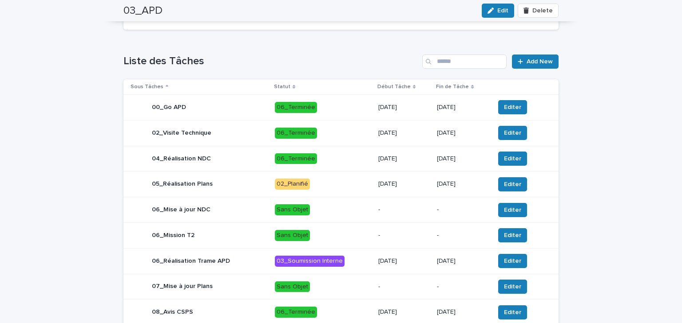
scroll to position [355, 0]
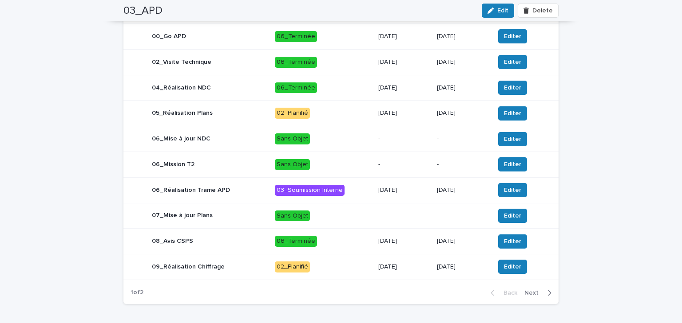
click at [535, 296] on span "Next" at bounding box center [534, 293] width 20 height 6
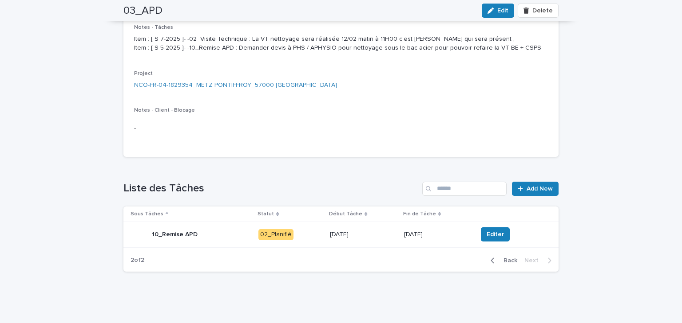
scroll to position [166, 0]
click at [493, 235] on span "Editer" at bounding box center [494, 234] width 17 height 9
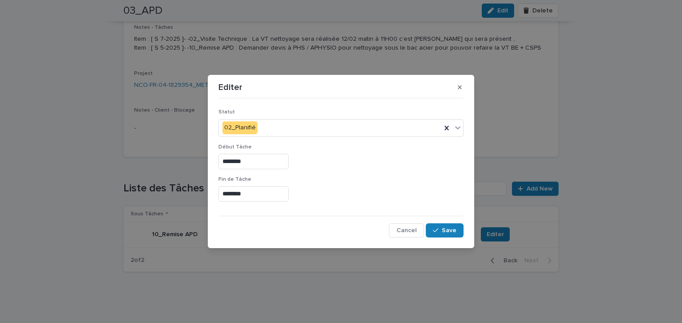
click at [266, 193] on input "********" at bounding box center [253, 194] width 70 height 16
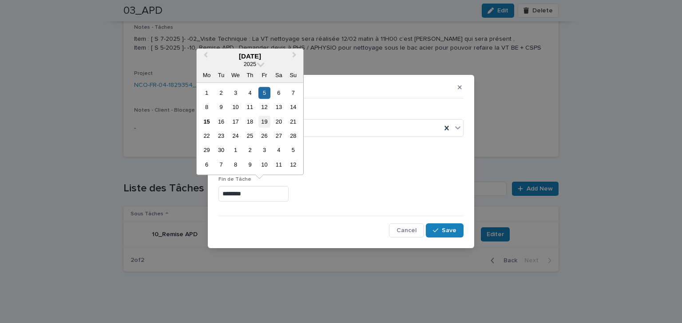
click at [266, 120] on div "19" at bounding box center [264, 122] width 12 height 12
click at [271, 195] on input "*********" at bounding box center [253, 194] width 70 height 16
click at [270, 136] on div "26" at bounding box center [264, 136] width 12 height 12
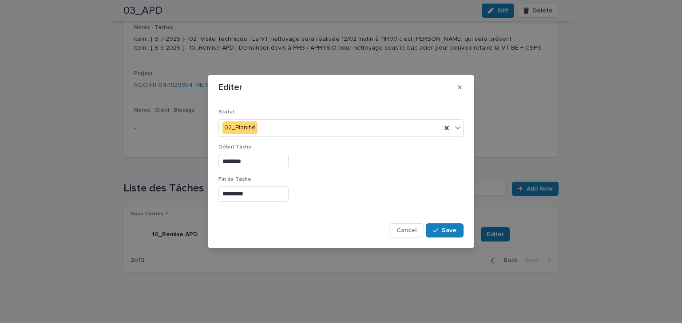
type input "*********"
click at [446, 232] on span "Save" at bounding box center [449, 231] width 15 height 6
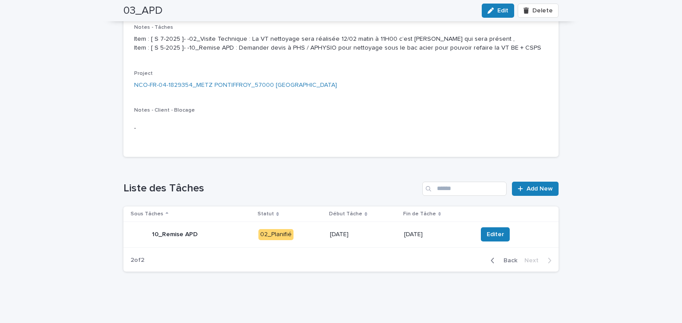
scroll to position [0, 0]
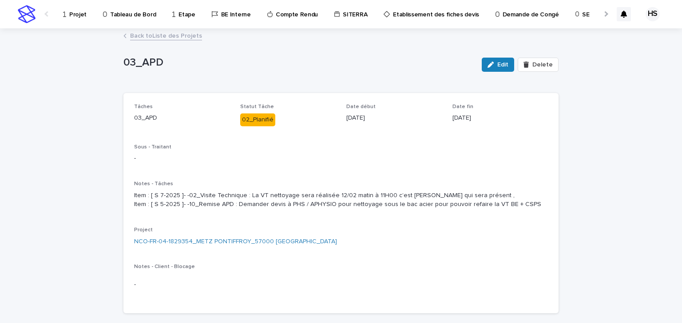
click at [170, 37] on link "Back to Liste des Projets" at bounding box center [166, 35] width 72 height 10
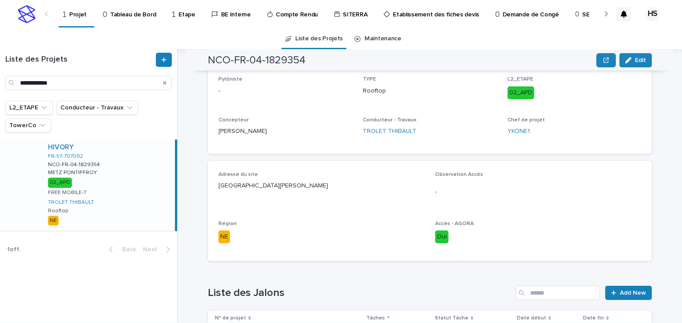
scroll to position [355, 0]
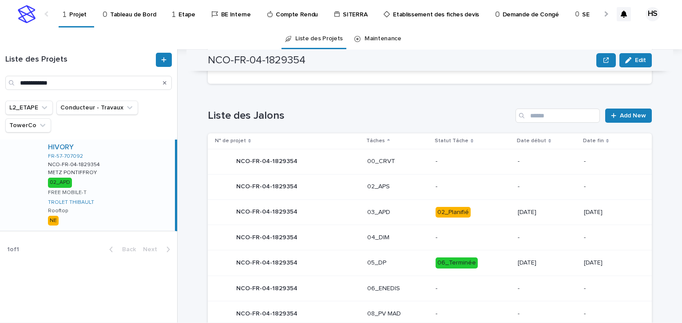
click at [435, 210] on div "02_Planifié" at bounding box center [452, 212] width 35 height 11
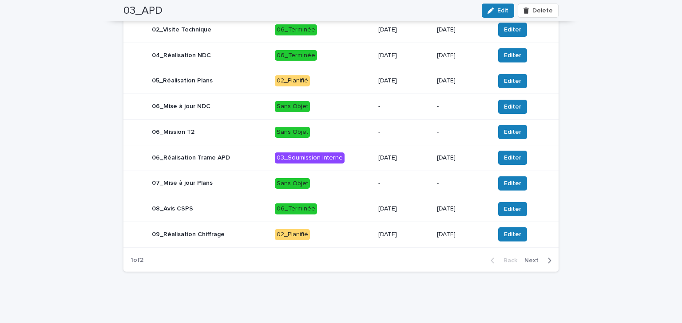
click at [532, 261] on span "Next" at bounding box center [534, 261] width 20 height 6
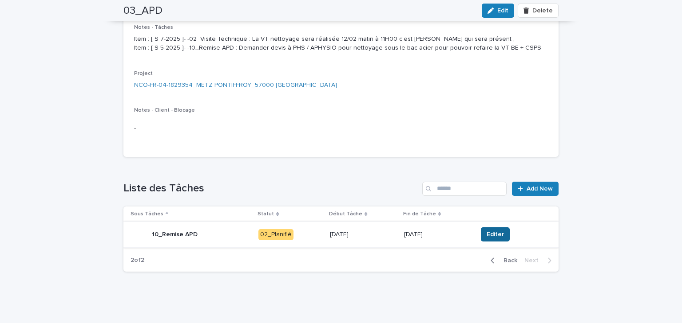
click at [492, 233] on span "Editer" at bounding box center [494, 234] width 17 height 9
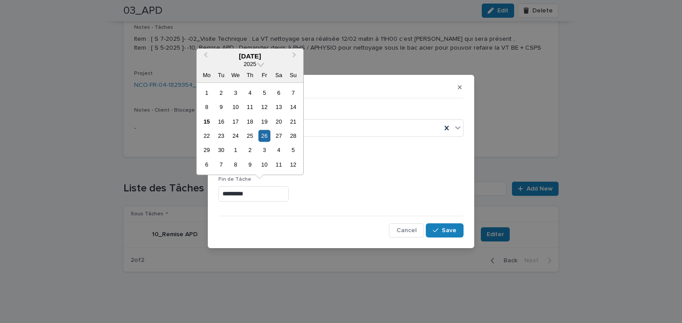
click at [272, 196] on input "*********" at bounding box center [253, 194] width 70 height 16
click at [263, 121] on div "19" at bounding box center [264, 122] width 12 height 12
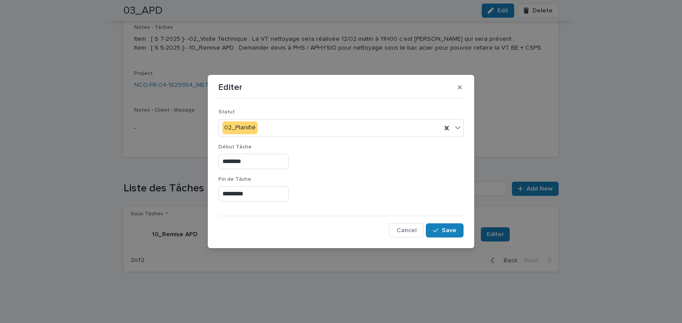
type input "*********"
click at [448, 232] on span "Save" at bounding box center [449, 231] width 15 height 6
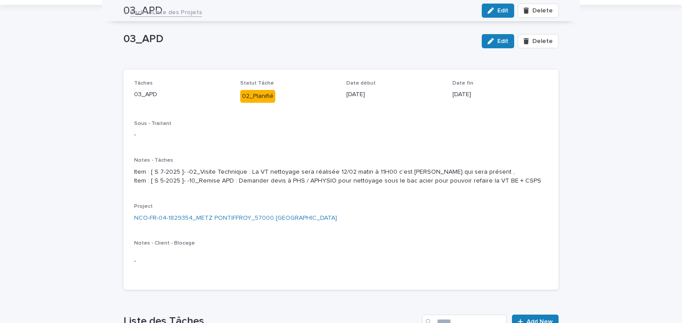
scroll to position [0, 0]
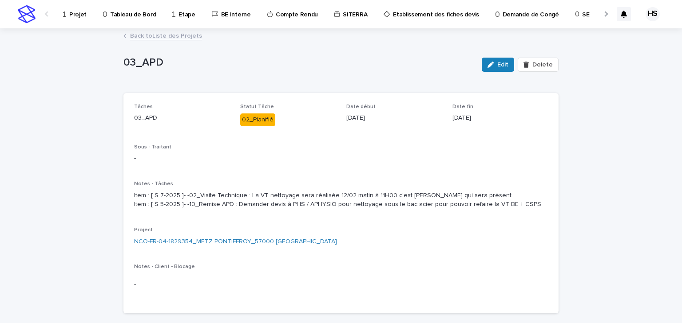
click at [153, 35] on link "Back to Liste des Projets" at bounding box center [166, 35] width 72 height 10
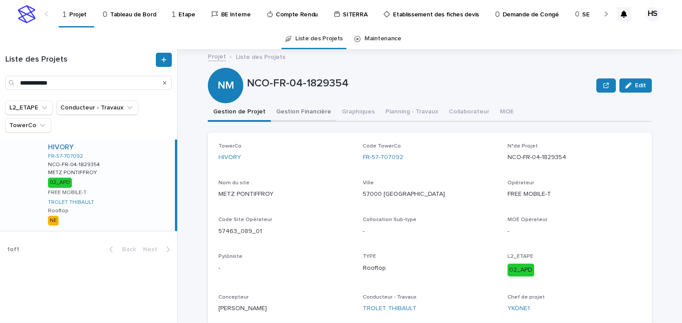
click at [291, 108] on button "Gestion Financière" at bounding box center [304, 112] width 66 height 19
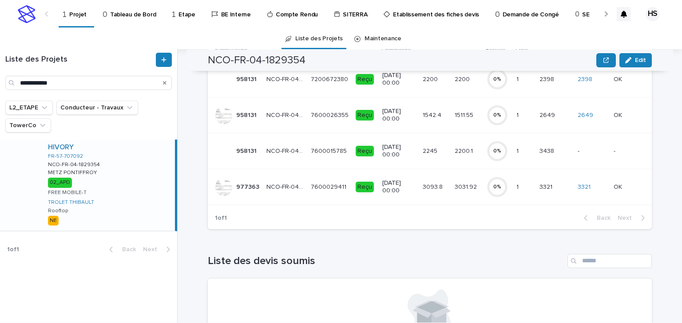
scroll to position [71, 0]
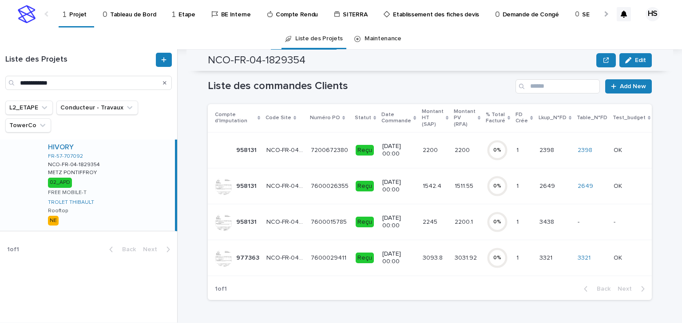
click at [454, 257] on p "3031.92" at bounding box center [466, 257] width 24 height 9
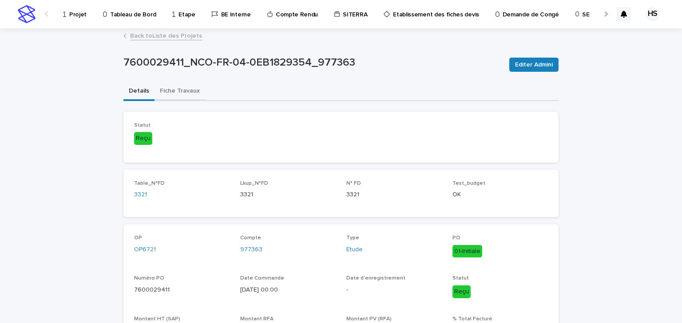
click at [177, 90] on button "Fiche Travaux" at bounding box center [179, 92] width 51 height 19
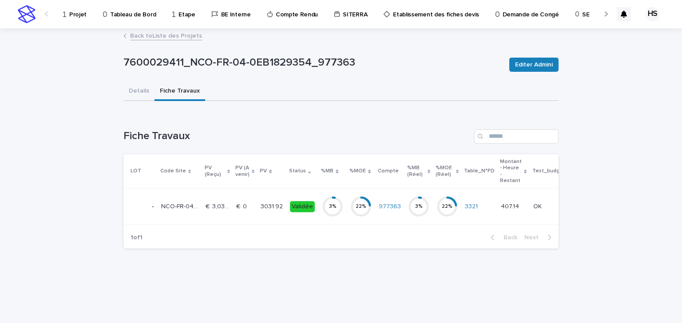
click at [261, 206] on p "3031.92" at bounding box center [272, 205] width 24 height 9
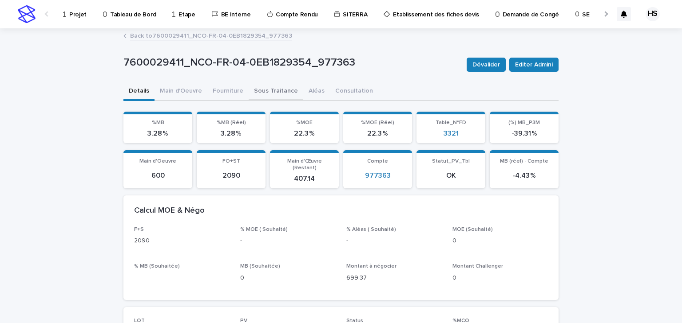
click at [259, 94] on button "Sous Traitance" at bounding box center [275, 92] width 55 height 19
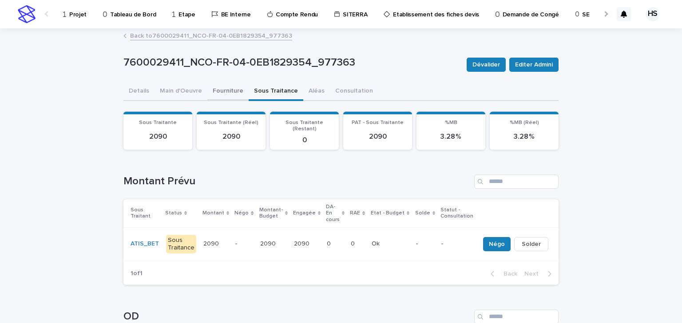
click at [235, 97] on button "Fourniture" at bounding box center [227, 92] width 41 height 19
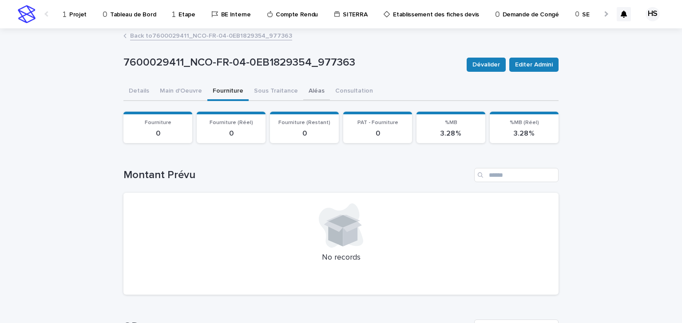
click at [312, 88] on button "Aléas" at bounding box center [316, 92] width 27 height 19
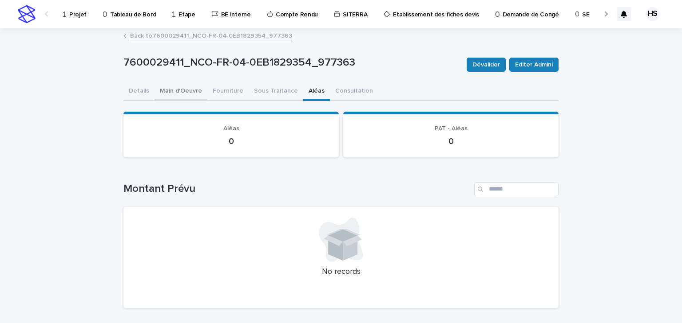
click at [168, 89] on button "Main d'Oeuvre" at bounding box center [180, 92] width 53 height 19
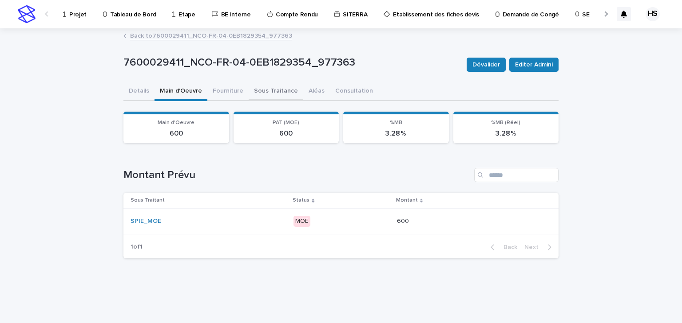
click at [259, 89] on button "Sous Traitance" at bounding box center [275, 92] width 55 height 19
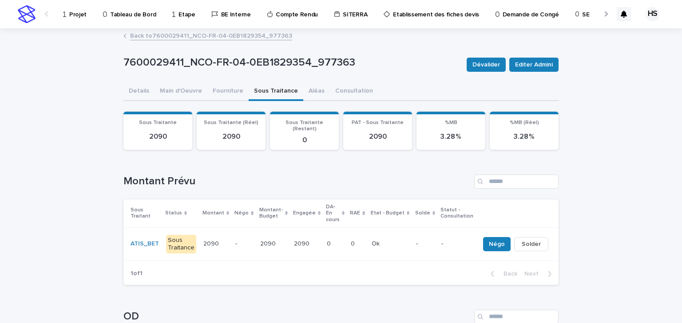
click at [330, 237] on div "0 0" at bounding box center [335, 244] width 17 height 15
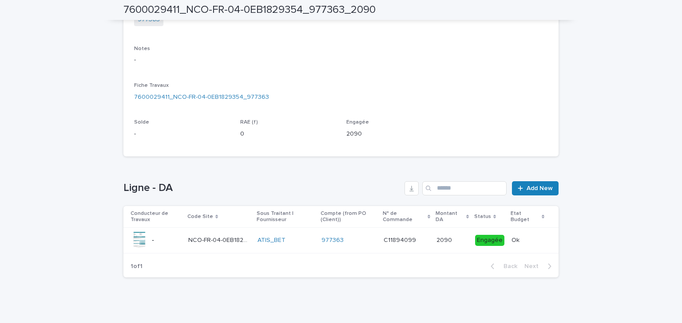
scroll to position [215, 0]
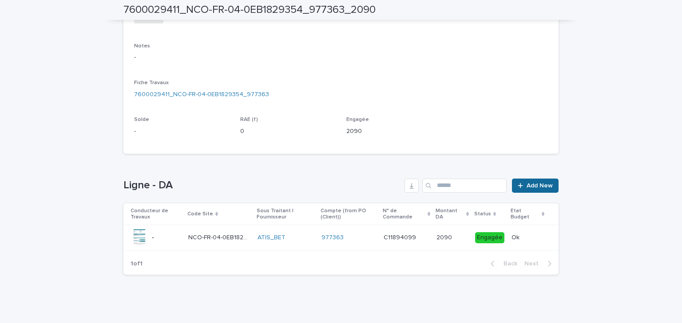
click at [528, 184] on span "Add New" at bounding box center [539, 186] width 26 height 6
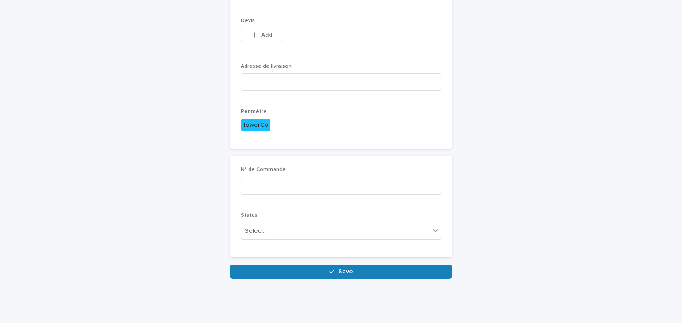
scroll to position [200, 0]
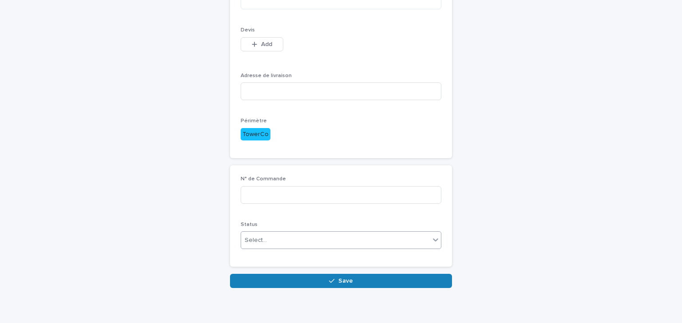
click at [269, 241] on div "Select..." at bounding box center [335, 240] width 189 height 15
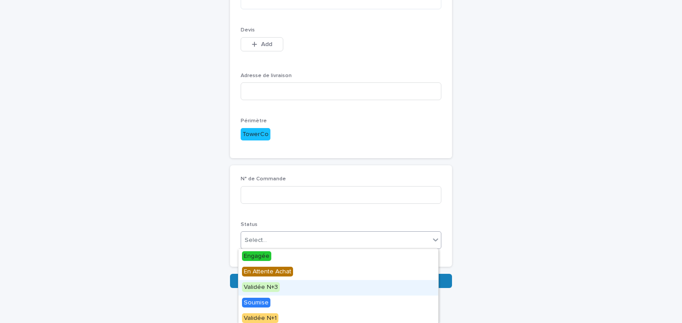
click at [277, 290] on span "Validée N+3" at bounding box center [261, 288] width 38 height 10
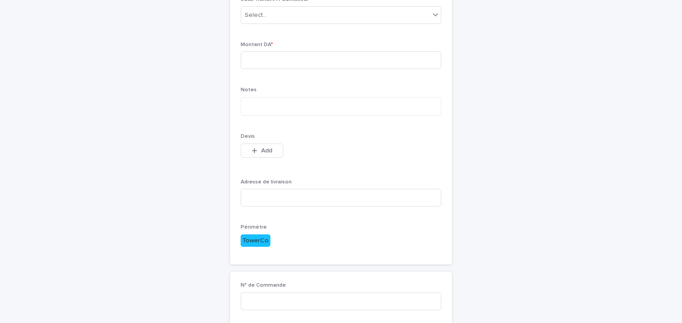
scroll to position [0, 0]
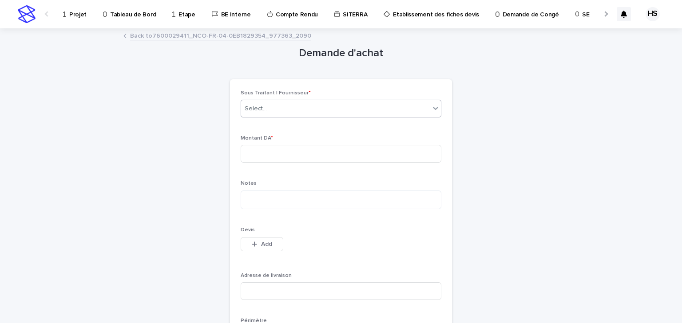
click at [269, 106] on div "Select..." at bounding box center [335, 109] width 189 height 15
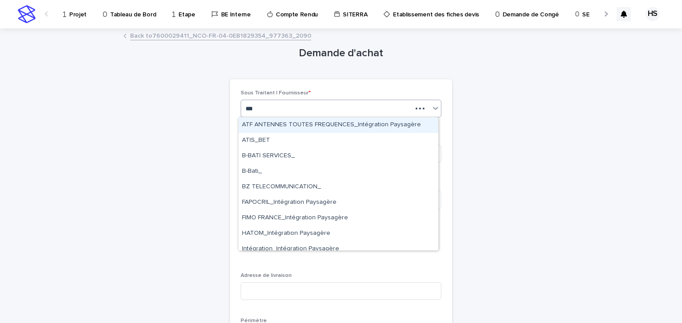
type input "****"
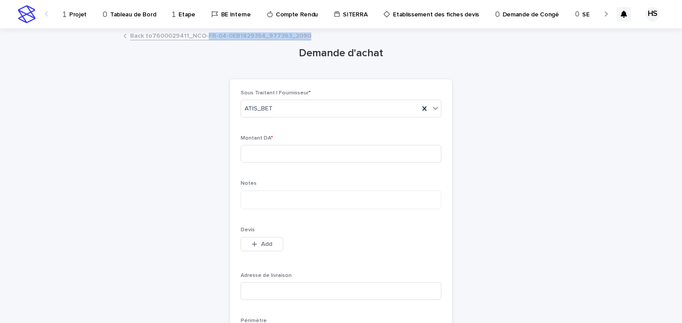
drag, startPoint x: 254, startPoint y: 47, endPoint x: 202, endPoint y: 34, distance: 53.6
click at [202, 34] on div "Projet Tableau de Bord Etape BE Interne Compte Rendu SITERRA Etablissement des …" at bounding box center [341, 266] width 682 height 533
copy div "FR-04-0EB1829354_977363_2090 Loading... Saving… Loading... Saving…"
click at [270, 153] on input at bounding box center [341, 154] width 201 height 18
click at [281, 156] on input at bounding box center [341, 154] width 201 height 18
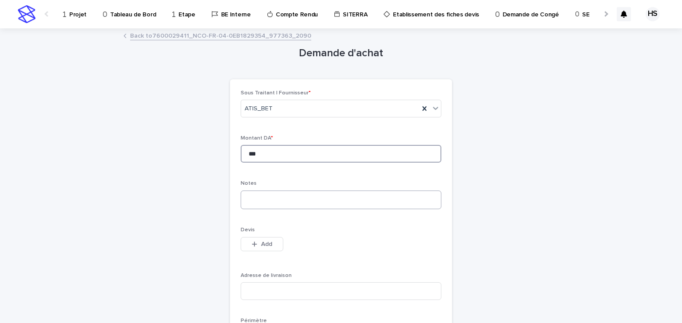
type input "***"
click at [283, 205] on textarea at bounding box center [341, 200] width 201 height 19
type textarea "**********"
click at [260, 249] on button "Add" at bounding box center [262, 244] width 43 height 14
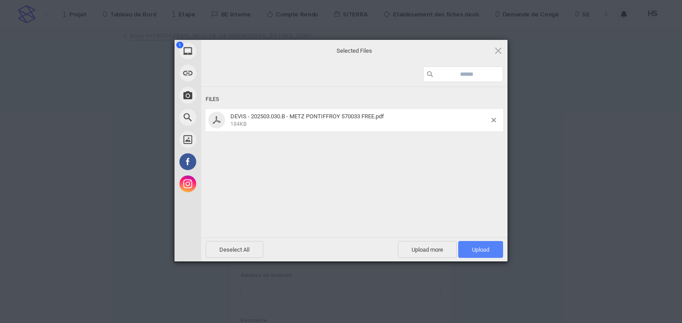
click at [479, 247] on span "Upload 1" at bounding box center [480, 250] width 17 height 7
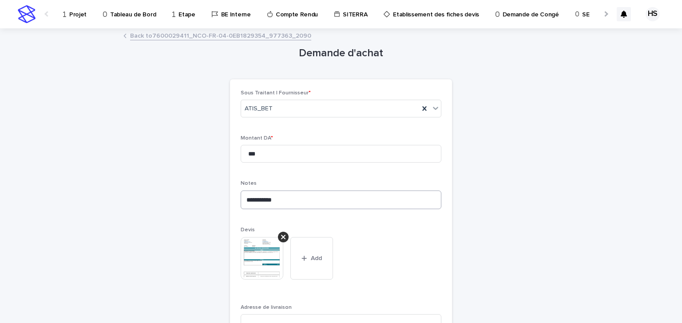
scroll to position [71, 0]
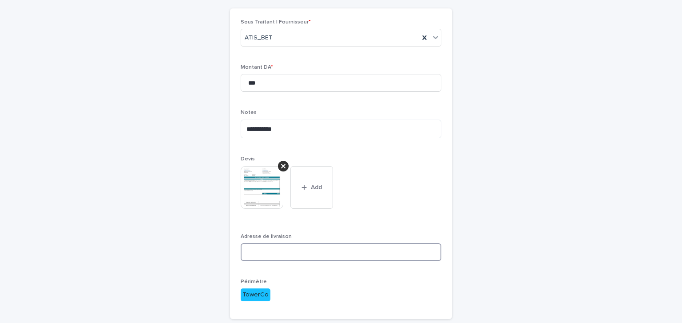
click at [282, 250] on input at bounding box center [341, 253] width 201 height 18
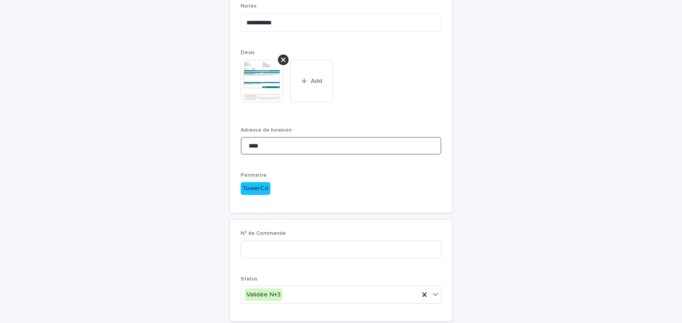
scroll to position [241, 0]
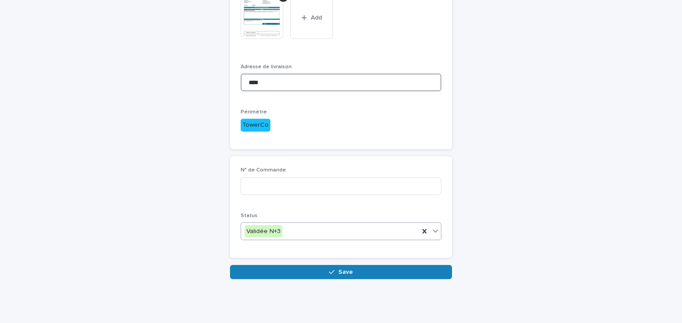
type input "****"
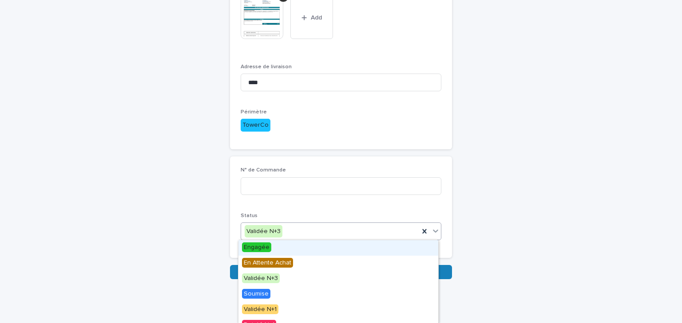
click at [294, 232] on div "Validée N+3" at bounding box center [330, 232] width 178 height 15
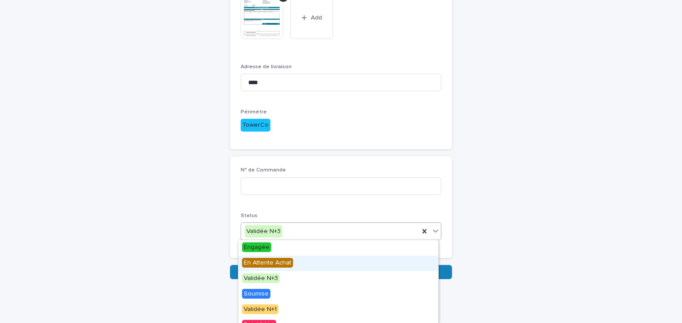
scroll to position [35, 0]
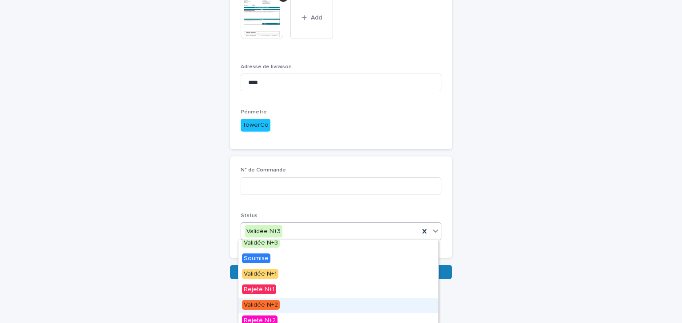
click at [274, 301] on span "Validée N+2" at bounding box center [261, 305] width 38 height 10
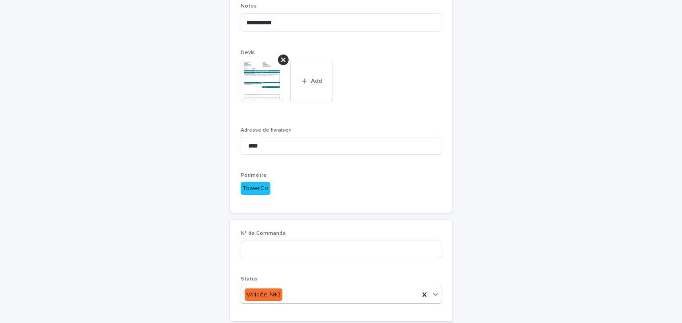
scroll to position [241, 0]
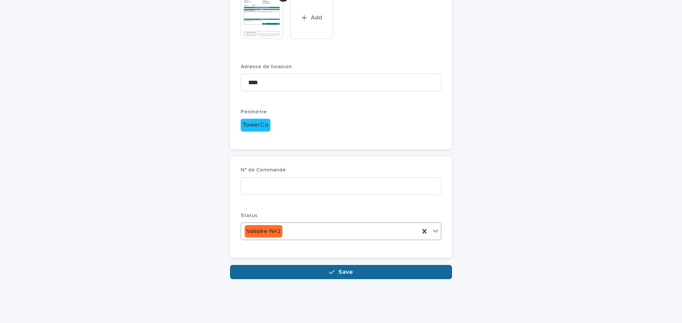
click at [280, 275] on button "Save" at bounding box center [341, 272] width 222 height 14
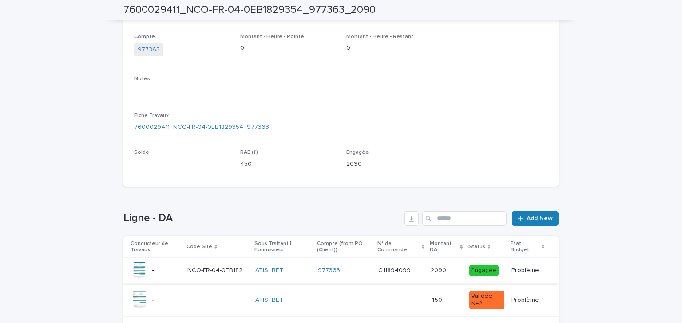
scroll to position [250, 0]
